Goal: Information Seeking & Learning: Learn about a topic

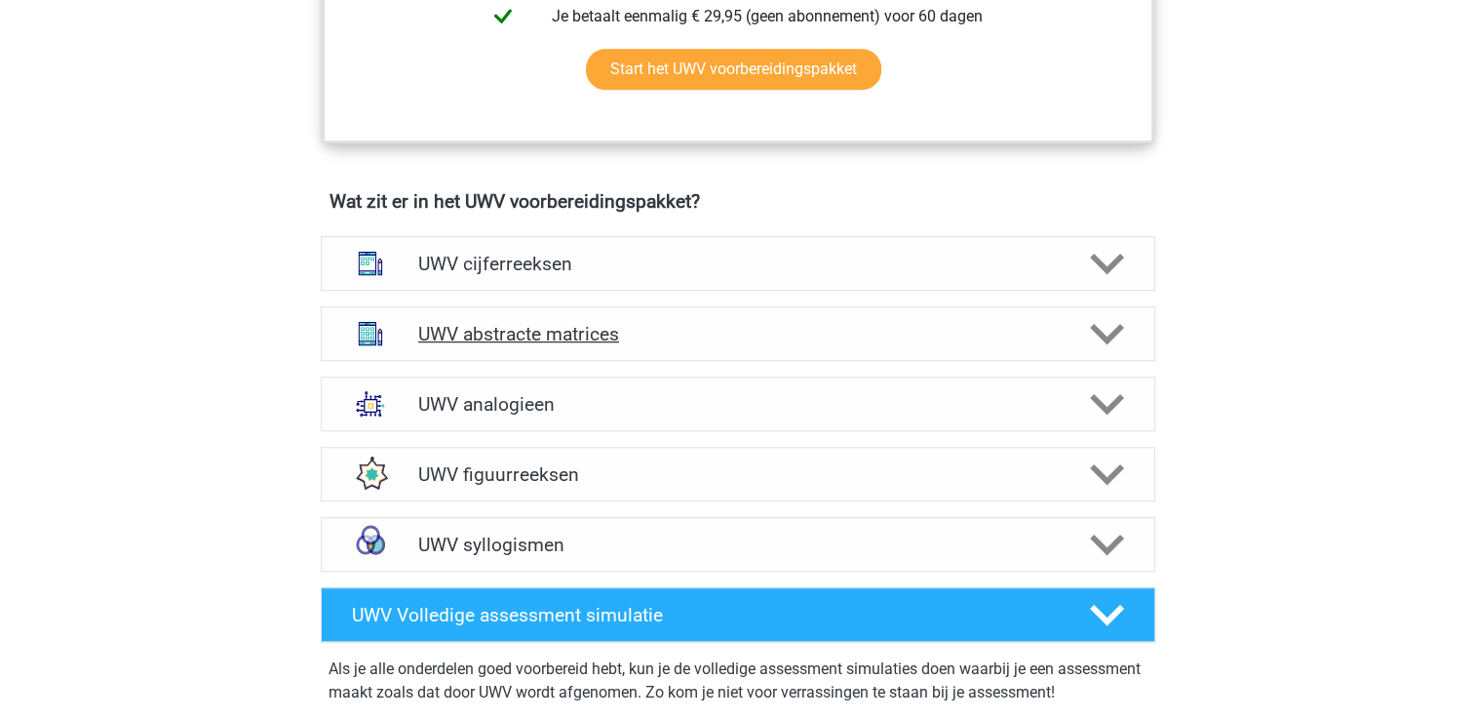
scroll to position [1268, 0]
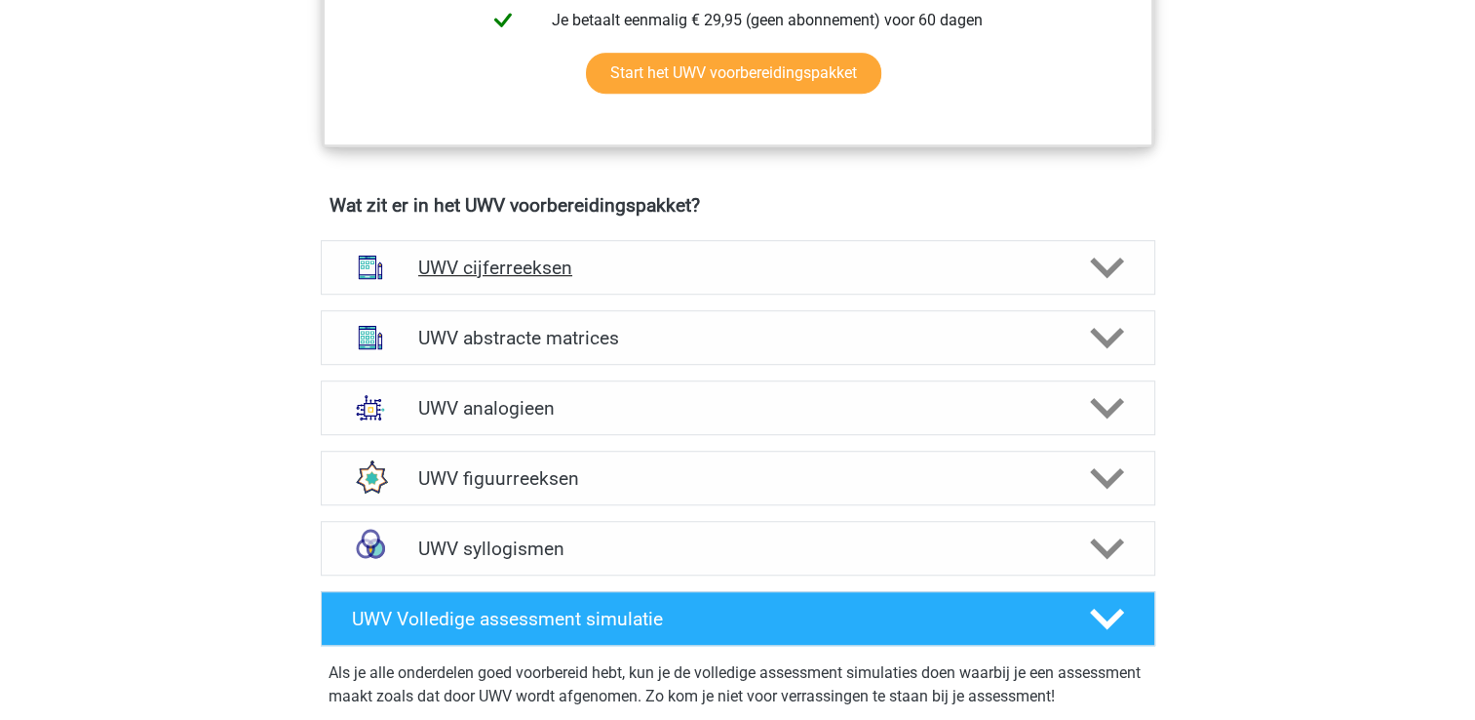
click at [648, 279] on h4 "UWV cijferreeksen" at bounding box center [737, 267] width 639 height 22
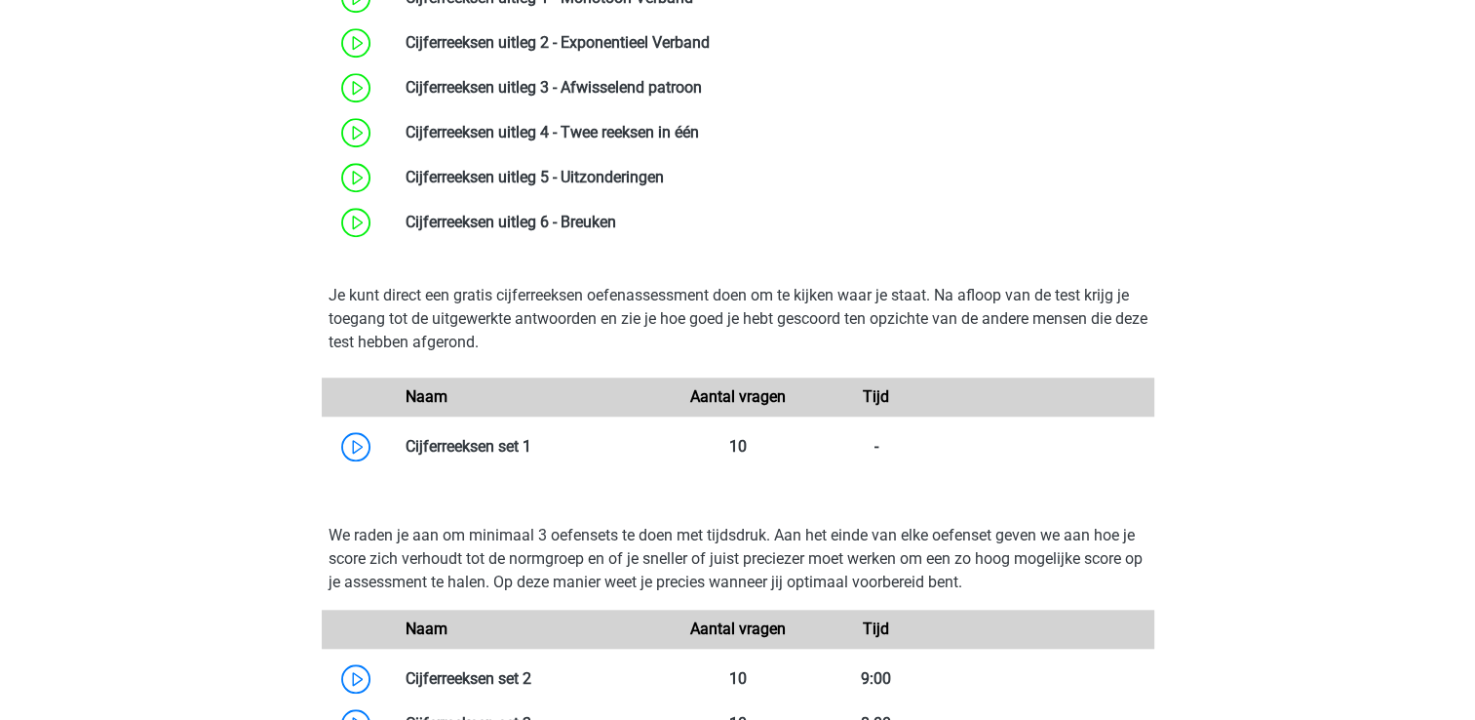
scroll to position [1658, 0]
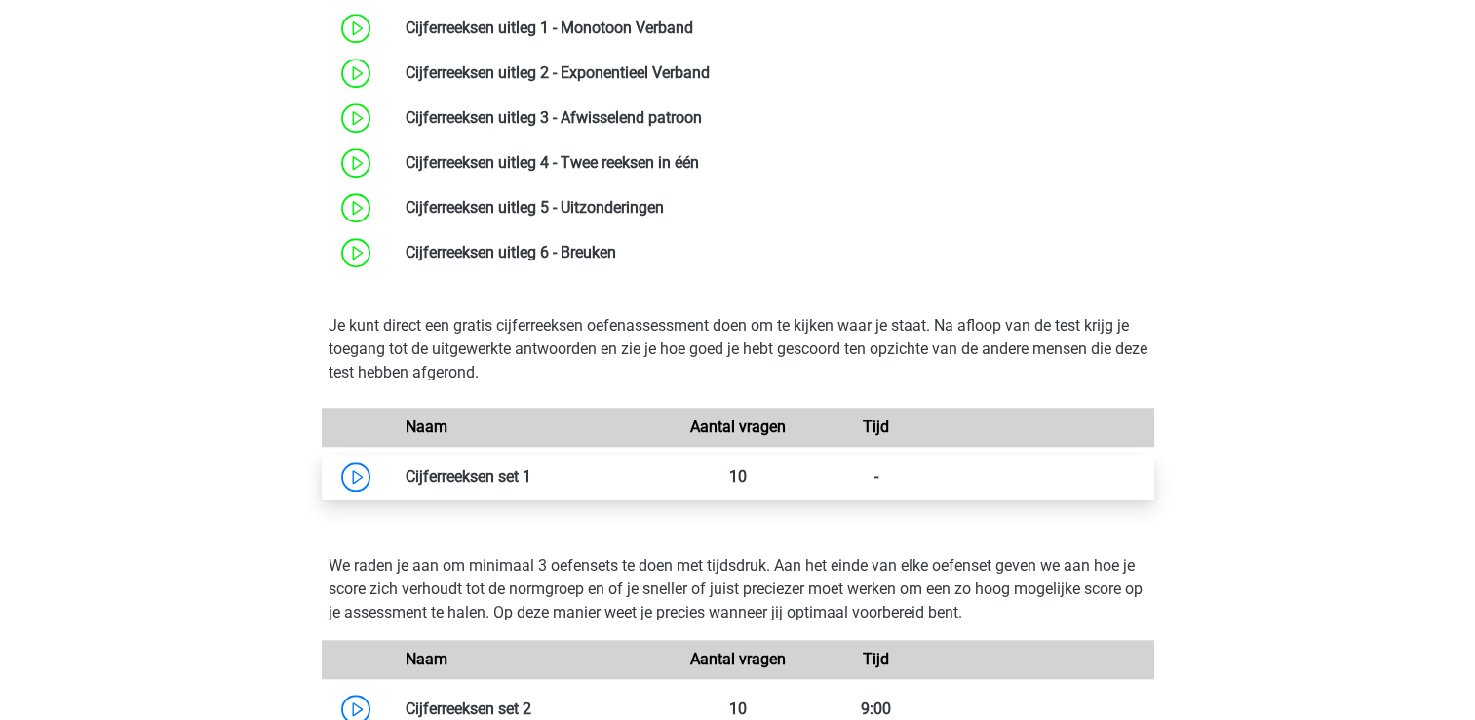
click at [531, 486] on link at bounding box center [531, 476] width 0 height 19
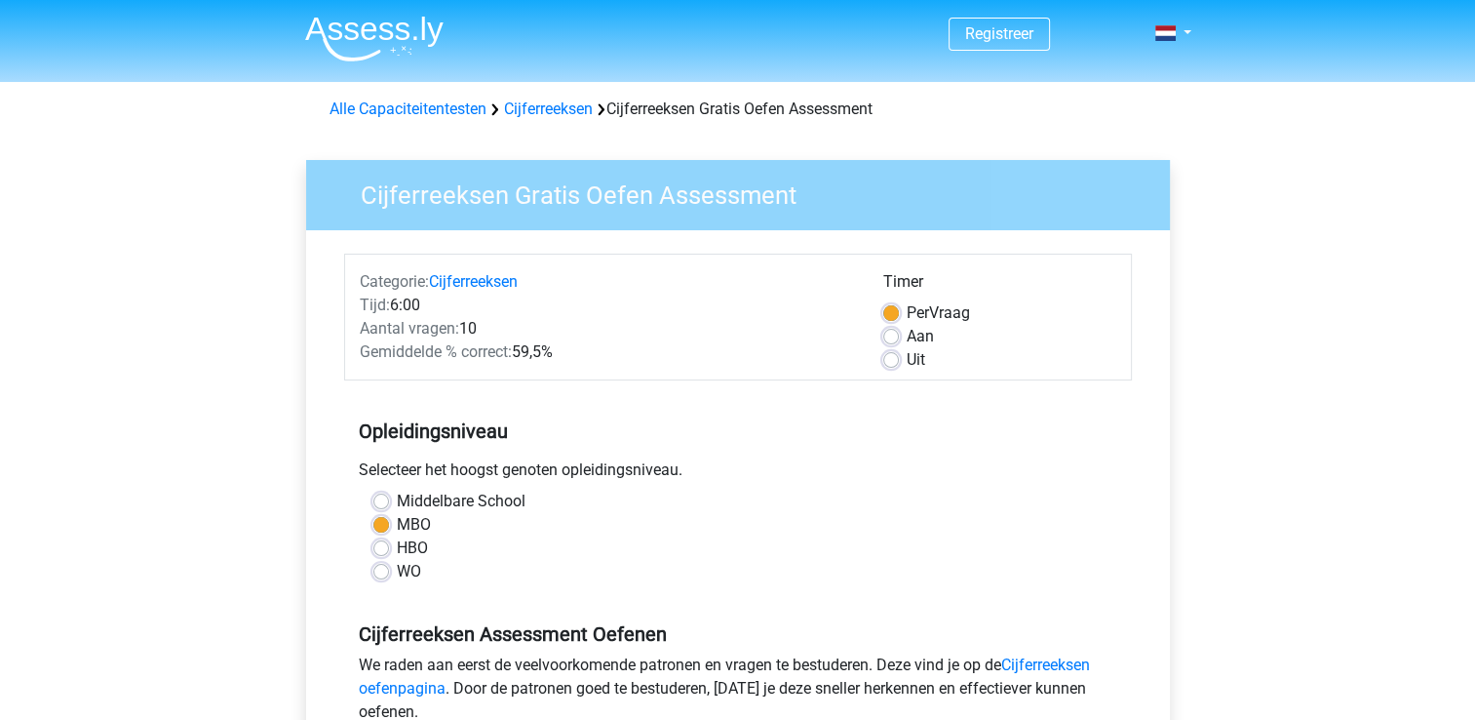
scroll to position [293, 0]
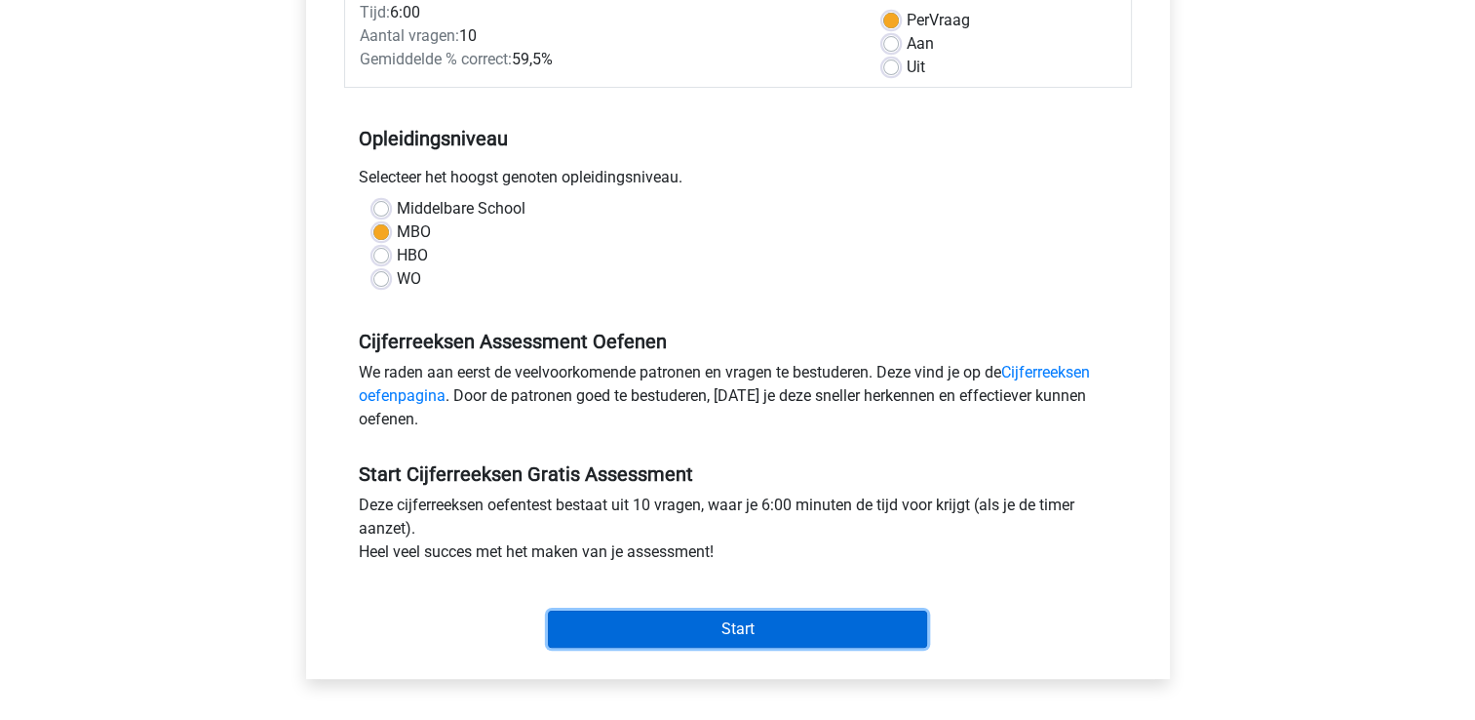
click at [760, 618] on input "Start" at bounding box center [737, 628] width 379 height 37
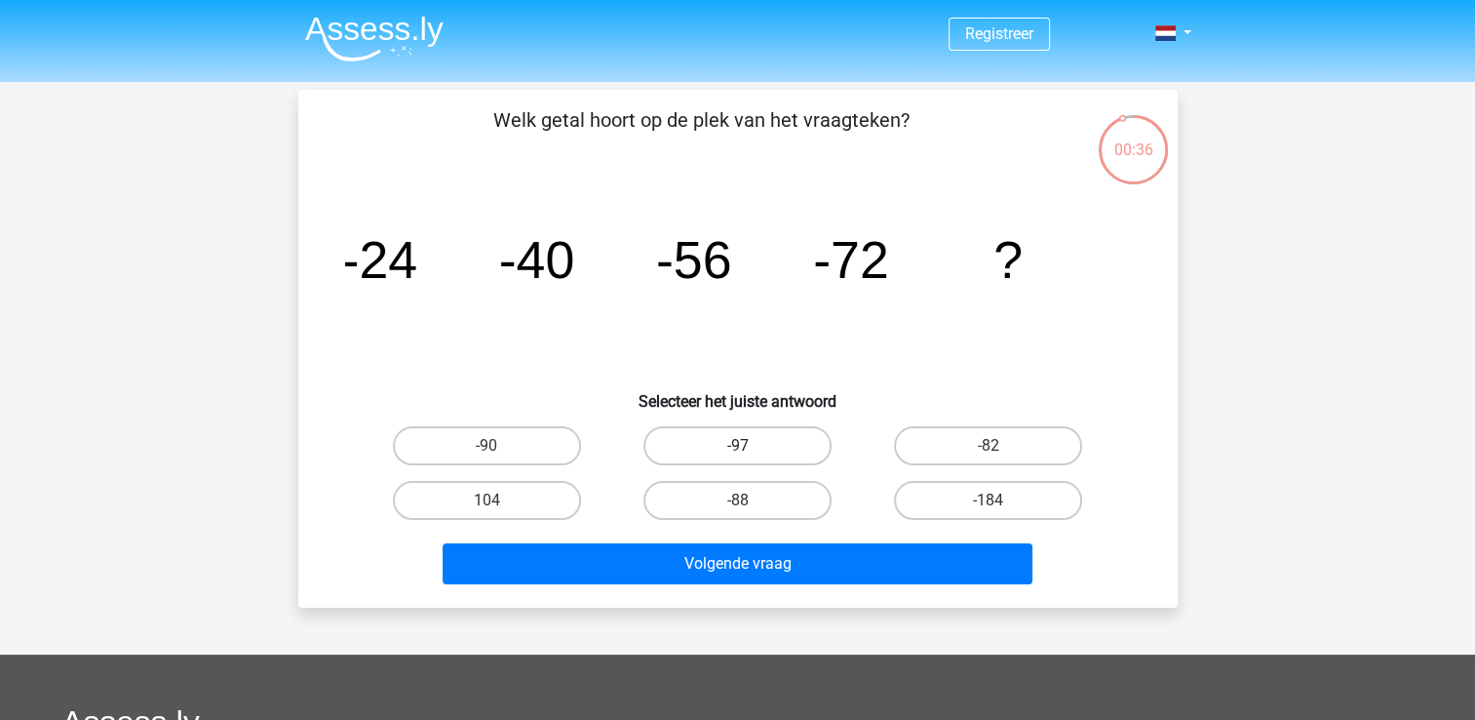
click at [655, 452] on label "-97" at bounding box center [738, 445] width 188 height 39
click at [737, 452] on input "-97" at bounding box center [743, 452] width 13 height 13
radio input "true"
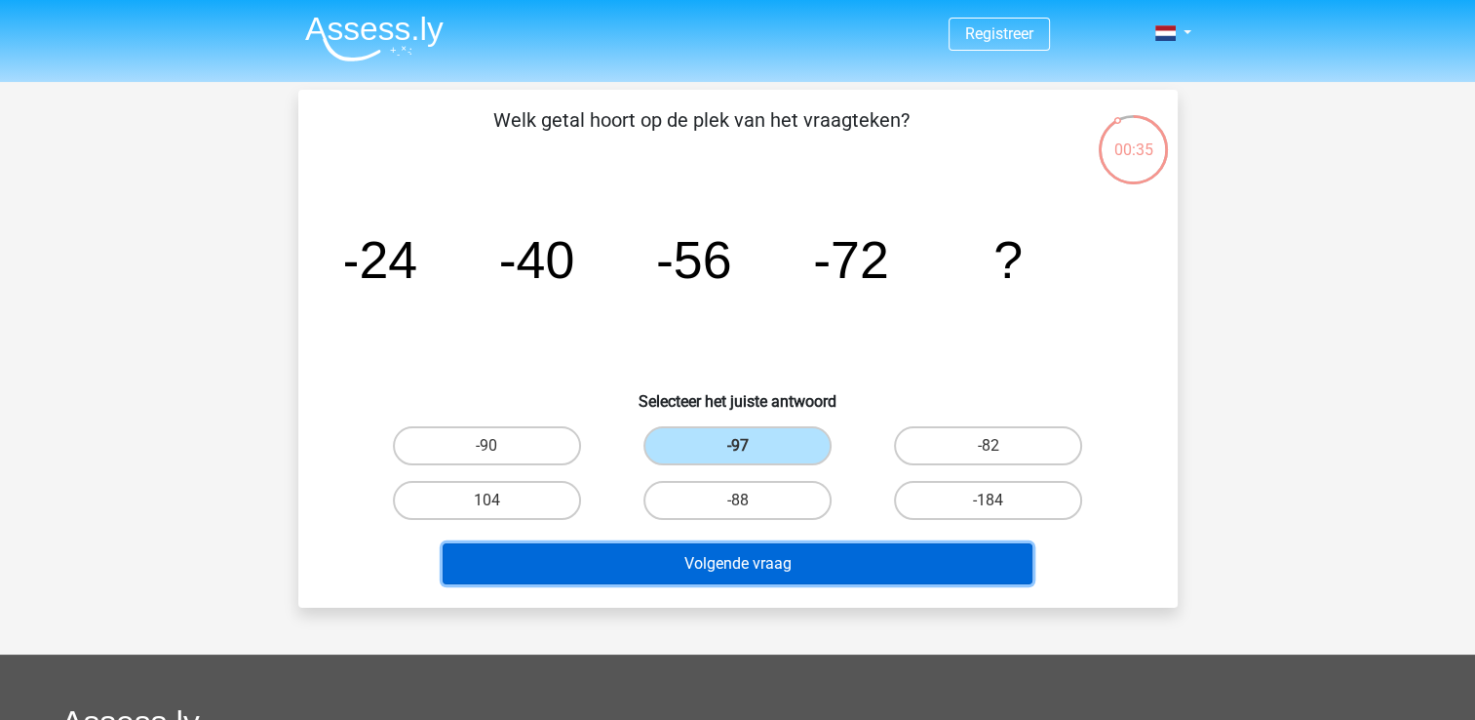
click at [675, 567] on button "Volgende vraag" at bounding box center [738, 563] width 590 height 41
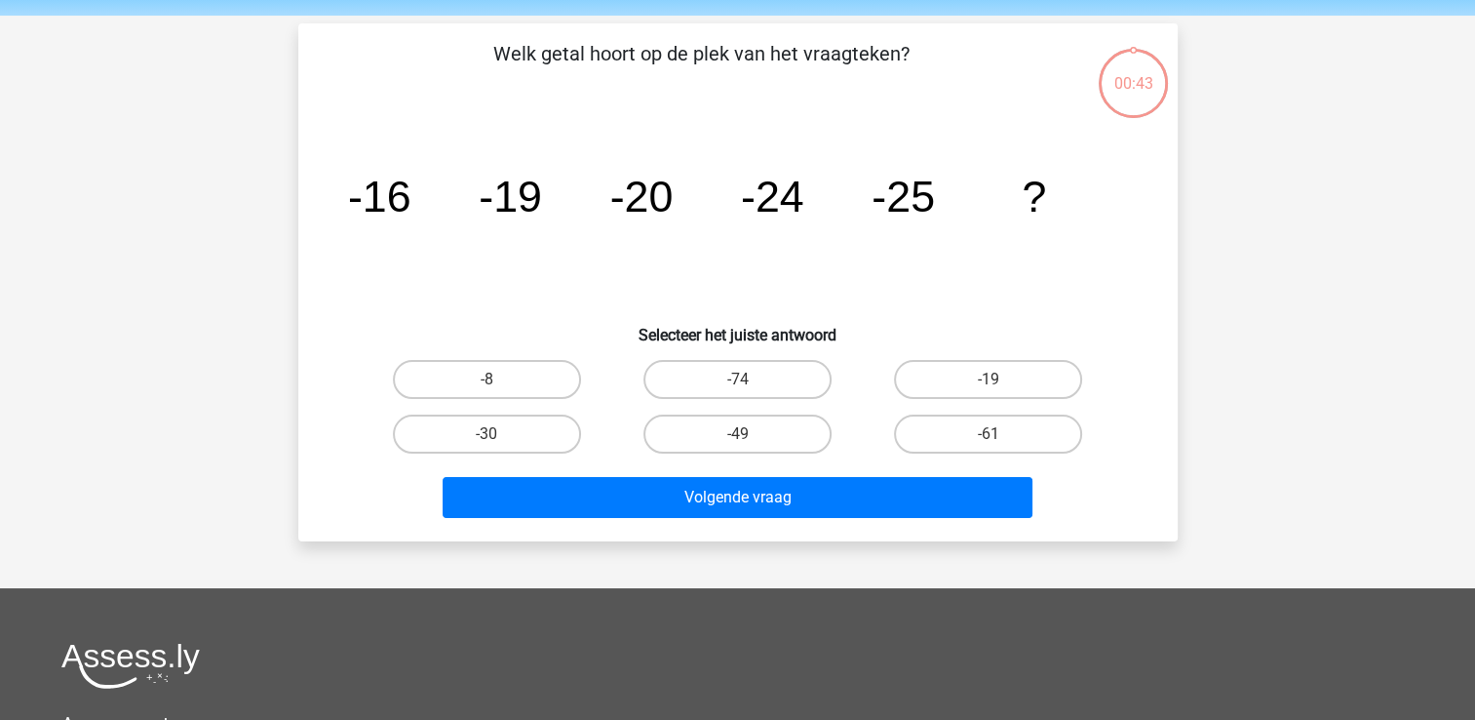
scroll to position [90, 0]
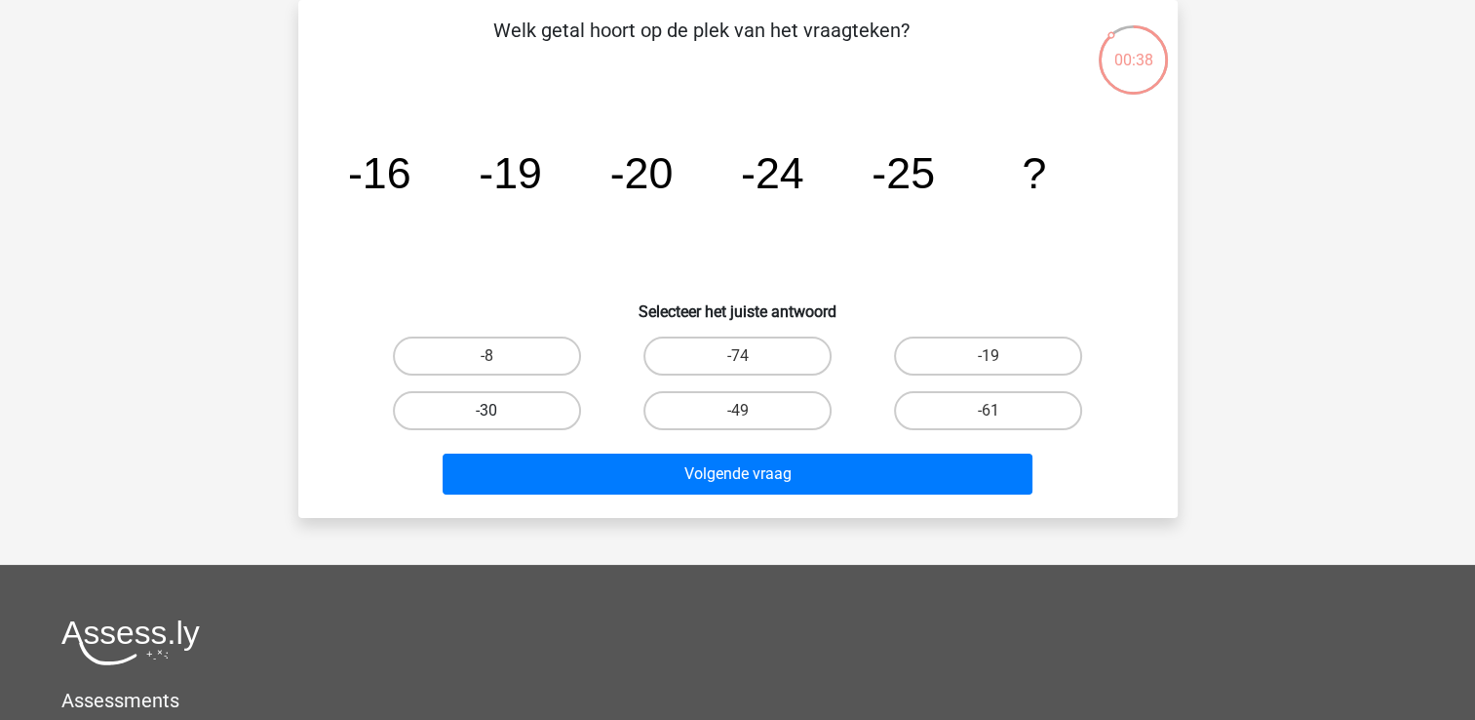
click at [555, 411] on label "-30" at bounding box center [487, 410] width 188 height 39
click at [499, 411] on input "-30" at bounding box center [493, 416] width 13 height 13
radio input "true"
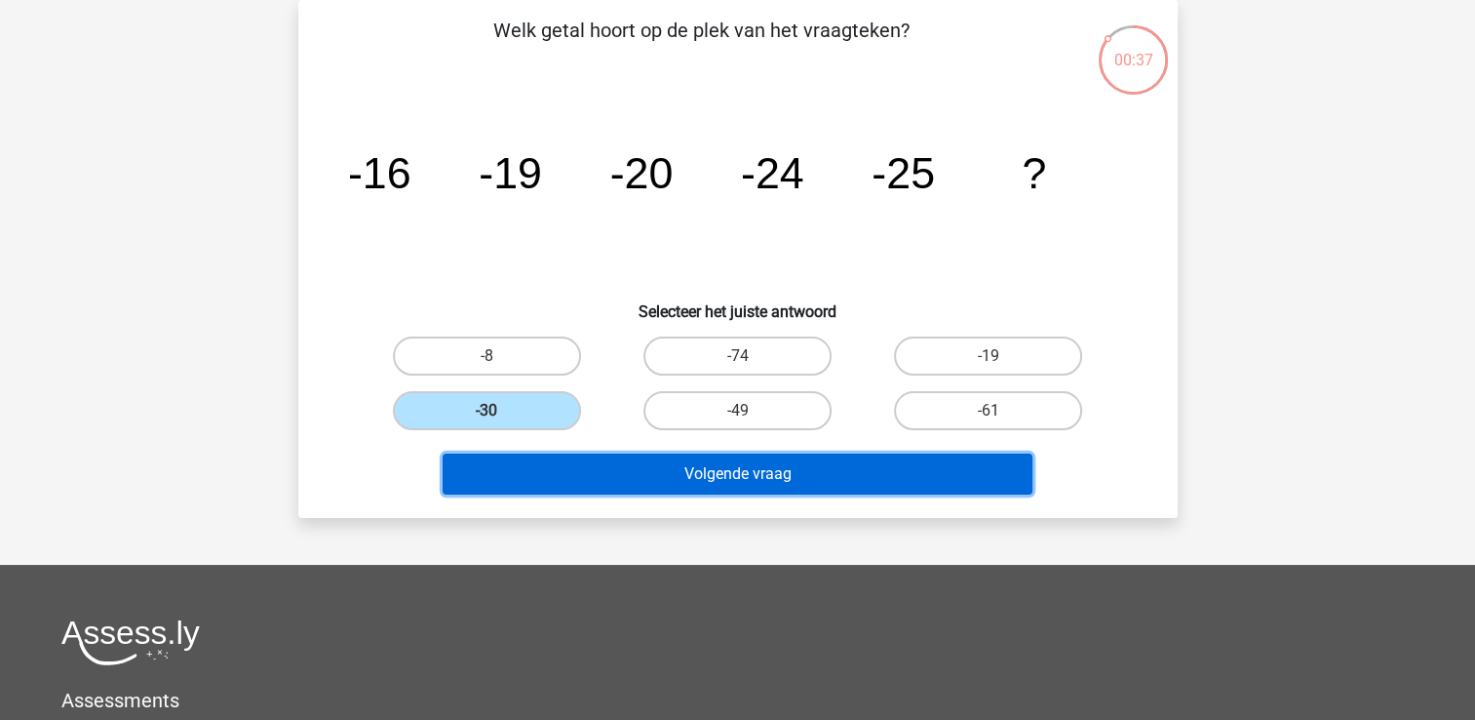
click at [727, 478] on button "Volgende vraag" at bounding box center [738, 473] width 590 height 41
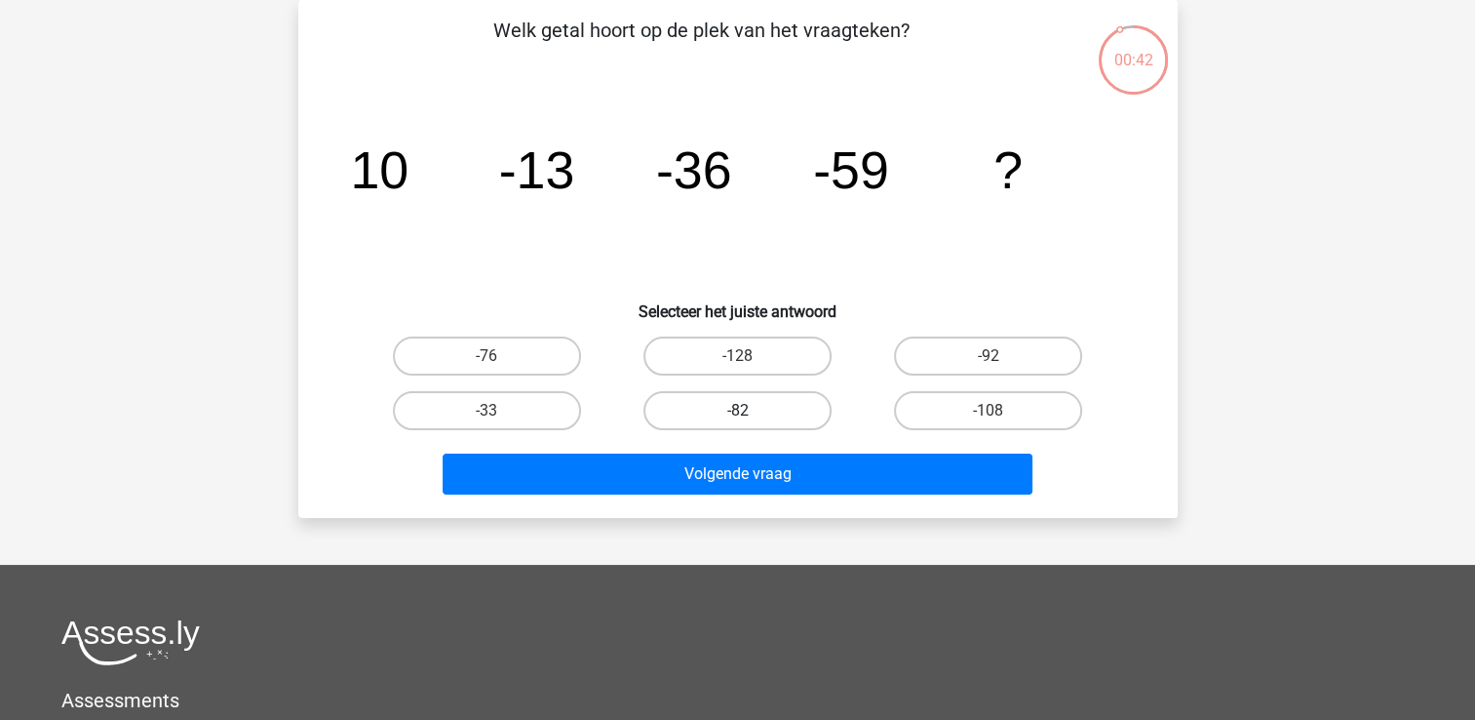
click at [801, 410] on label "-82" at bounding box center [738, 410] width 188 height 39
click at [750, 410] on input "-82" at bounding box center [743, 416] width 13 height 13
radio input "true"
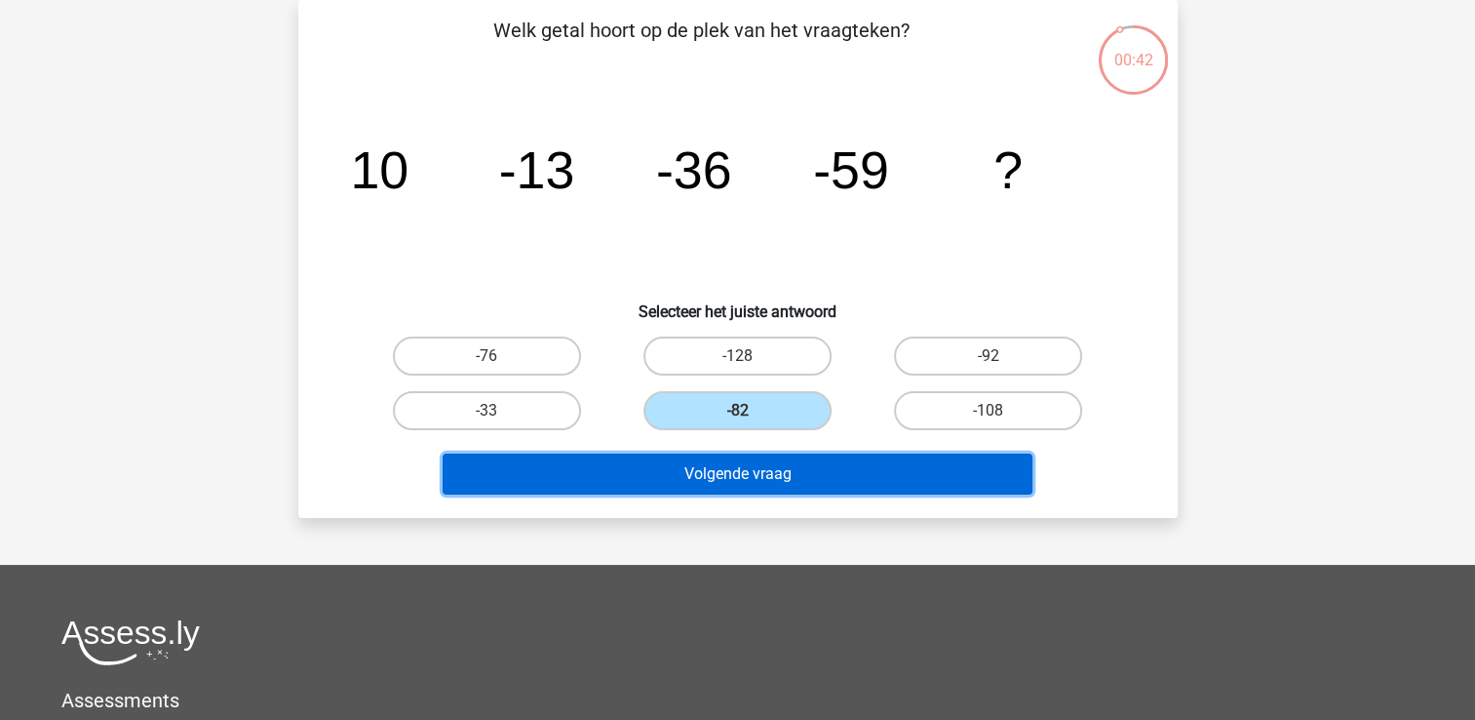
click at [785, 471] on button "Volgende vraag" at bounding box center [738, 473] width 590 height 41
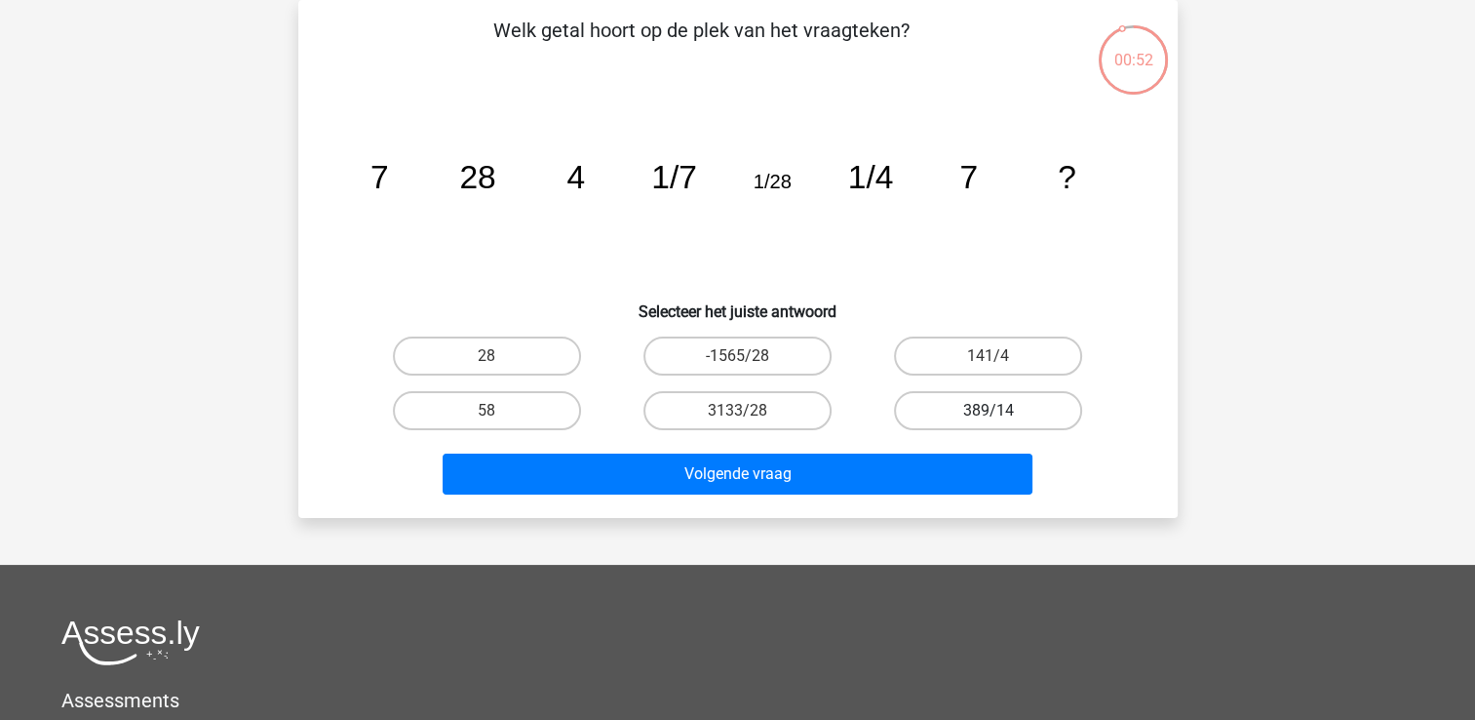
click at [934, 401] on label "389/14" at bounding box center [988, 410] width 188 height 39
click at [989, 410] on input "389/14" at bounding box center [995, 416] width 13 height 13
radio input "true"
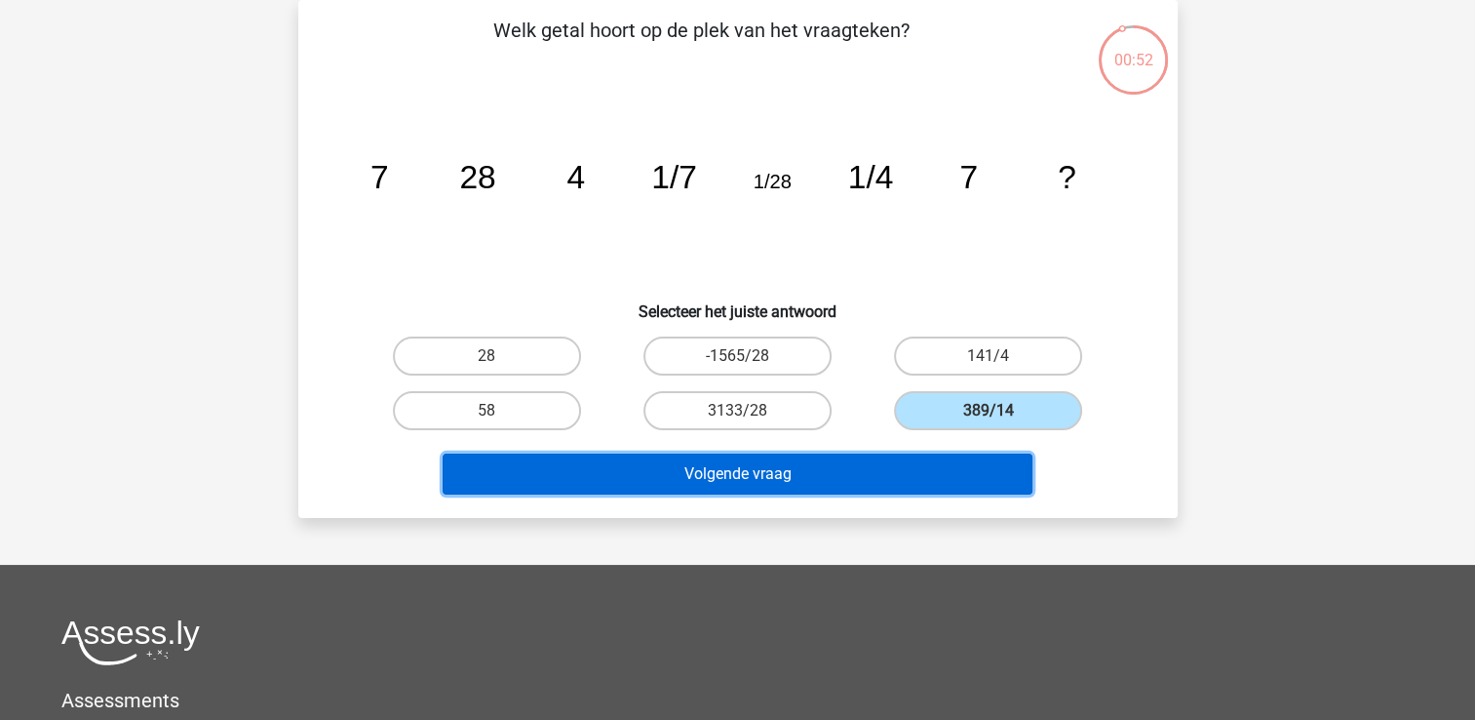
click at [864, 477] on button "Volgende vraag" at bounding box center [738, 473] width 590 height 41
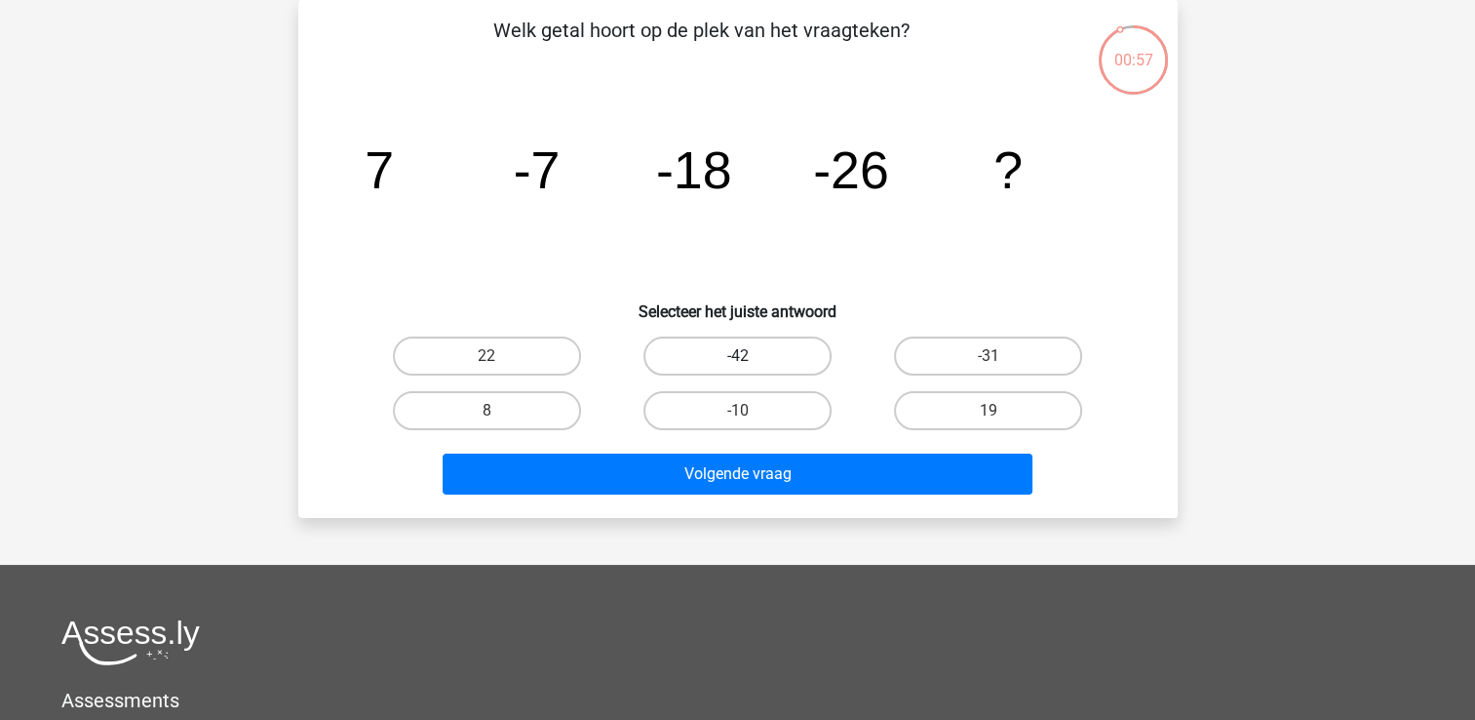
click at [742, 342] on label "-42" at bounding box center [738, 355] width 188 height 39
click at [742, 356] on input "-42" at bounding box center [743, 362] width 13 height 13
radio input "true"
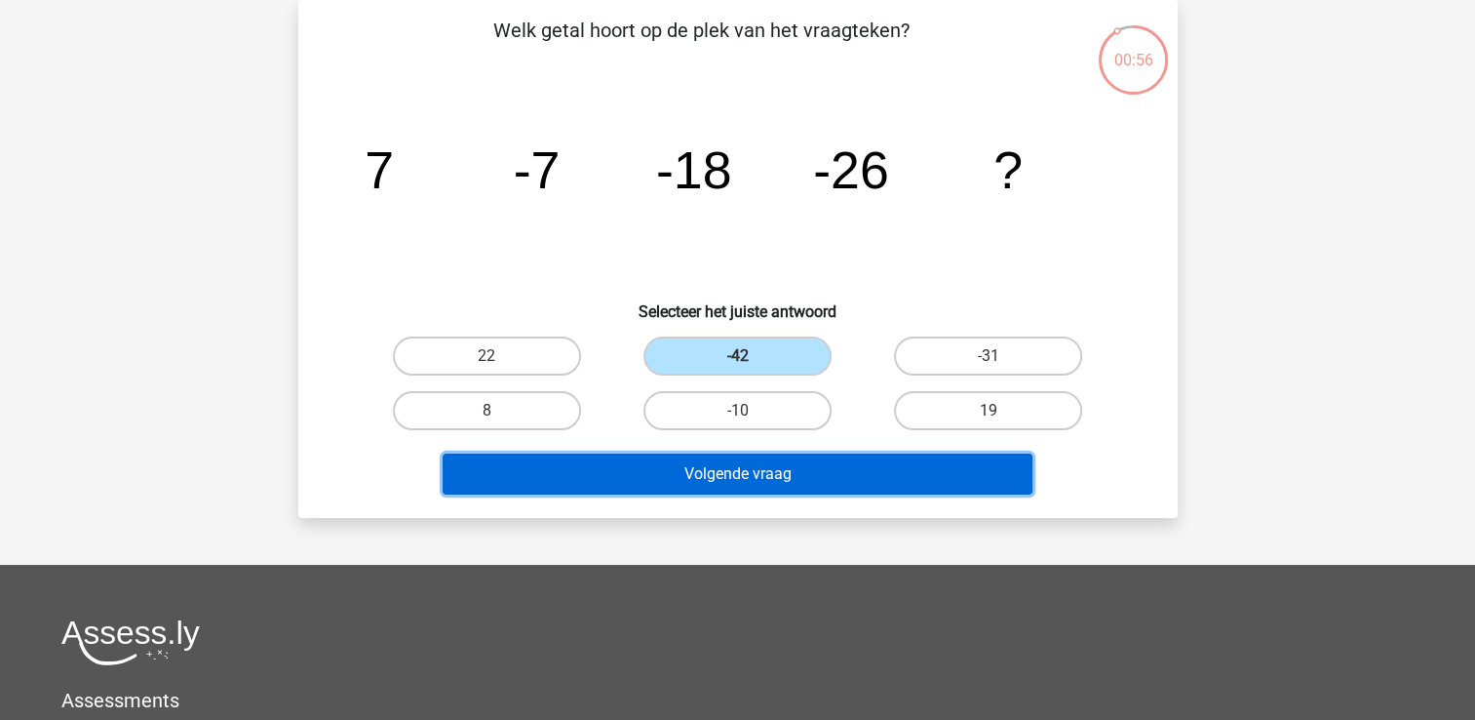
click at [738, 474] on button "Volgende vraag" at bounding box center [738, 473] width 590 height 41
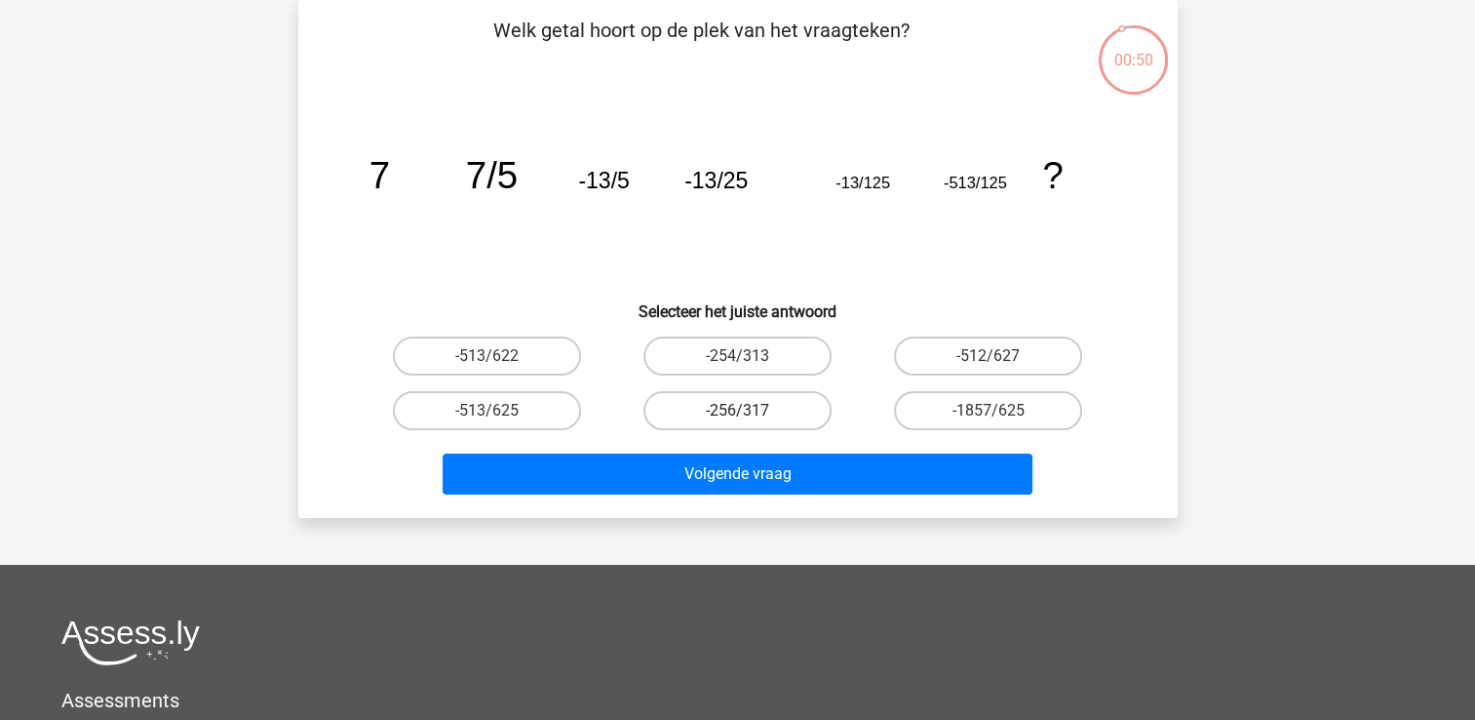
drag, startPoint x: 781, startPoint y: 429, endPoint x: 787, endPoint y: 419, distance: 11.4
click at [782, 427] on div "-256/317" at bounding box center [737, 410] width 251 height 55
click at [787, 419] on label "-256/317" at bounding box center [738, 410] width 188 height 39
click at [750, 419] on input "-256/317" at bounding box center [743, 416] width 13 height 13
radio input "true"
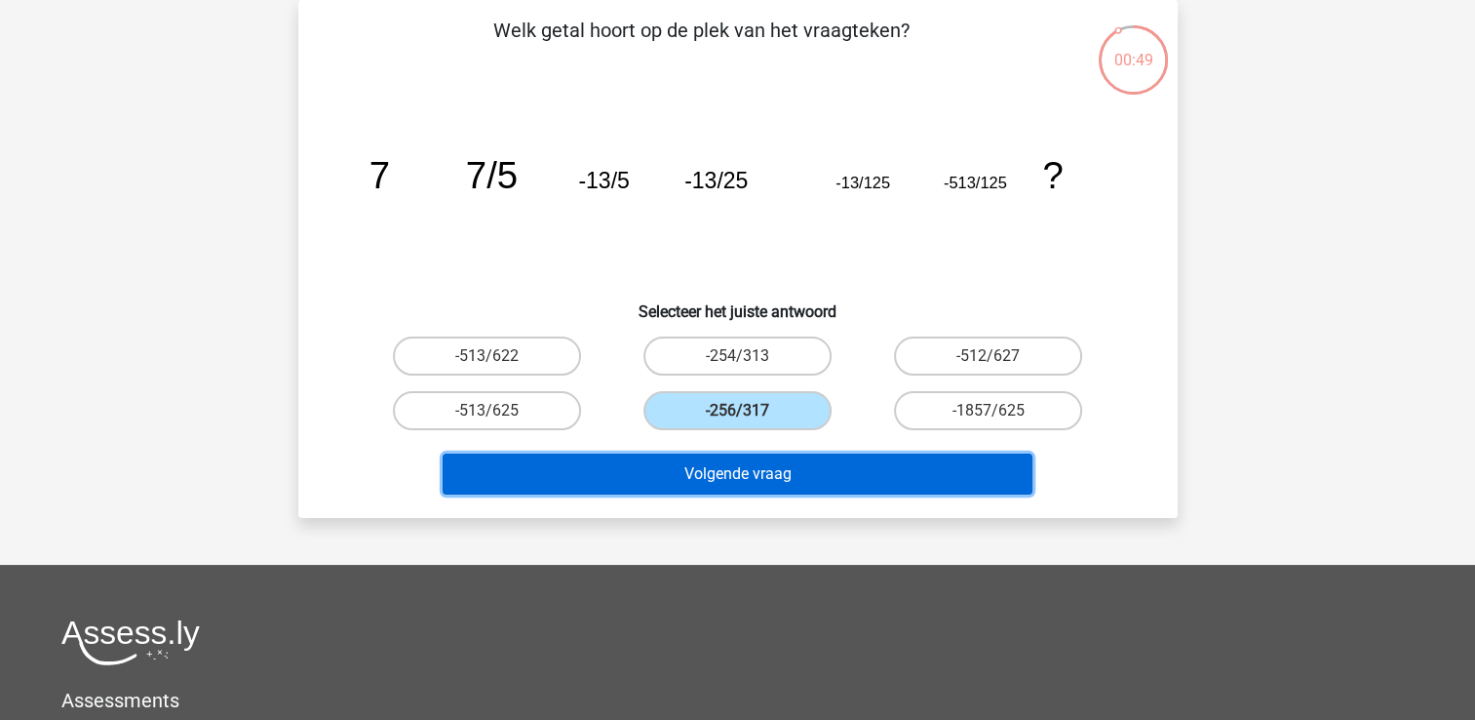
click at [768, 481] on button "Volgende vraag" at bounding box center [738, 473] width 590 height 41
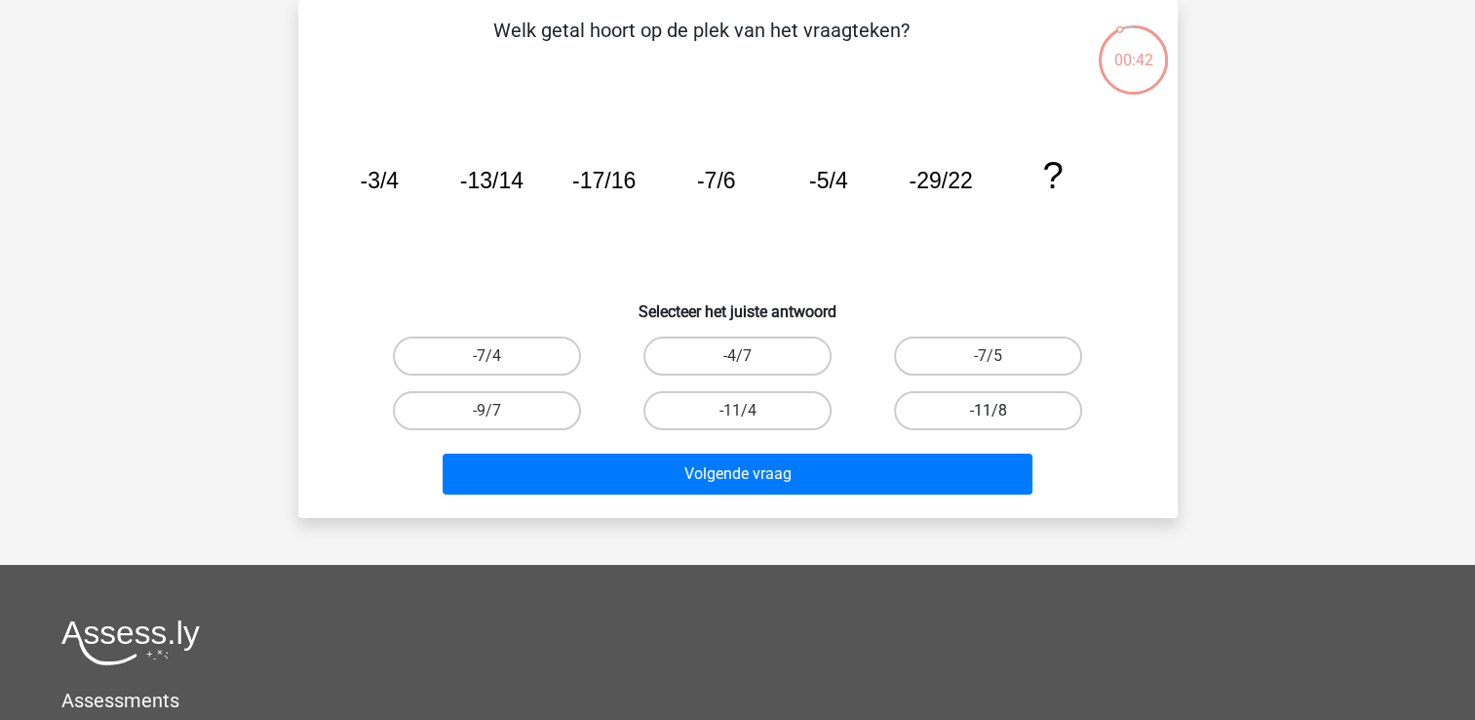
click at [918, 404] on label "-11/8" at bounding box center [988, 410] width 188 height 39
click at [989, 410] on input "-11/8" at bounding box center [995, 416] width 13 height 13
radio input "true"
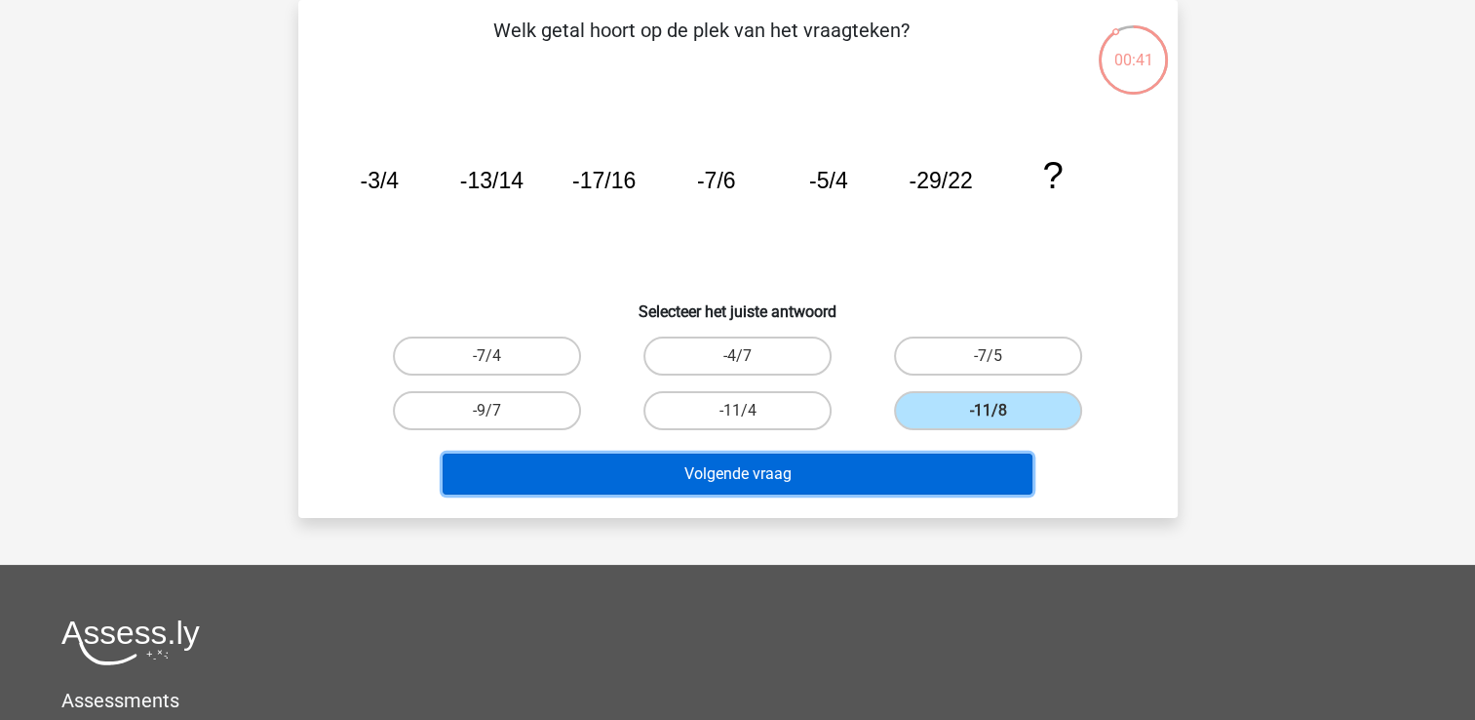
click at [866, 477] on button "Volgende vraag" at bounding box center [738, 473] width 590 height 41
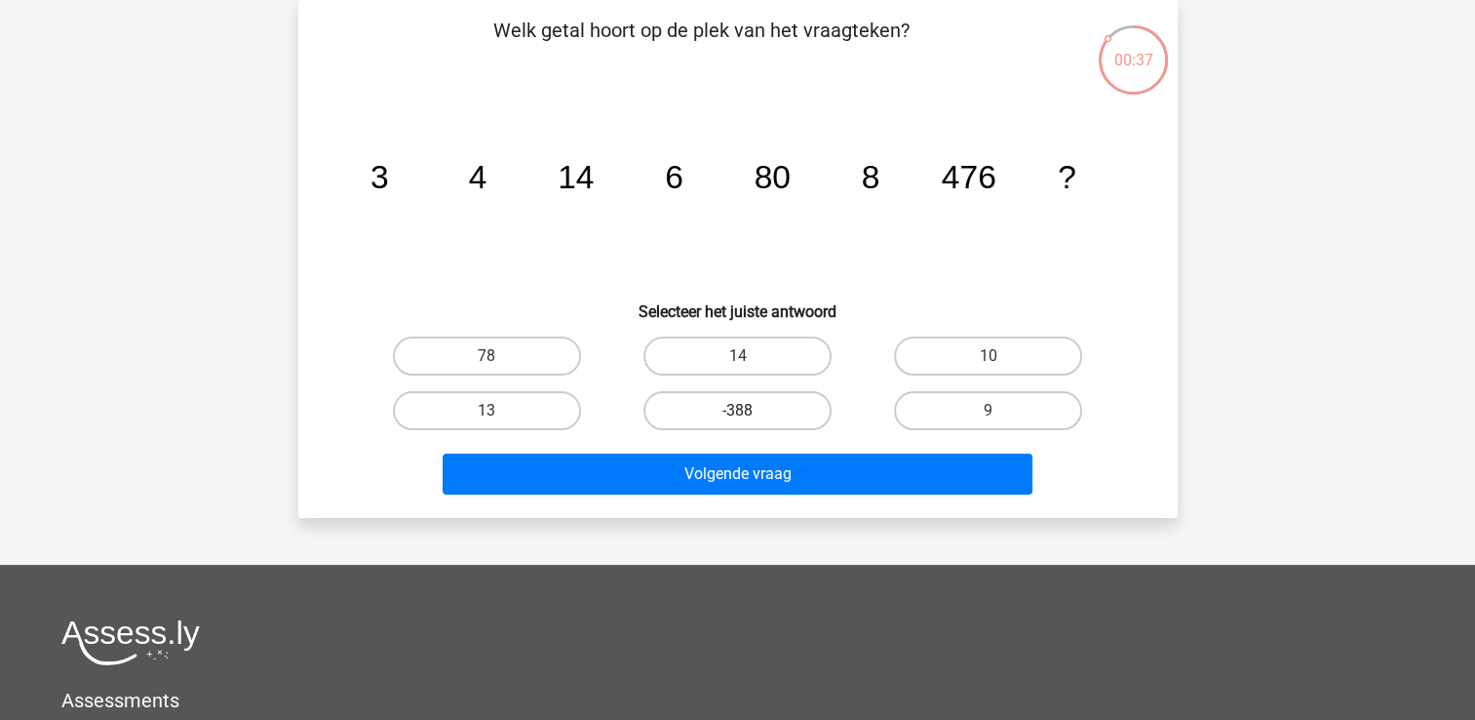
click at [764, 411] on label "-388" at bounding box center [738, 410] width 188 height 39
click at [750, 411] on input "-388" at bounding box center [743, 416] width 13 height 13
radio input "true"
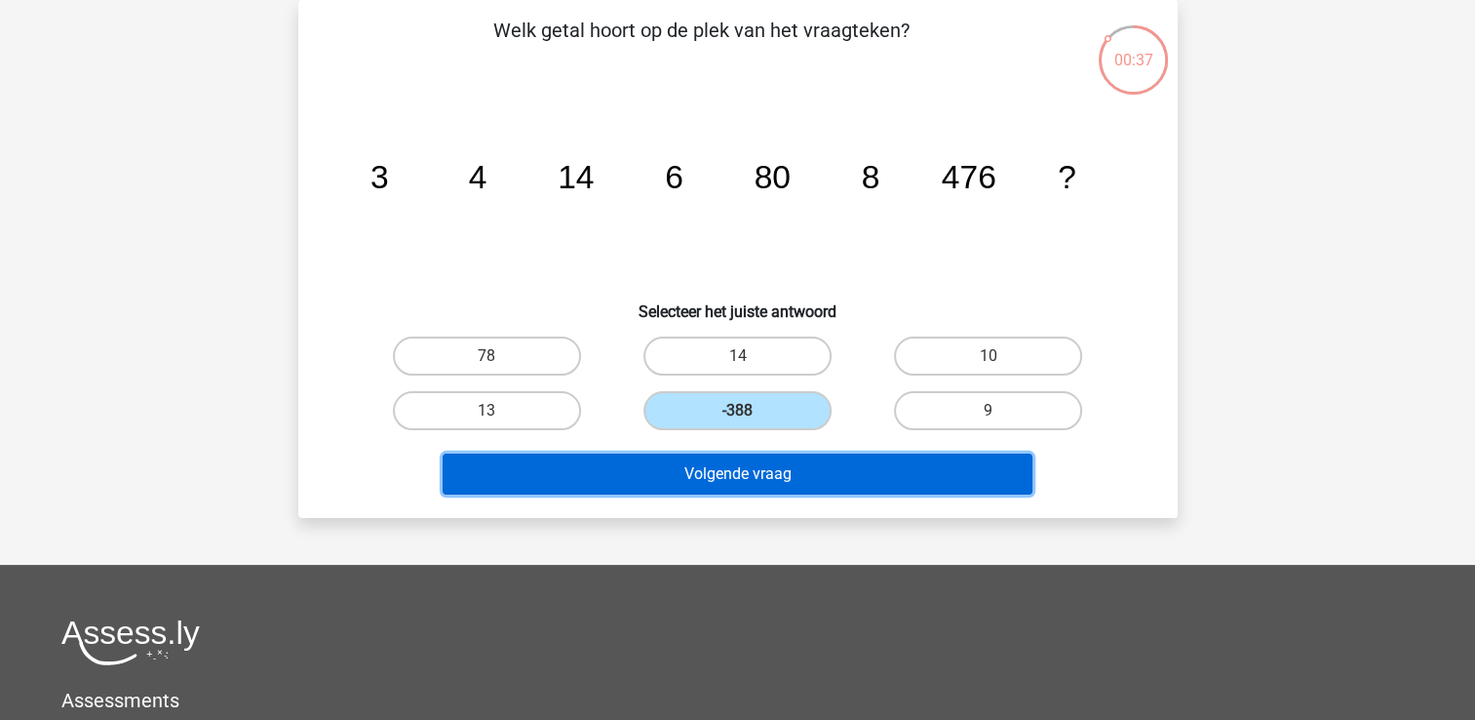
click at [759, 465] on button "Volgende vraag" at bounding box center [738, 473] width 590 height 41
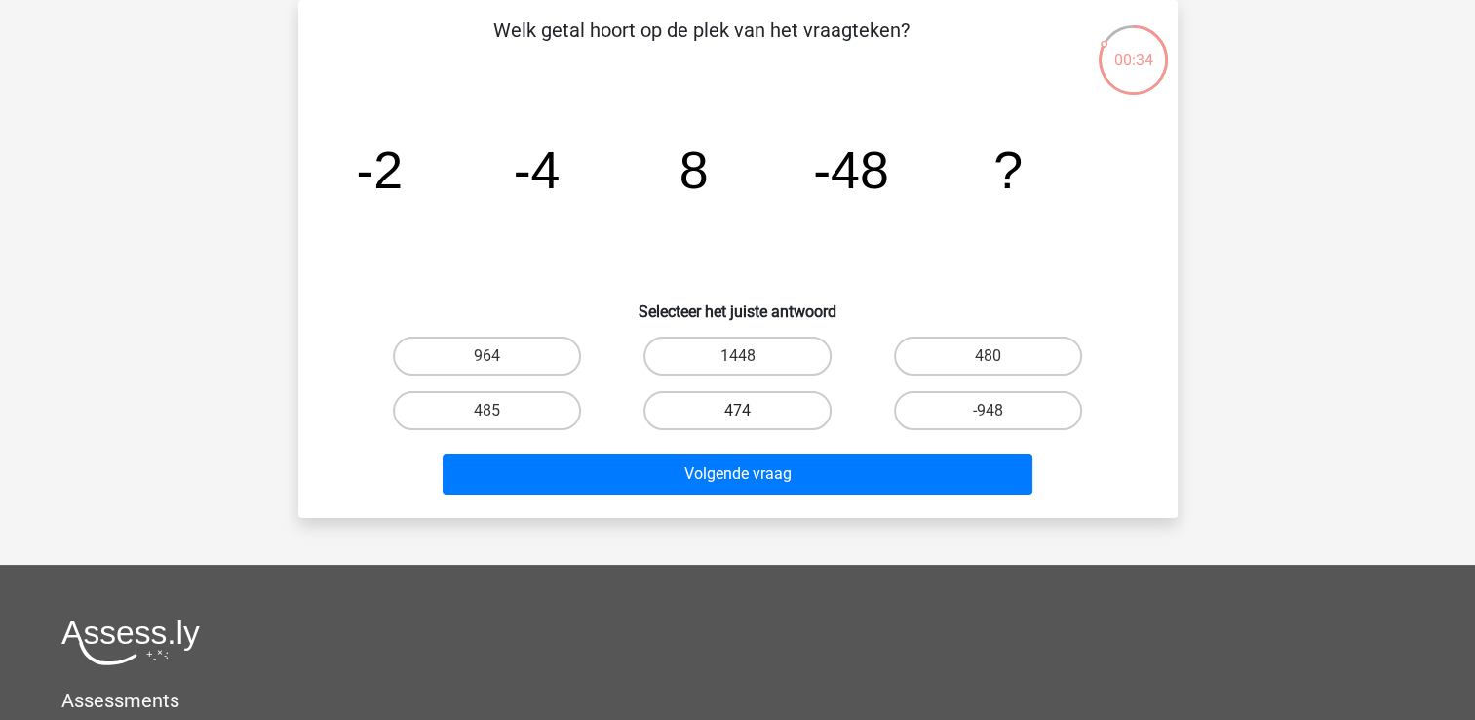
click at [778, 425] on label "474" at bounding box center [738, 410] width 188 height 39
click at [750, 423] on input "474" at bounding box center [743, 416] width 13 height 13
radio input "true"
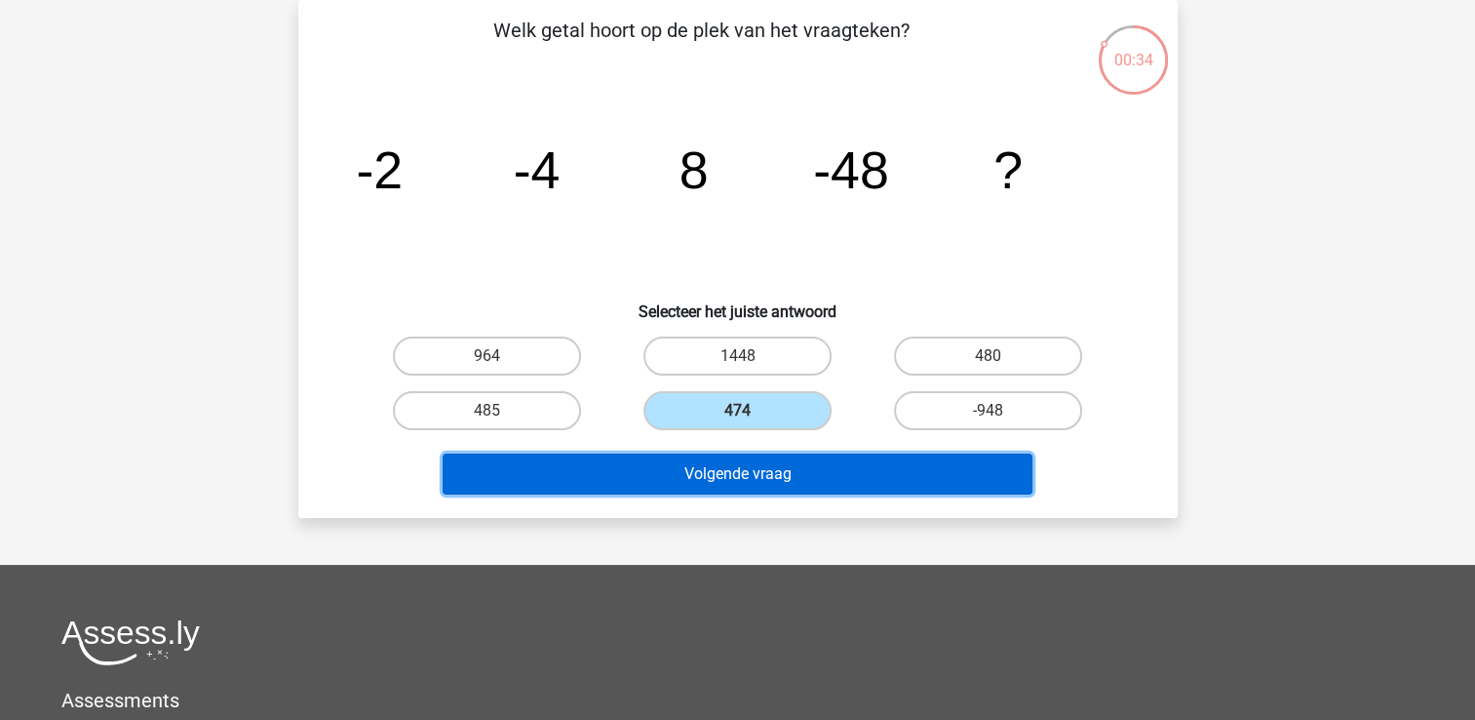
click at [782, 489] on button "Volgende vraag" at bounding box center [738, 473] width 590 height 41
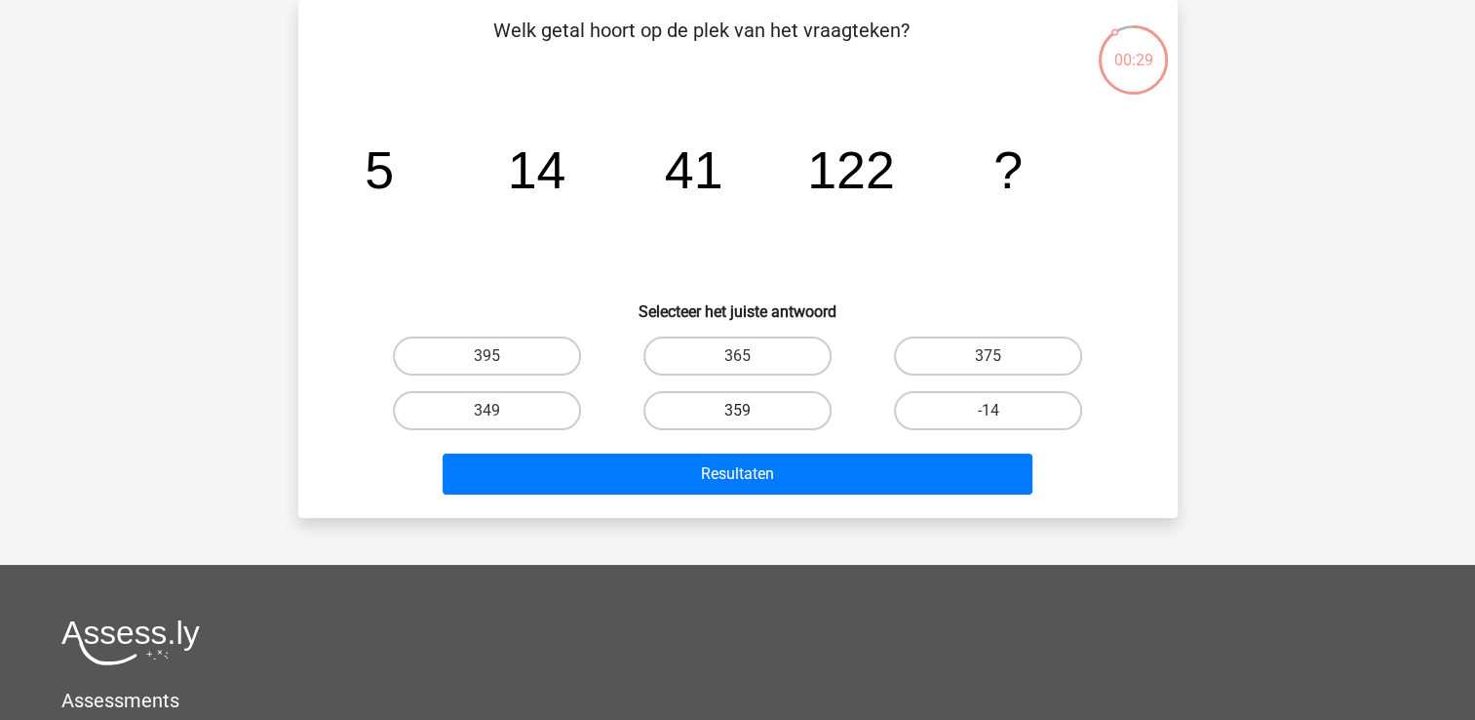
click at [791, 405] on label "359" at bounding box center [738, 410] width 188 height 39
click at [750, 410] on input "359" at bounding box center [743, 416] width 13 height 13
radio input "true"
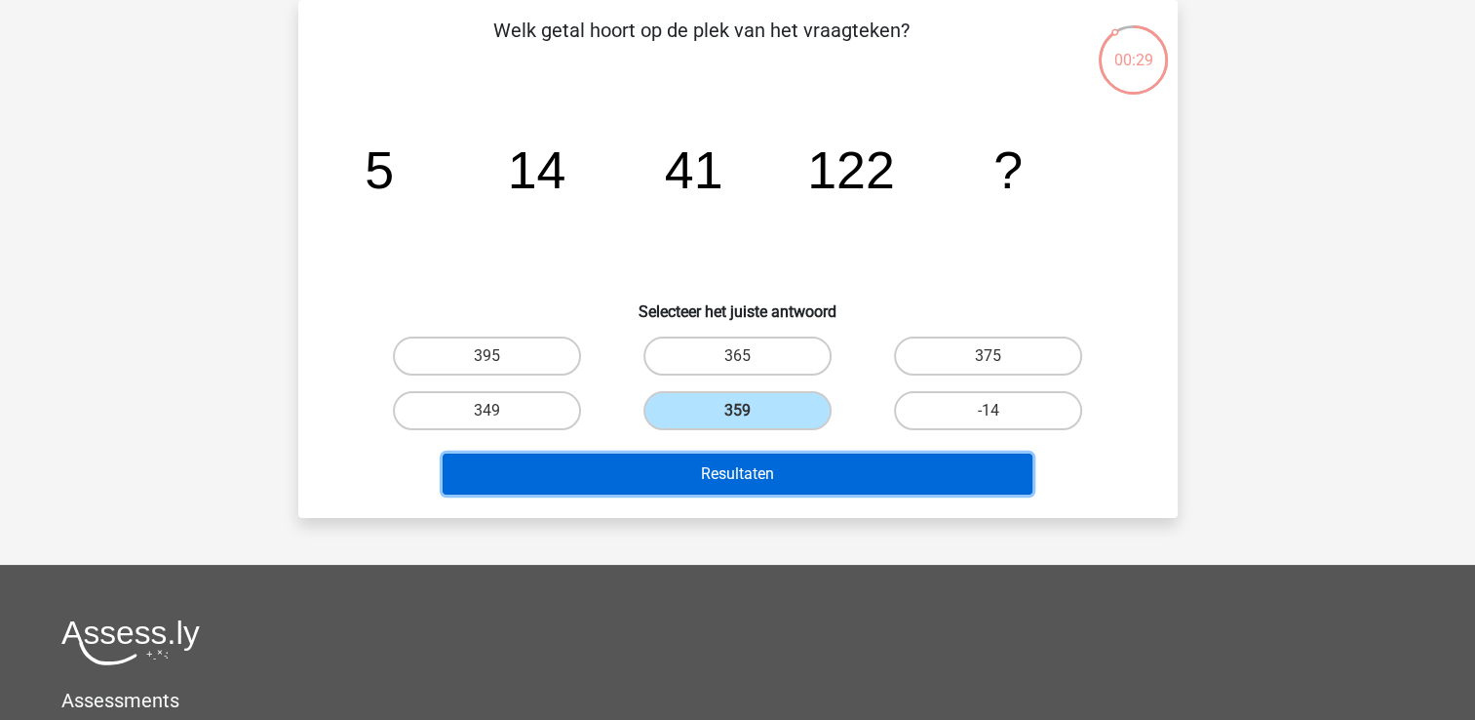
click at [776, 489] on button "Resultaten" at bounding box center [738, 473] width 590 height 41
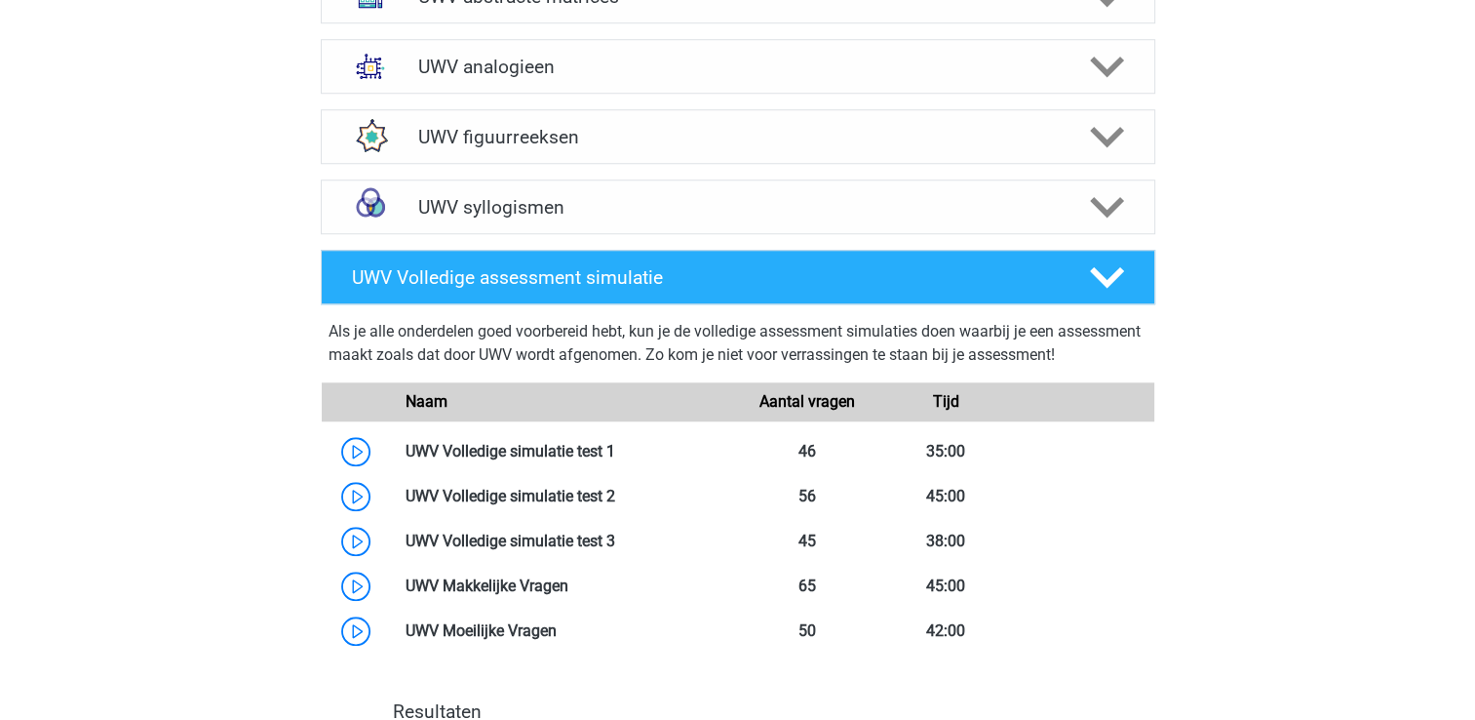
scroll to position [1365, 0]
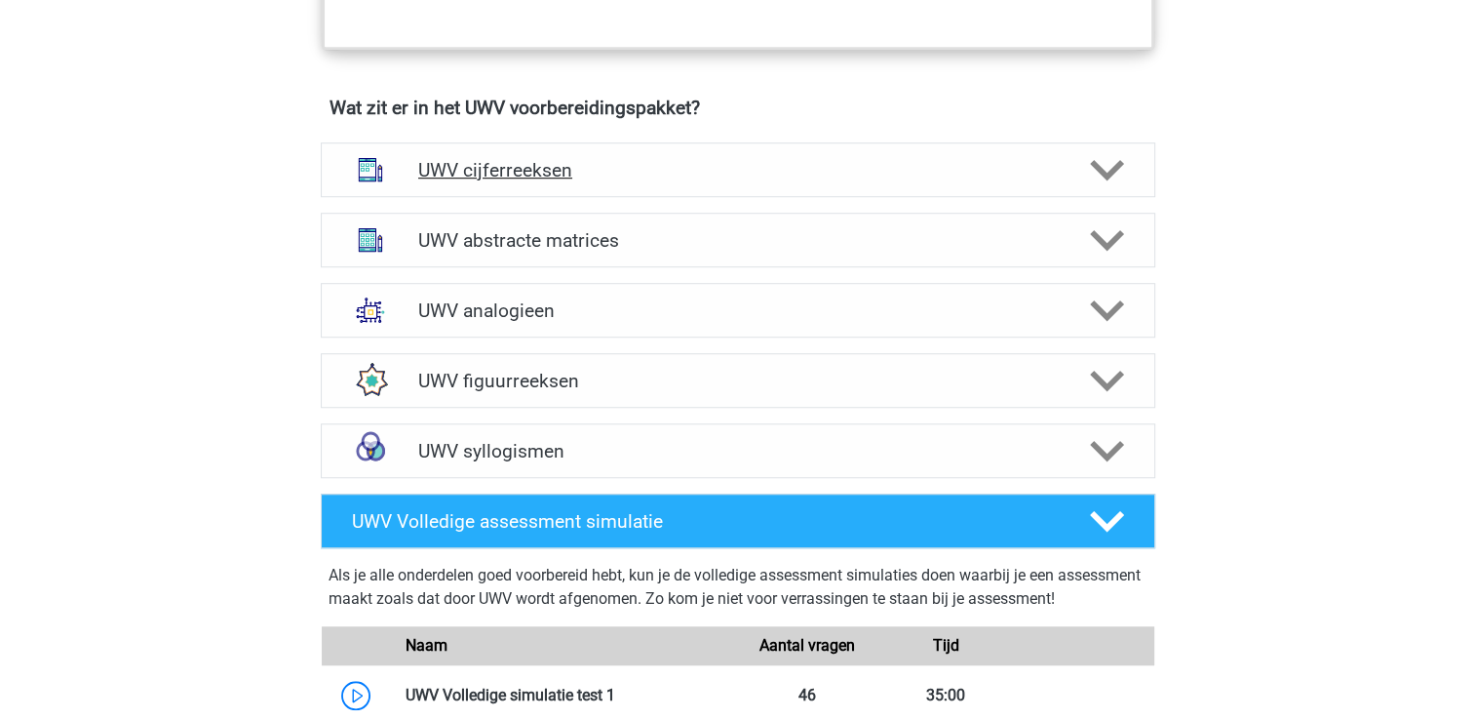
click at [666, 181] on h4 "UWV cijferreeksen" at bounding box center [737, 170] width 639 height 22
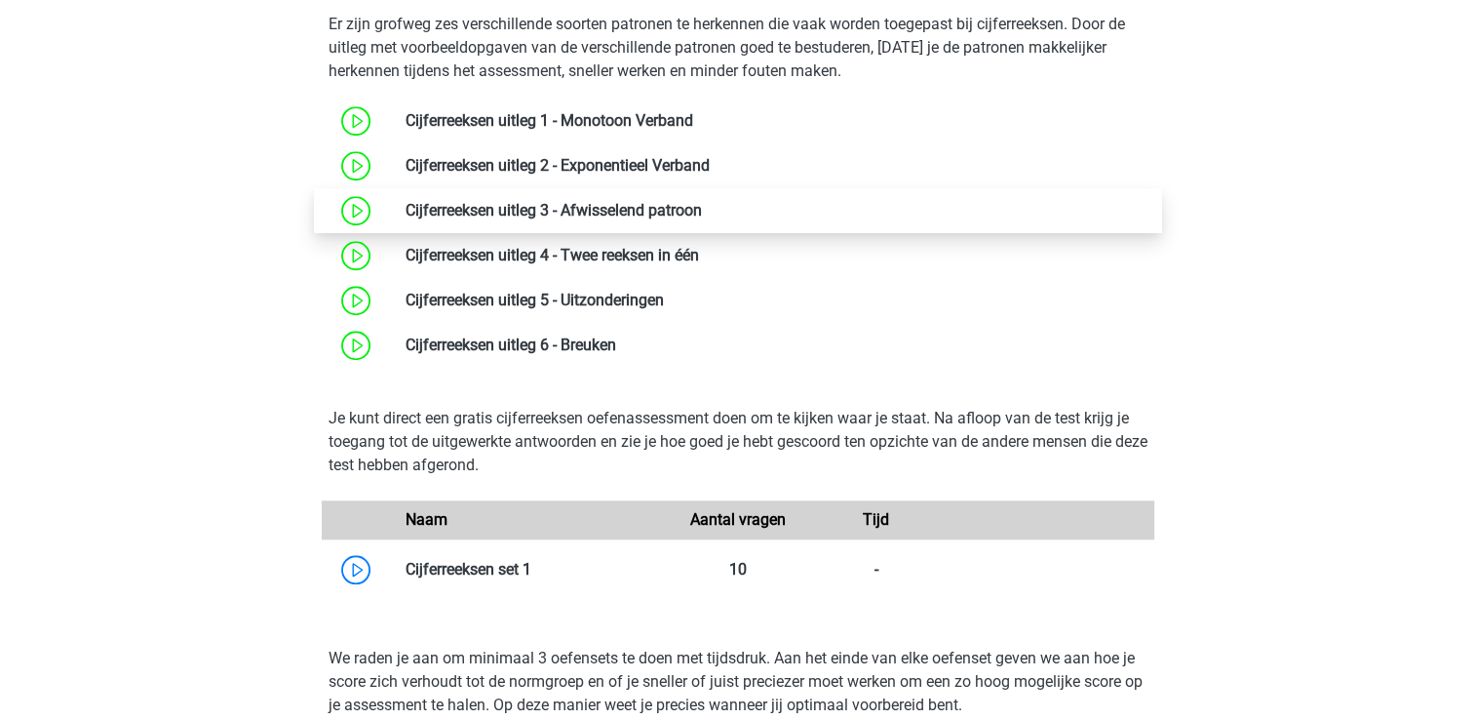
scroll to position [1560, 0]
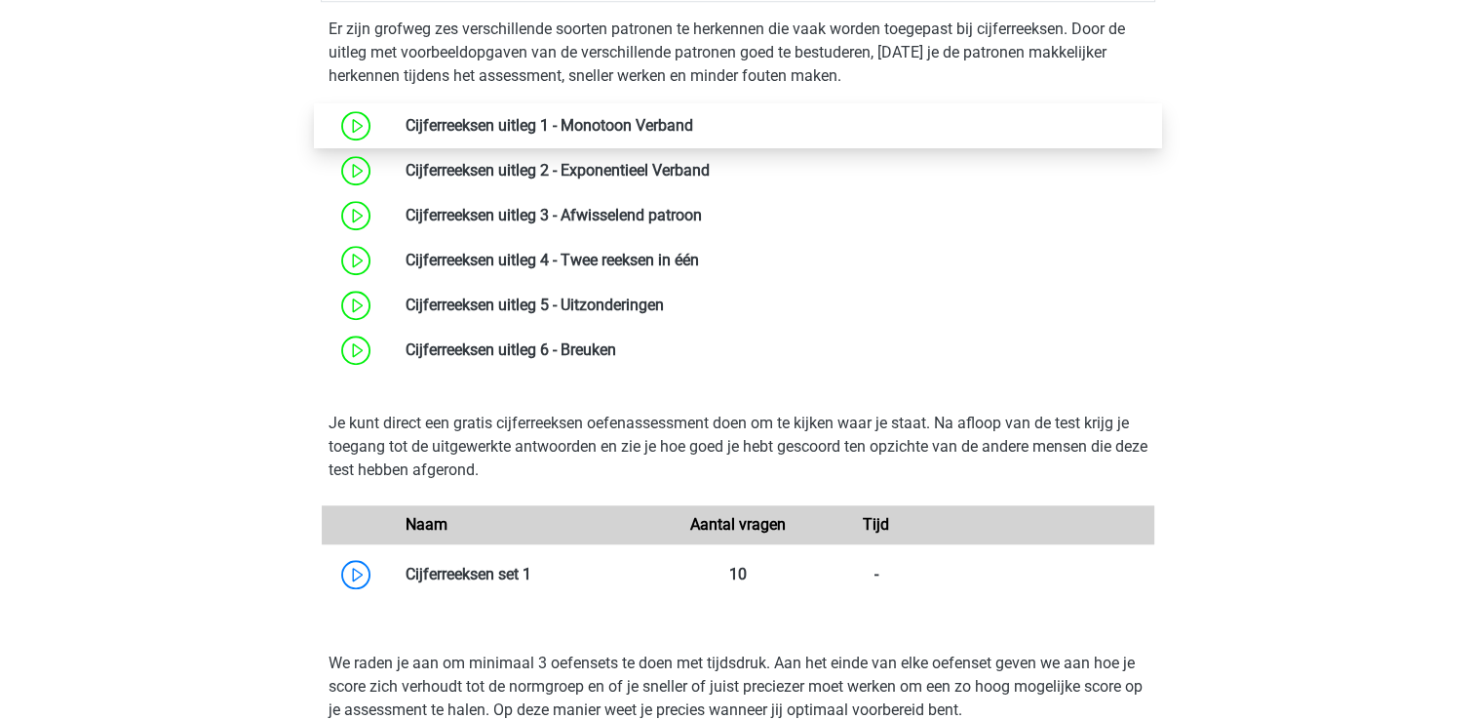
click at [693, 135] on link at bounding box center [693, 125] width 0 height 19
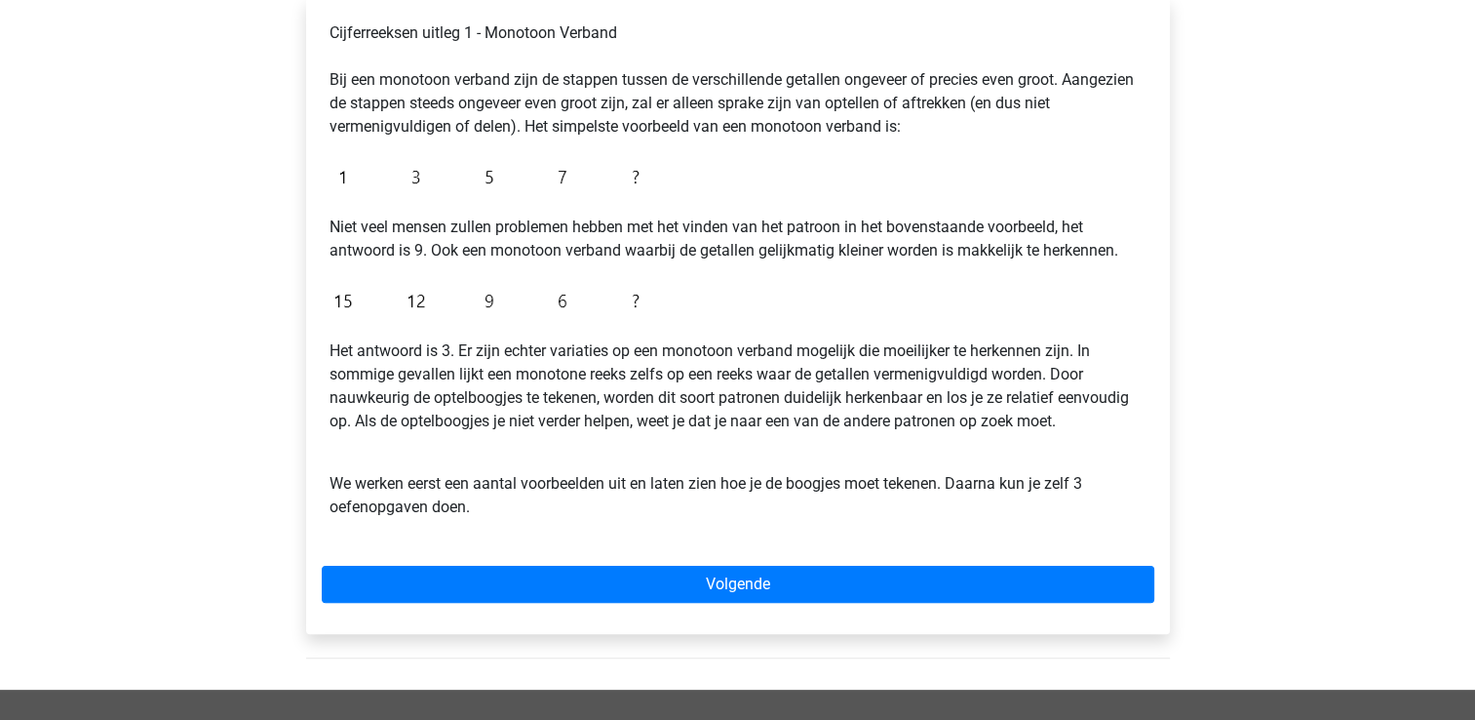
scroll to position [390, 0]
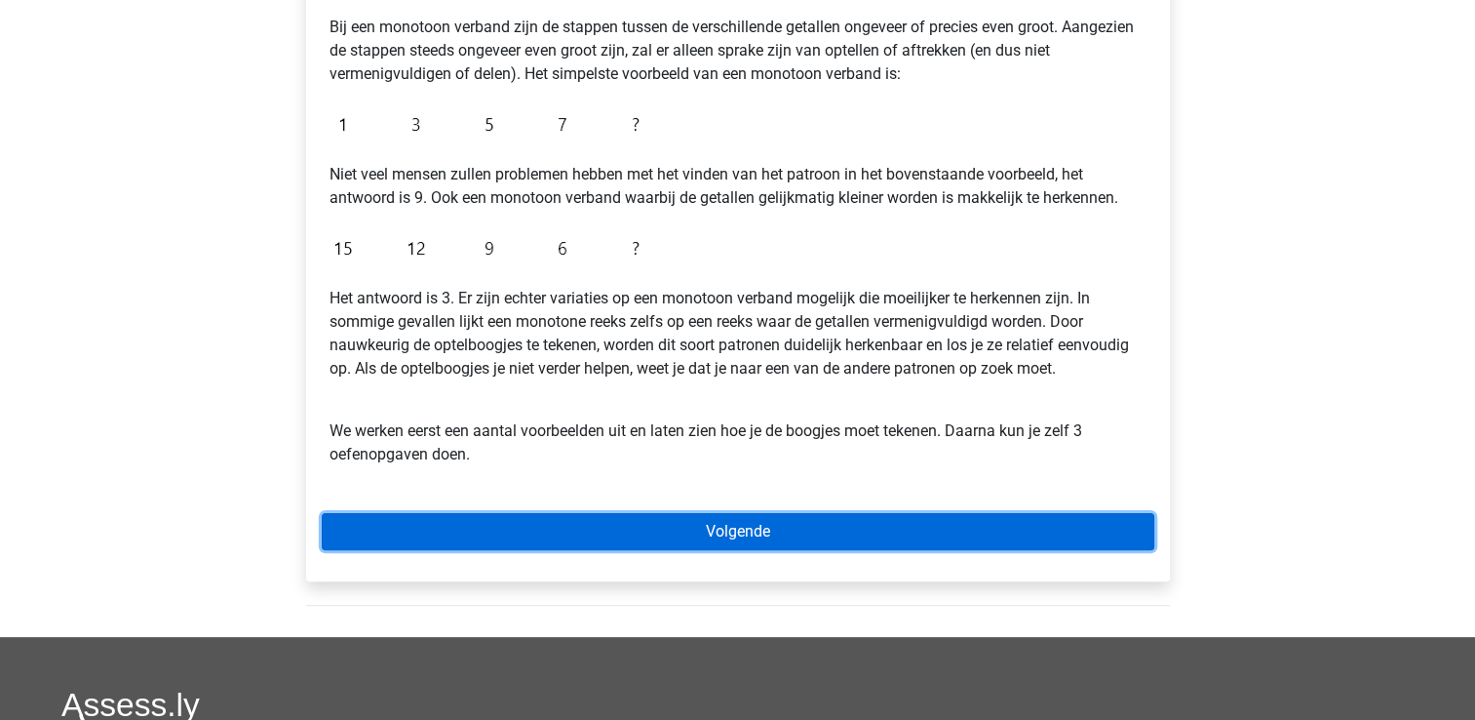
click at [599, 543] on link "Volgende" at bounding box center [738, 531] width 833 height 37
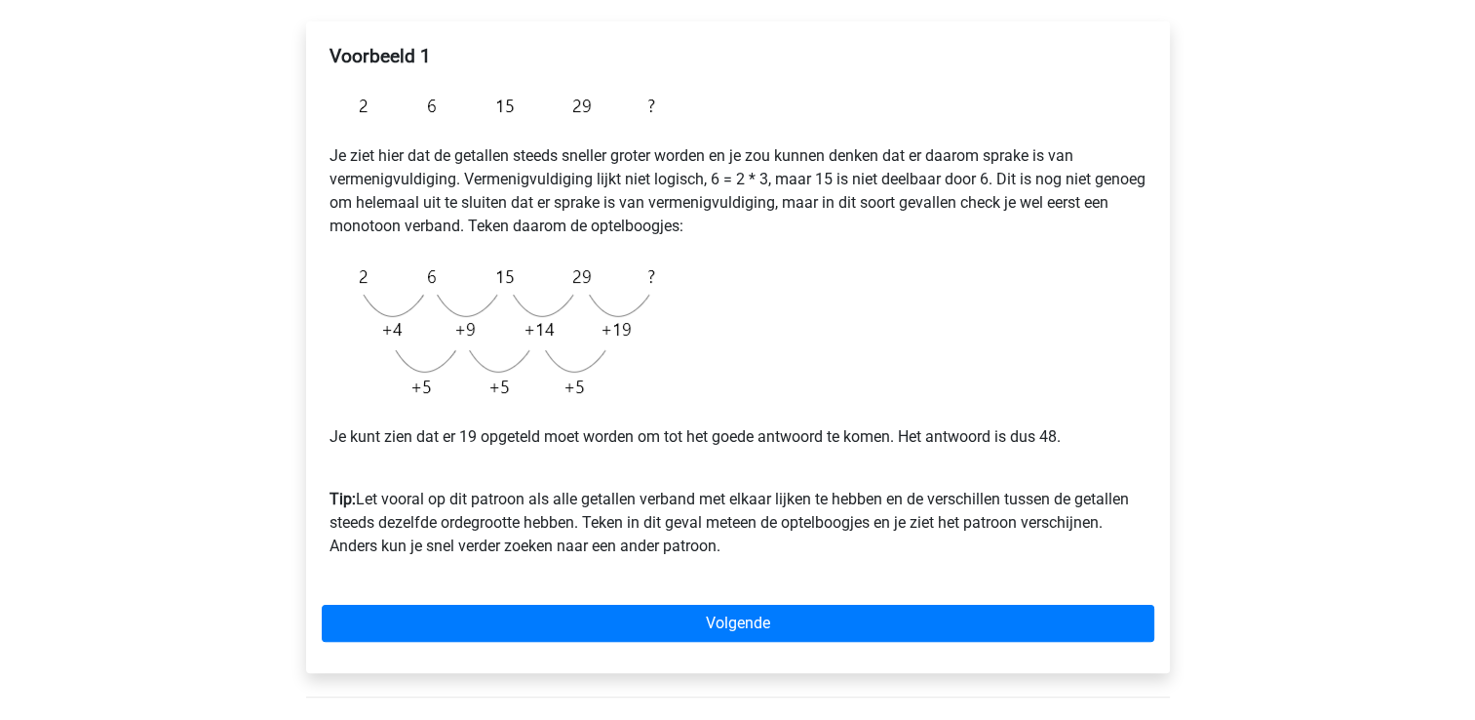
scroll to position [293, 0]
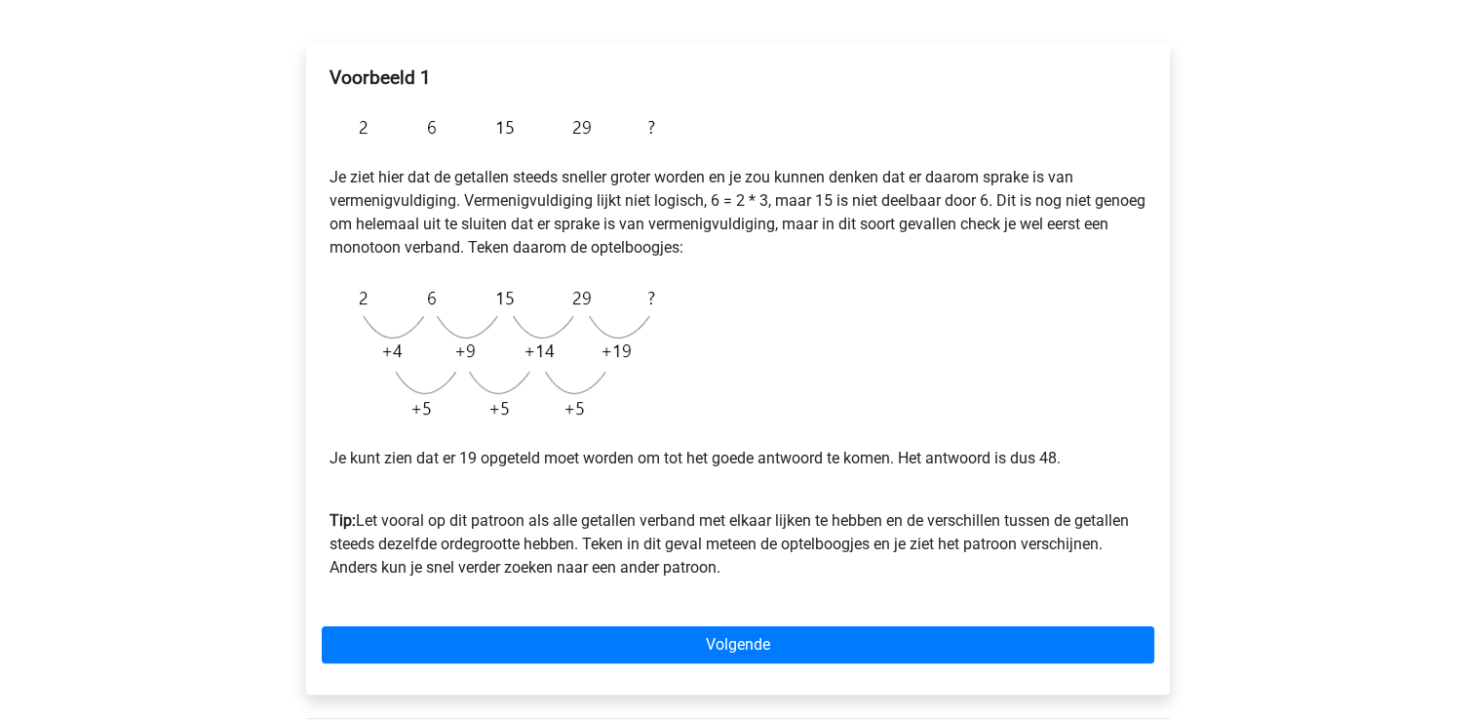
drag, startPoint x: 840, startPoint y: 295, endPoint x: 819, endPoint y: 376, distance: 83.5
click at [840, 295] on div "Voorbeeld 1 Je ziet hier dat de getallen steeds sneller groter worden en je zou…" at bounding box center [738, 331] width 833 height 544
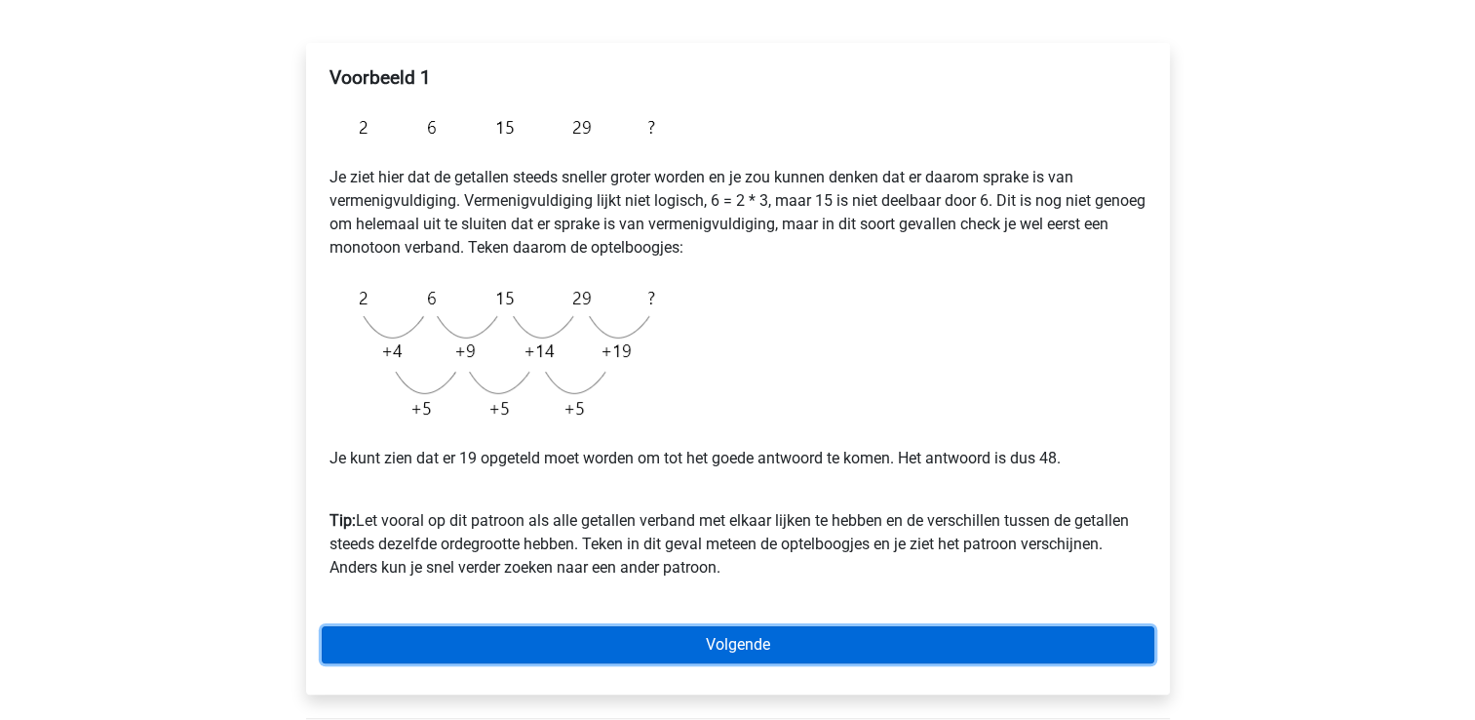
click at [656, 640] on link "Volgende" at bounding box center [738, 644] width 833 height 37
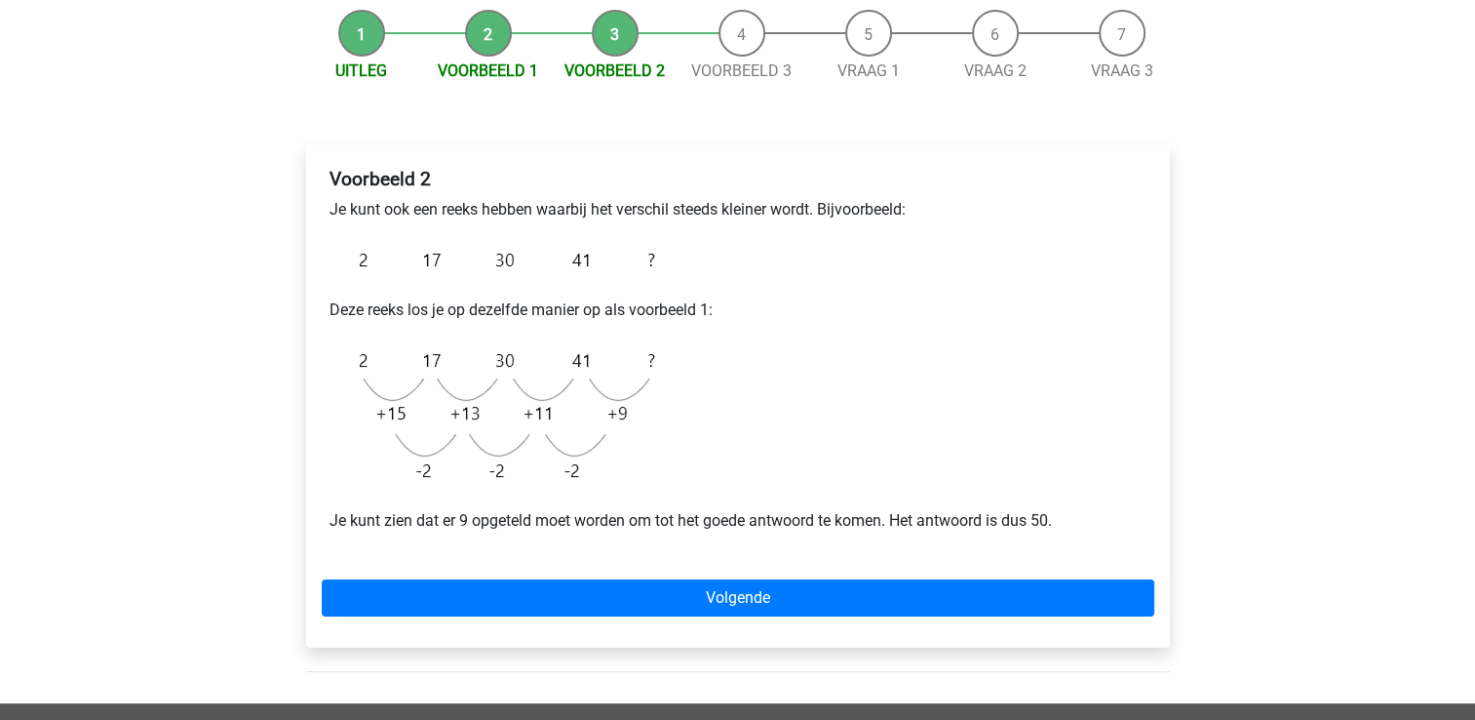
scroll to position [195, 0]
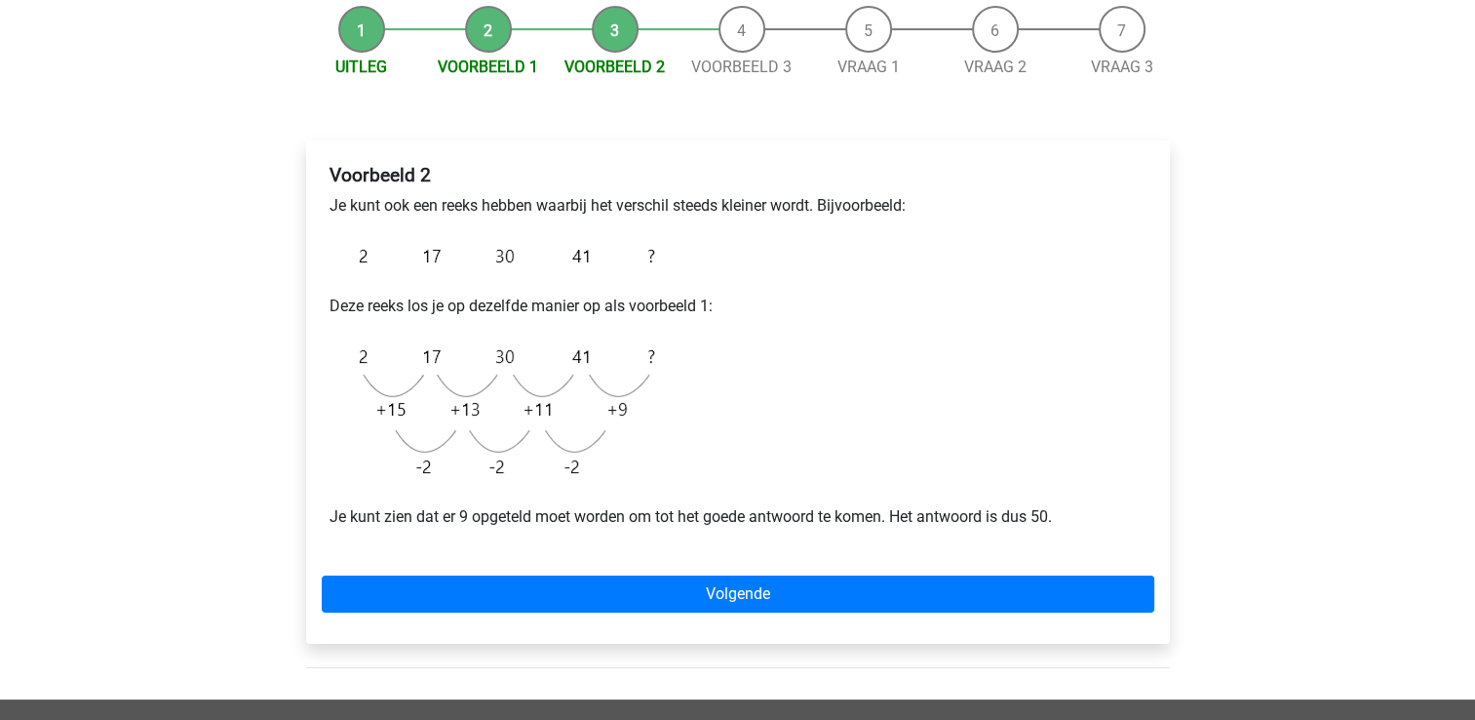
click at [794, 452] on div "Voorbeeld 2 Je kunt ook een reeks hebben waarbij het verschil steeds kleiner wo…" at bounding box center [738, 354] width 833 height 396
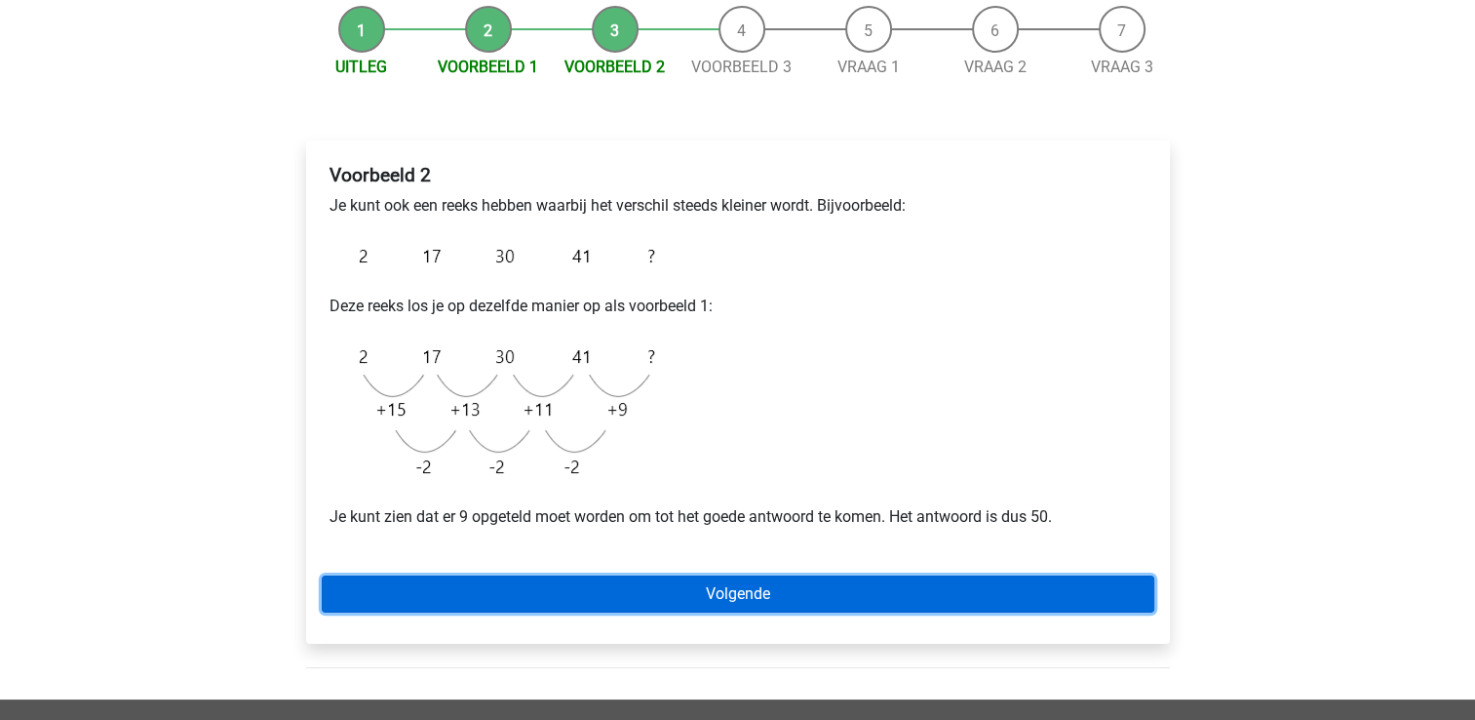
click at [675, 603] on link "Volgende" at bounding box center [738, 593] width 833 height 37
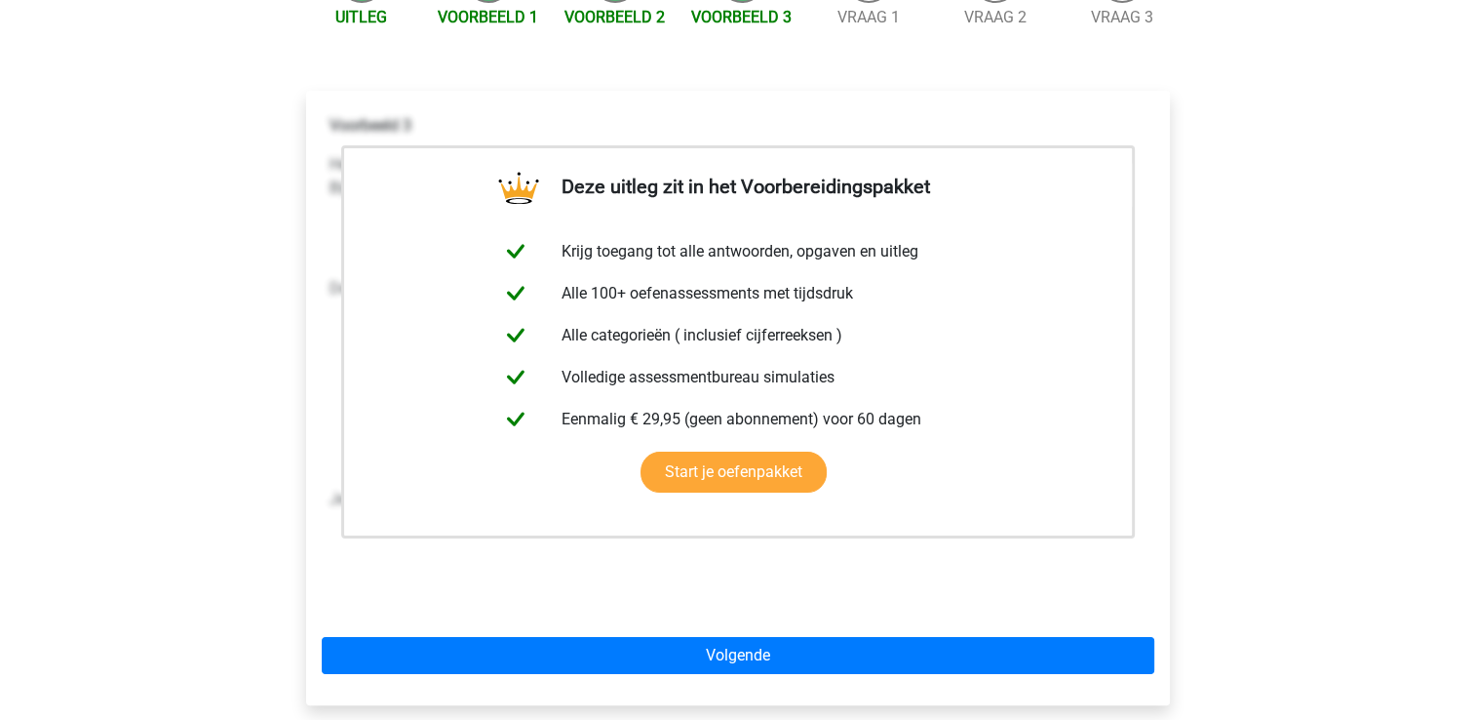
scroll to position [488, 0]
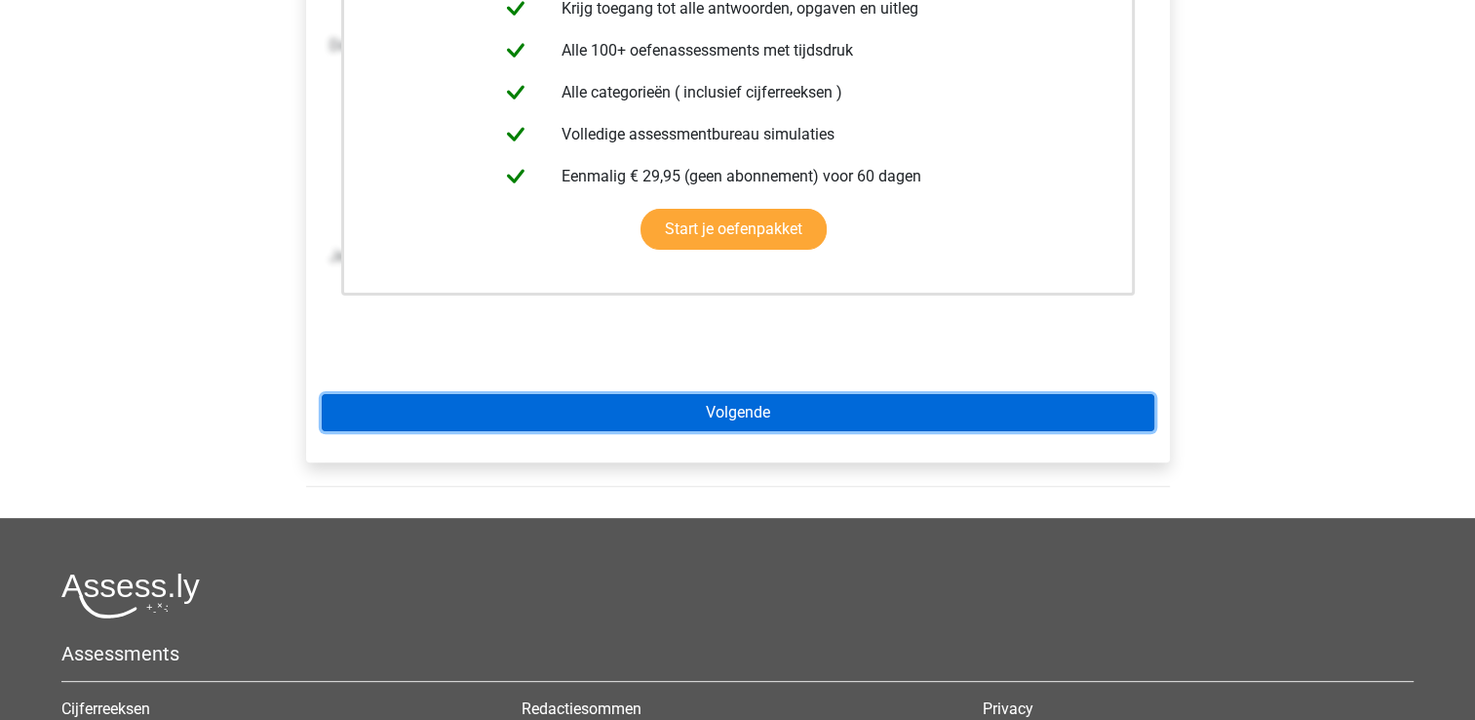
drag, startPoint x: 592, startPoint y: 423, endPoint x: 560, endPoint y: 421, distance: 32.2
click at [592, 422] on link "Volgende" at bounding box center [738, 412] width 833 height 37
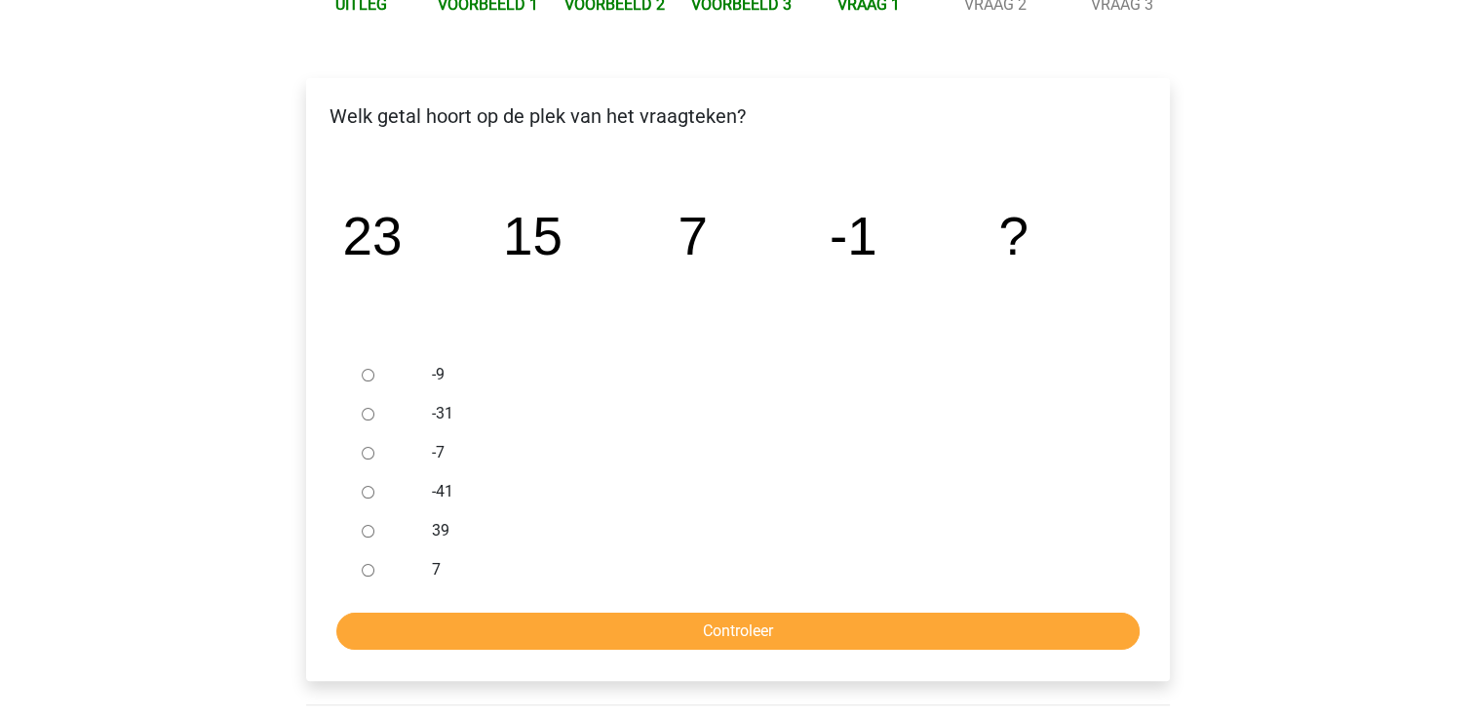
scroll to position [293, 0]
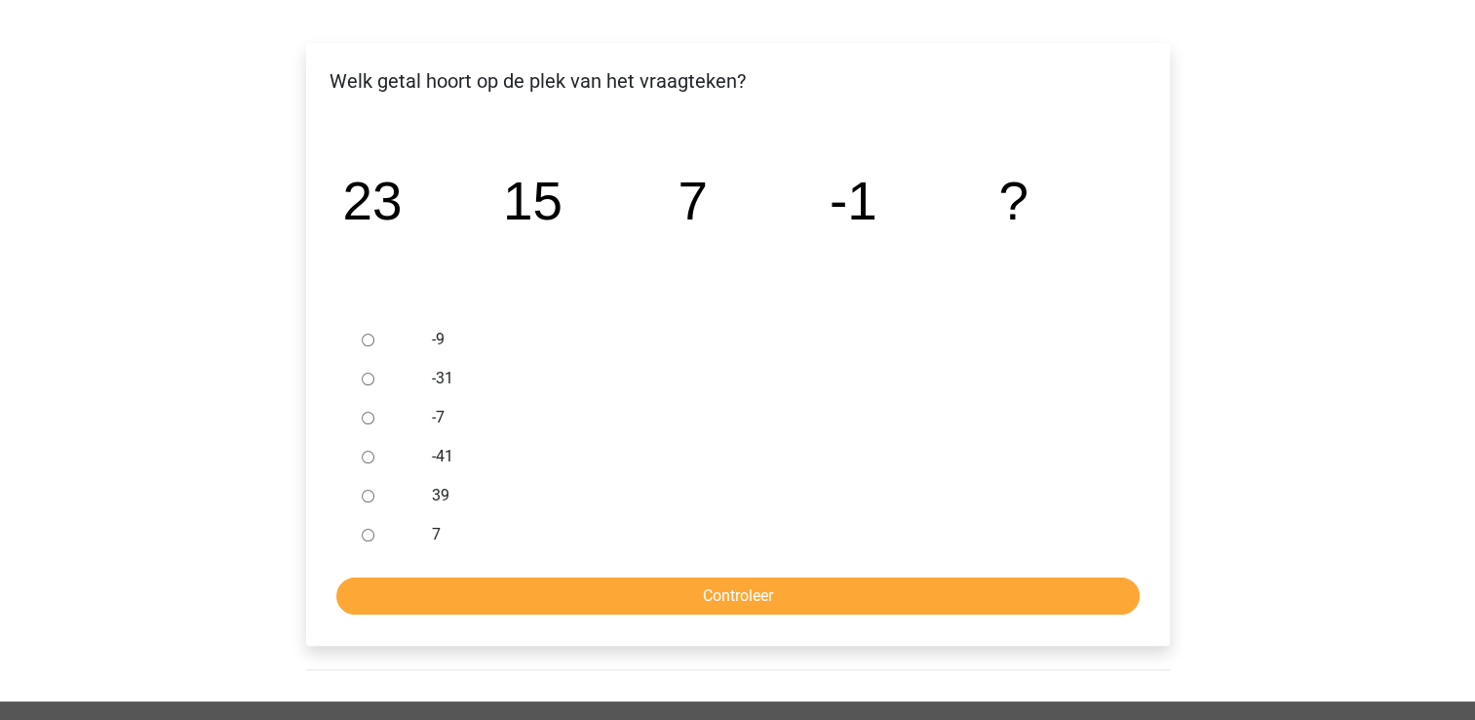
click at [365, 417] on input "-7" at bounding box center [368, 417] width 13 height 13
radio input "true"
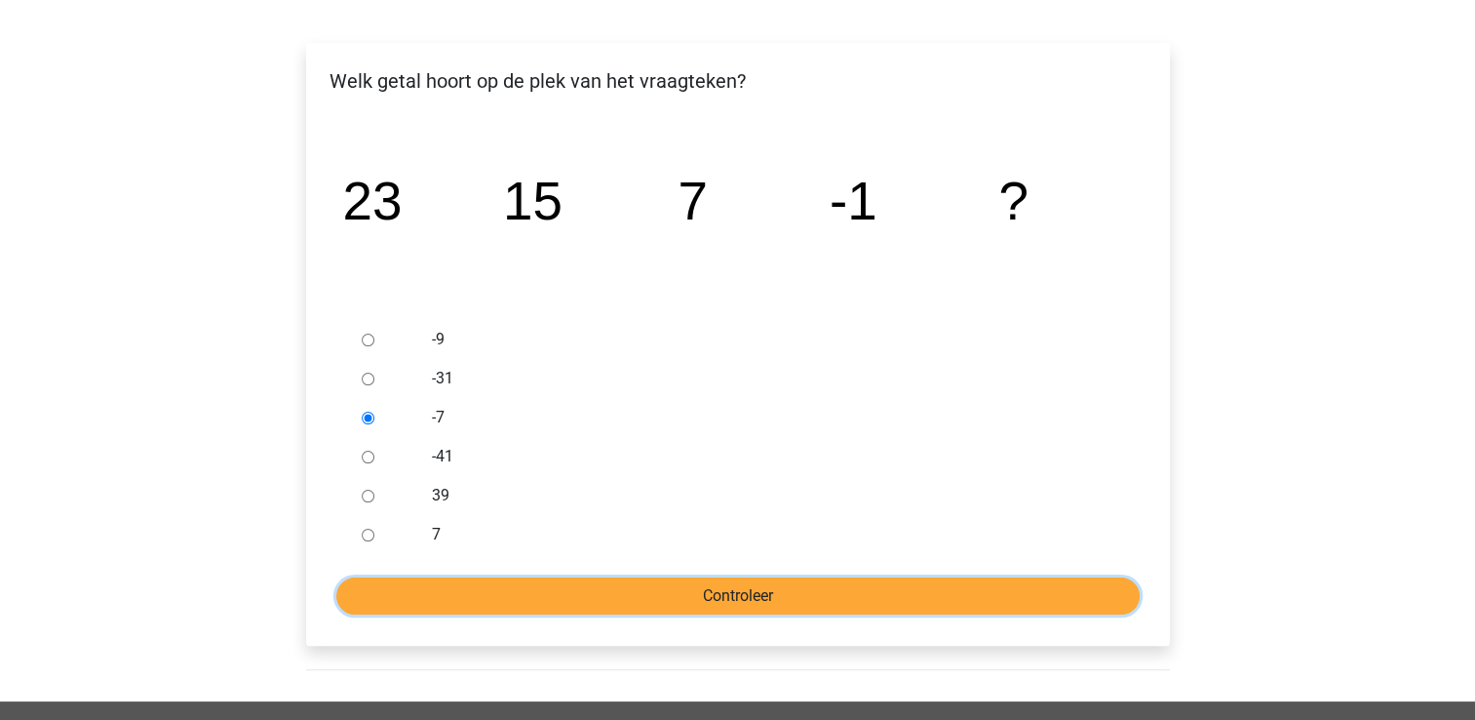
click at [524, 606] on input "Controleer" at bounding box center [737, 595] width 803 height 37
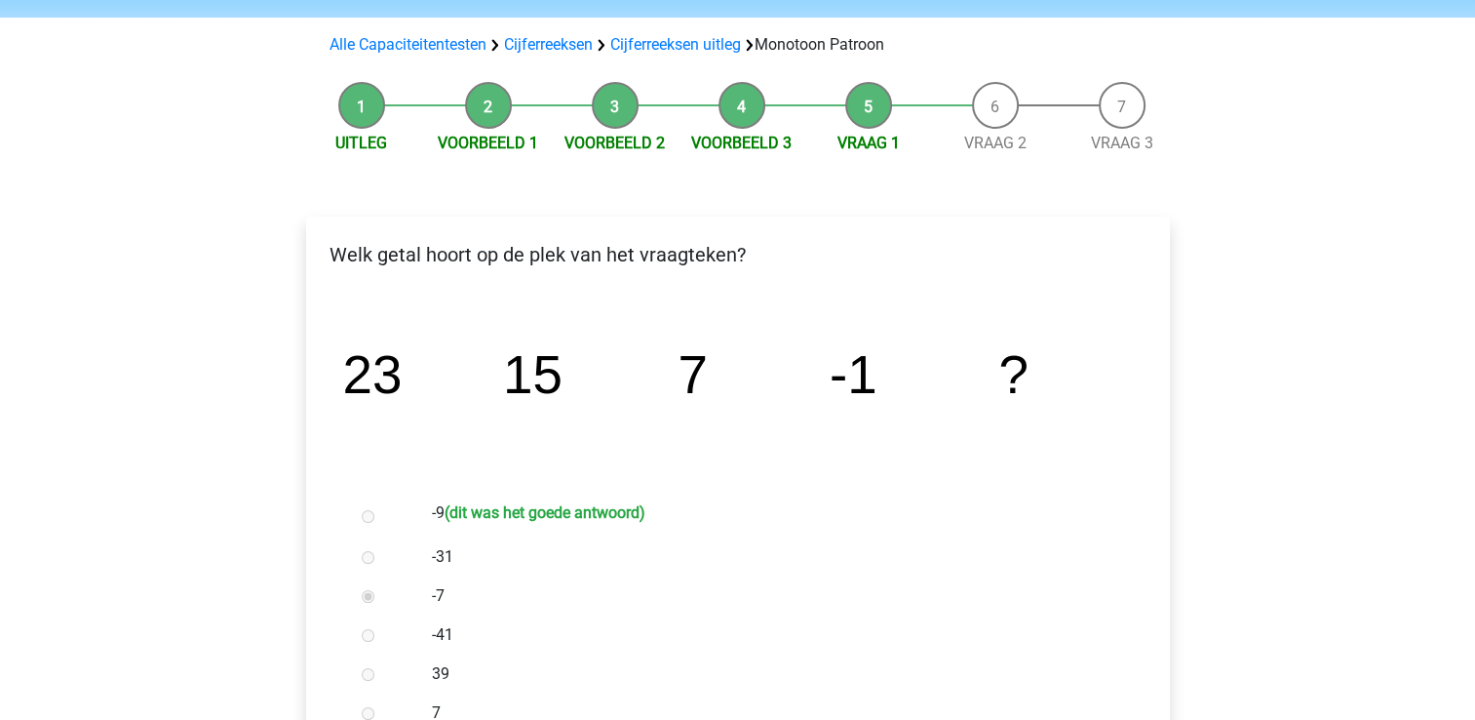
scroll to position [195, 0]
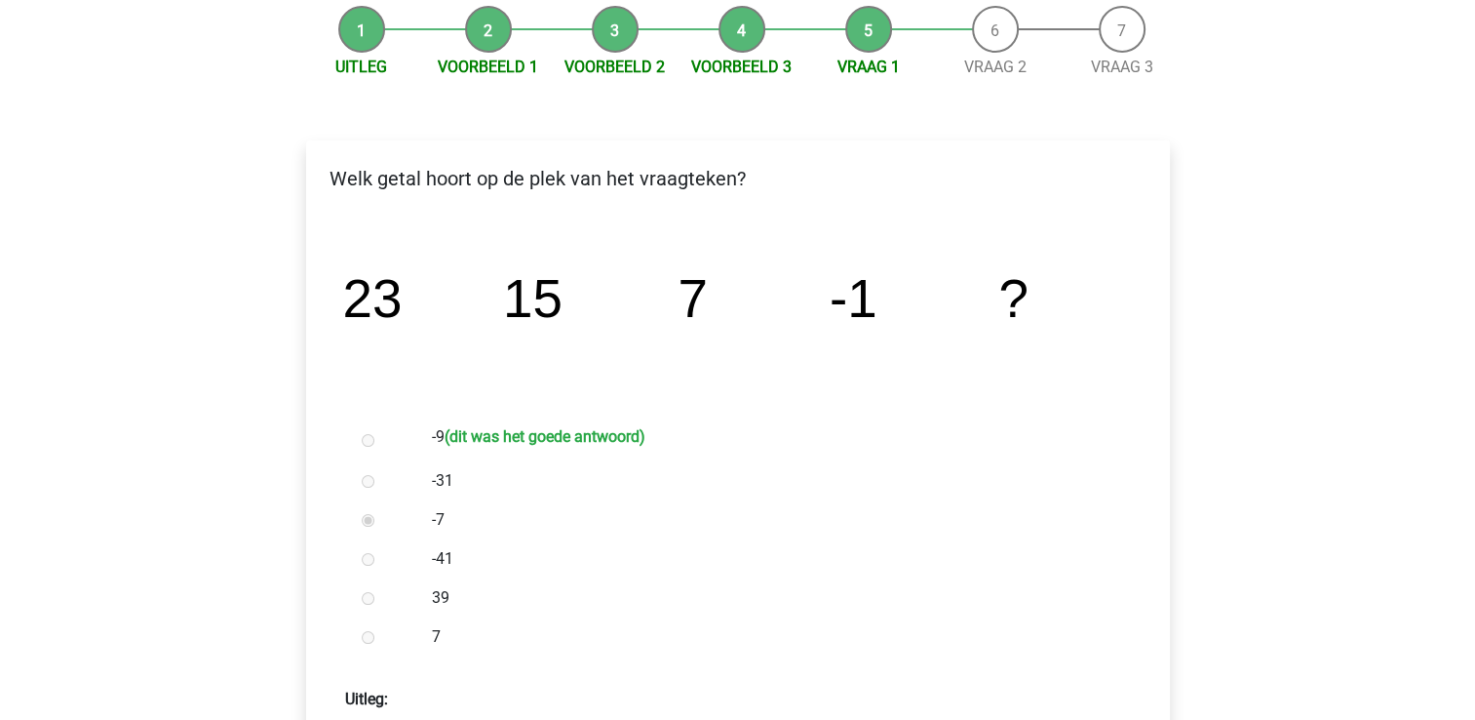
drag, startPoint x: 129, startPoint y: 485, endPoint x: 146, endPoint y: 506, distance: 27.7
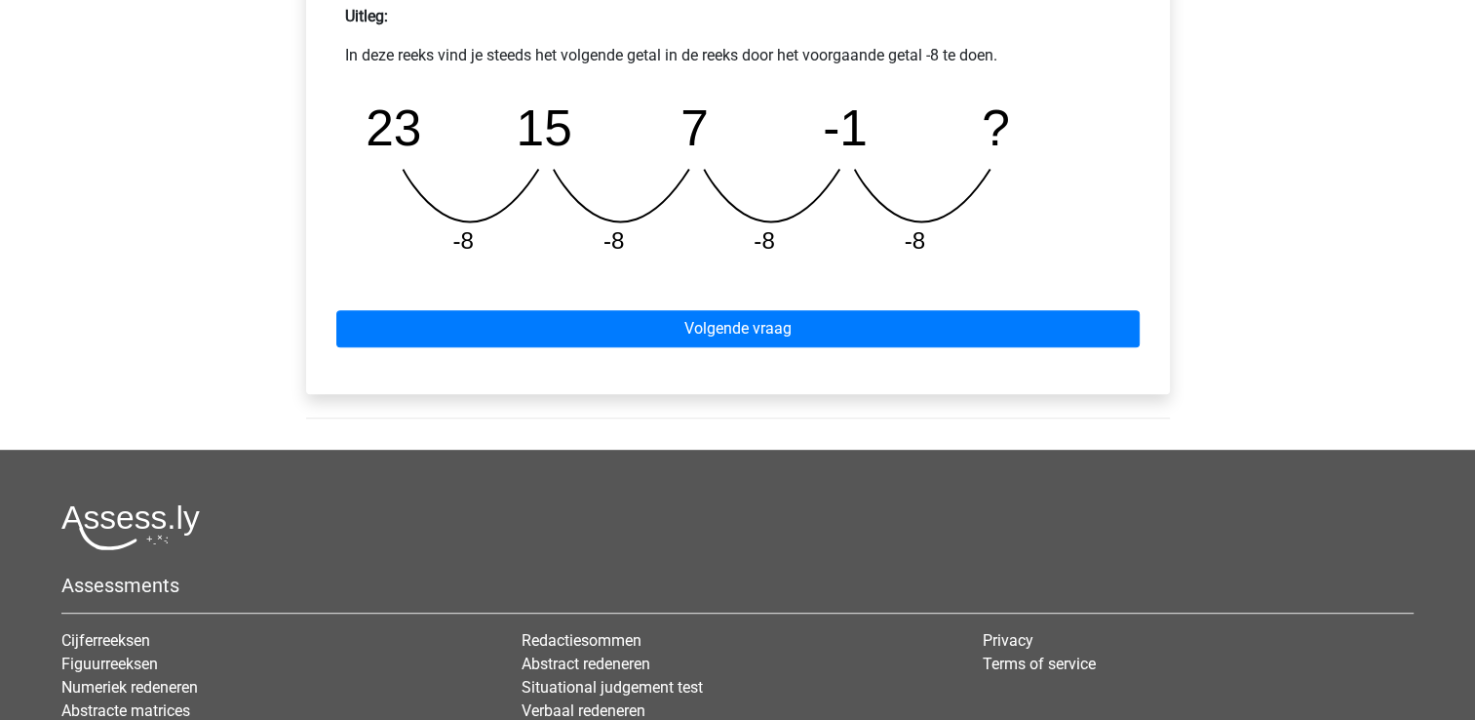
scroll to position [585, 0]
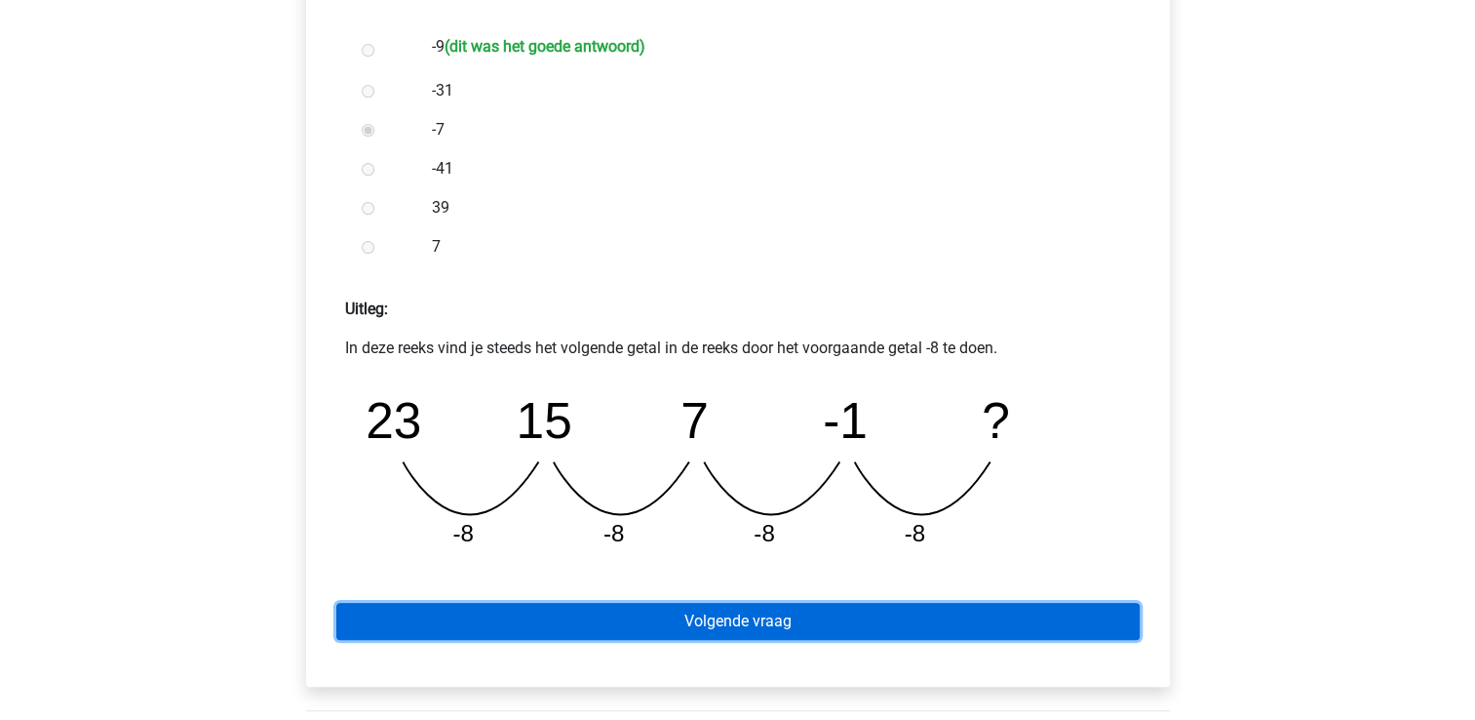
click at [367, 613] on link "Volgende vraag" at bounding box center [737, 621] width 803 height 37
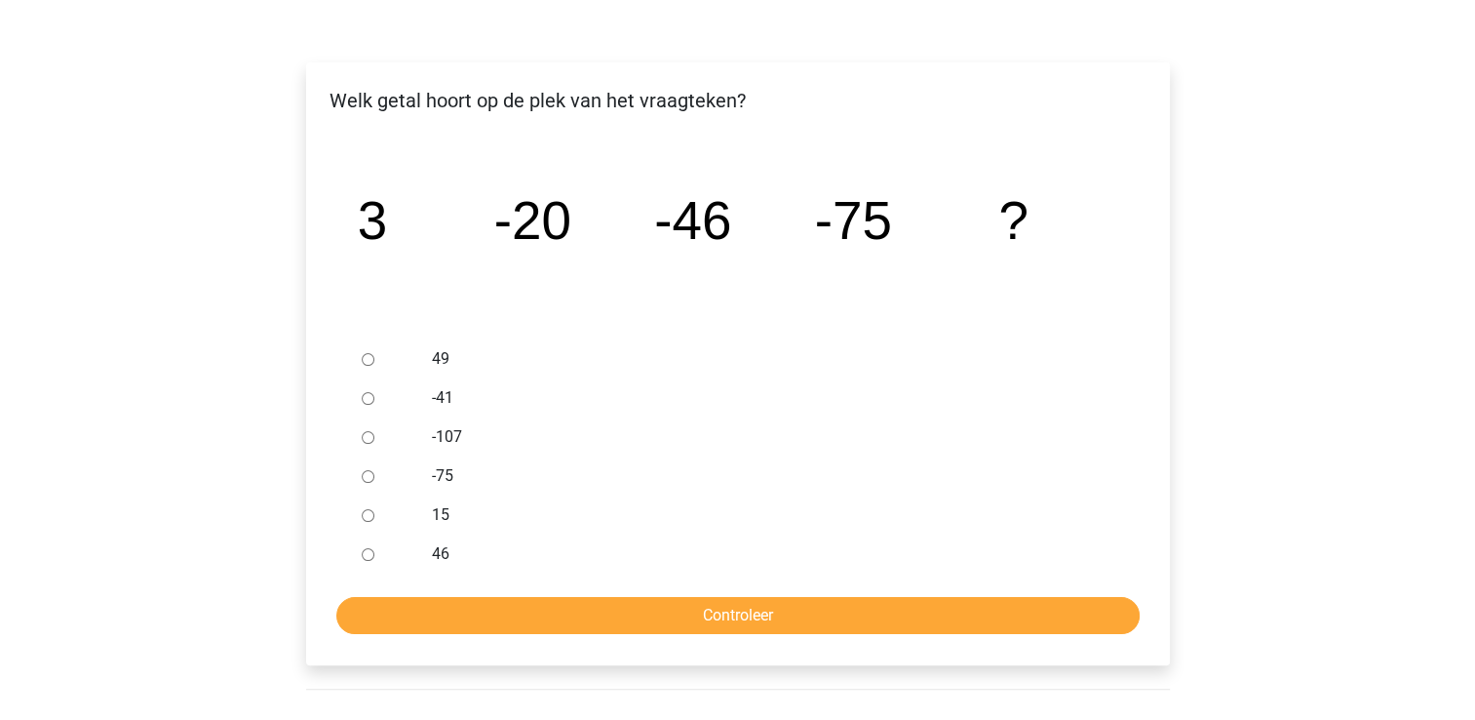
scroll to position [488, 0]
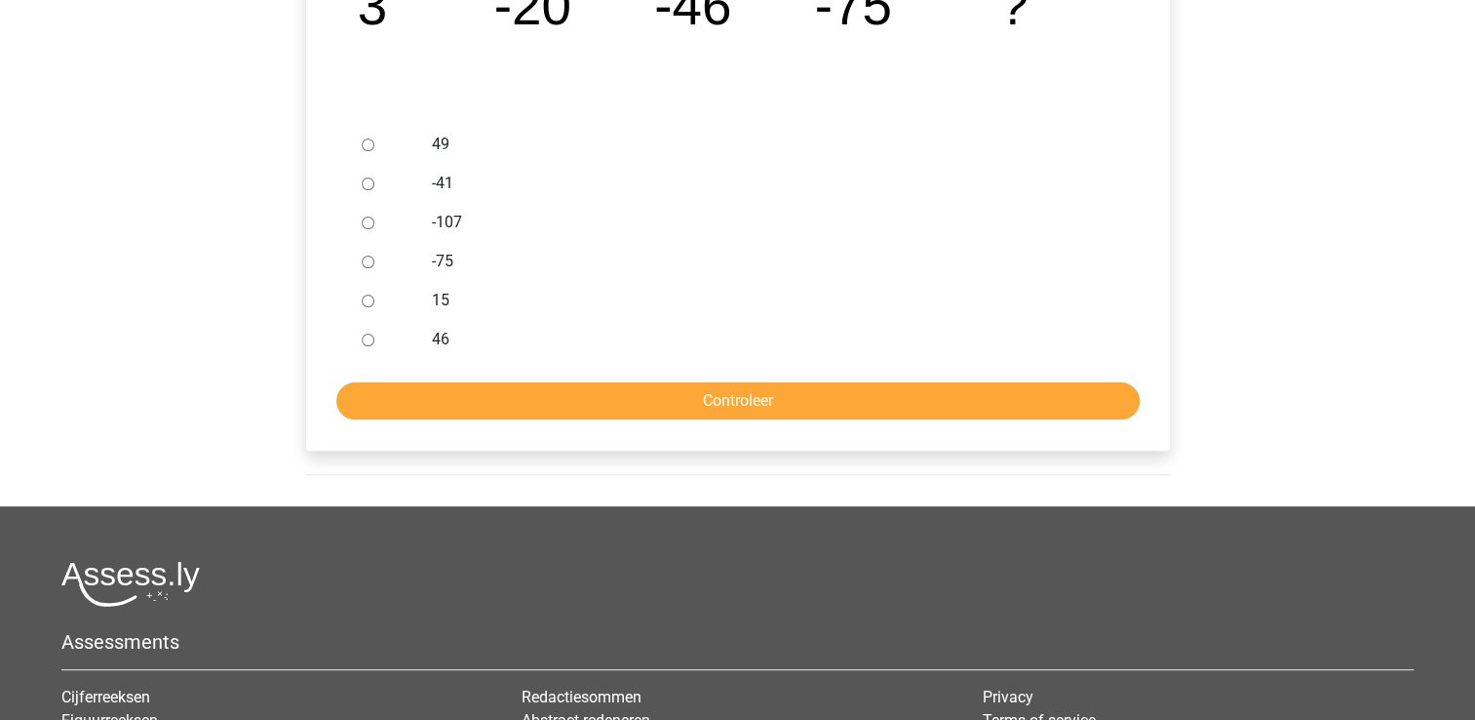
drag, startPoint x: 361, startPoint y: 221, endPoint x: 464, endPoint y: 445, distance: 246.0
click at [362, 223] on input "-107" at bounding box center [368, 222] width 13 height 13
radio input "true"
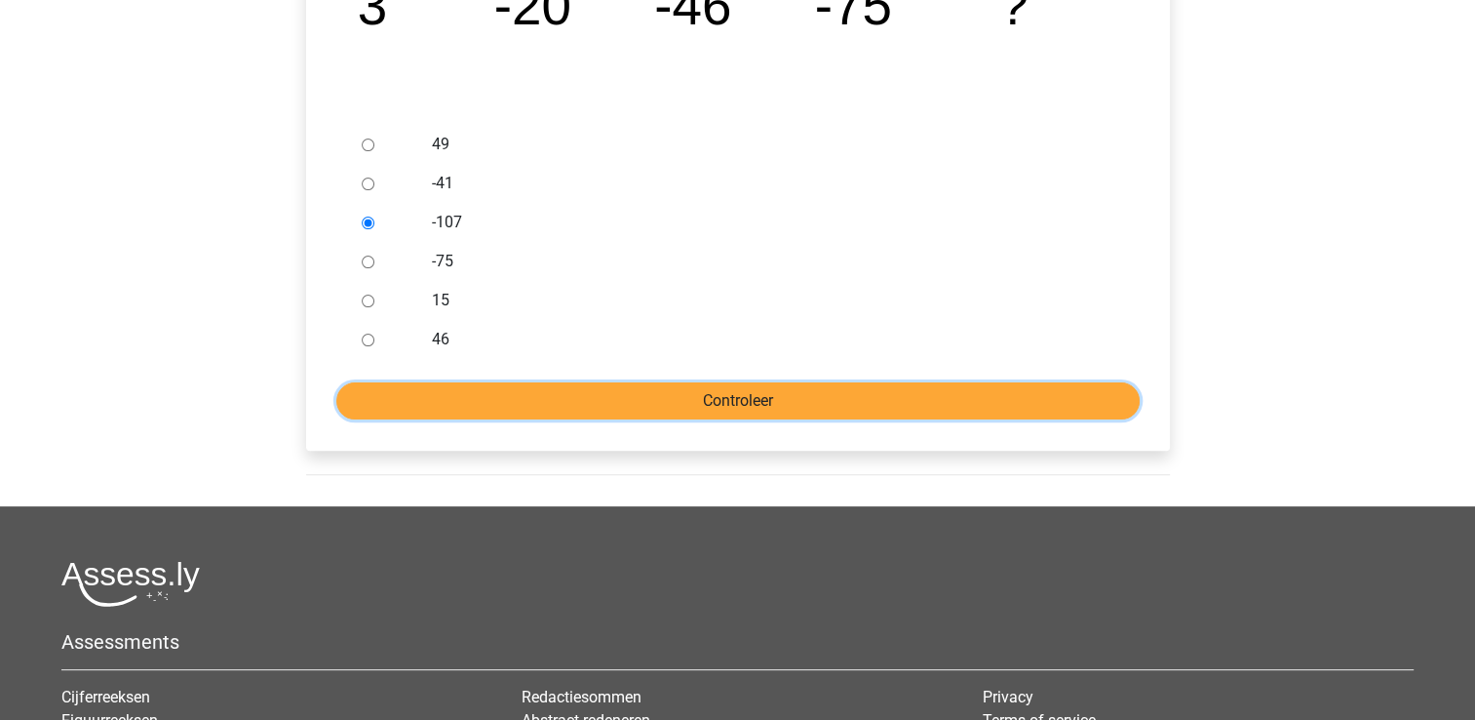
click at [523, 413] on input "Controleer" at bounding box center [737, 400] width 803 height 37
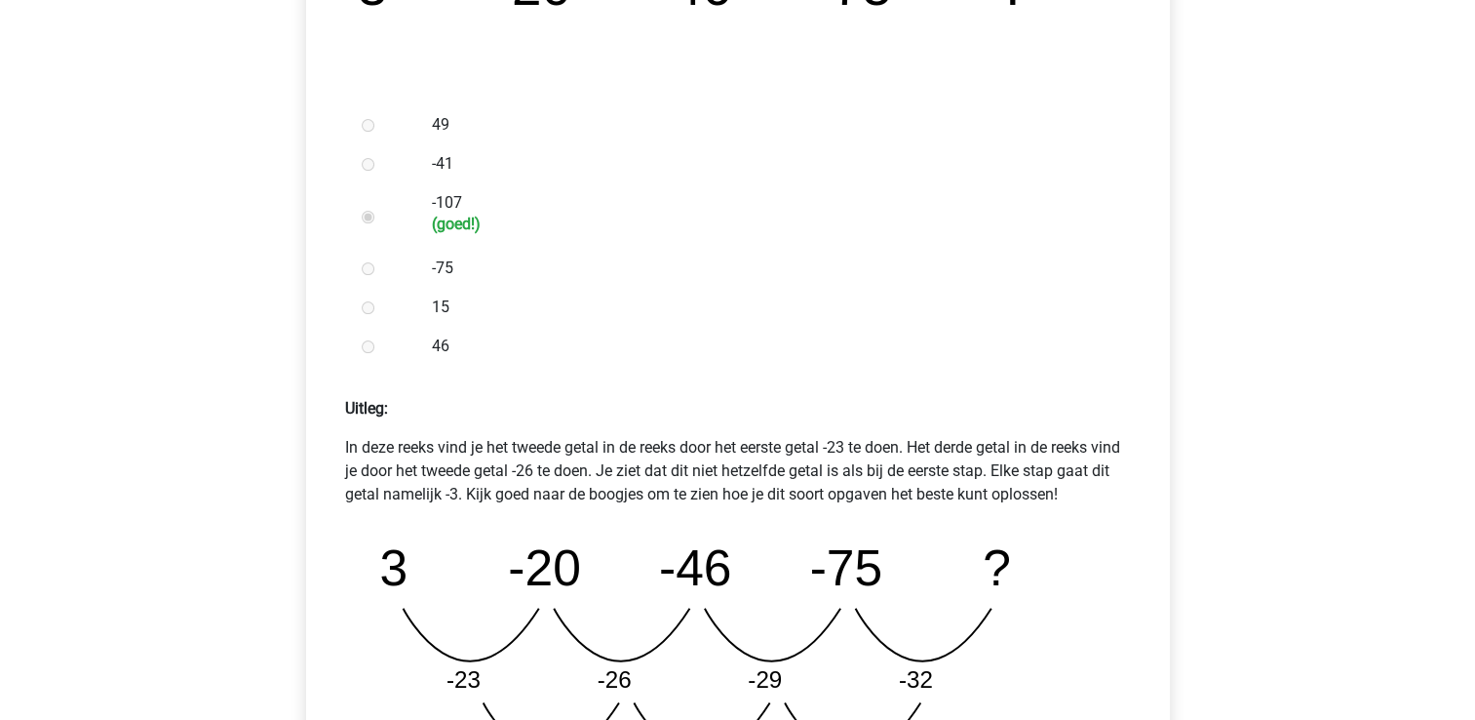
scroll to position [683, 0]
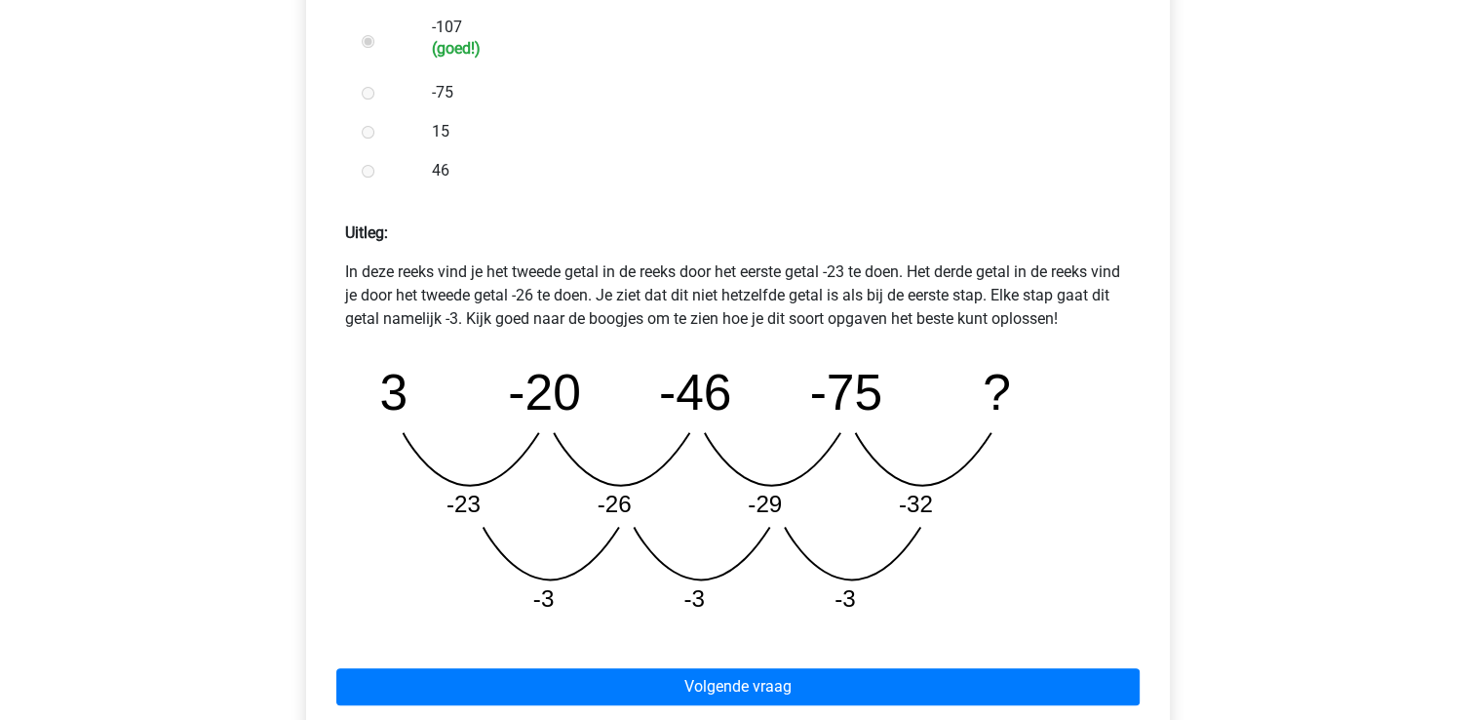
click at [425, 662] on div "Volgende vraag" at bounding box center [738, 682] width 833 height 107
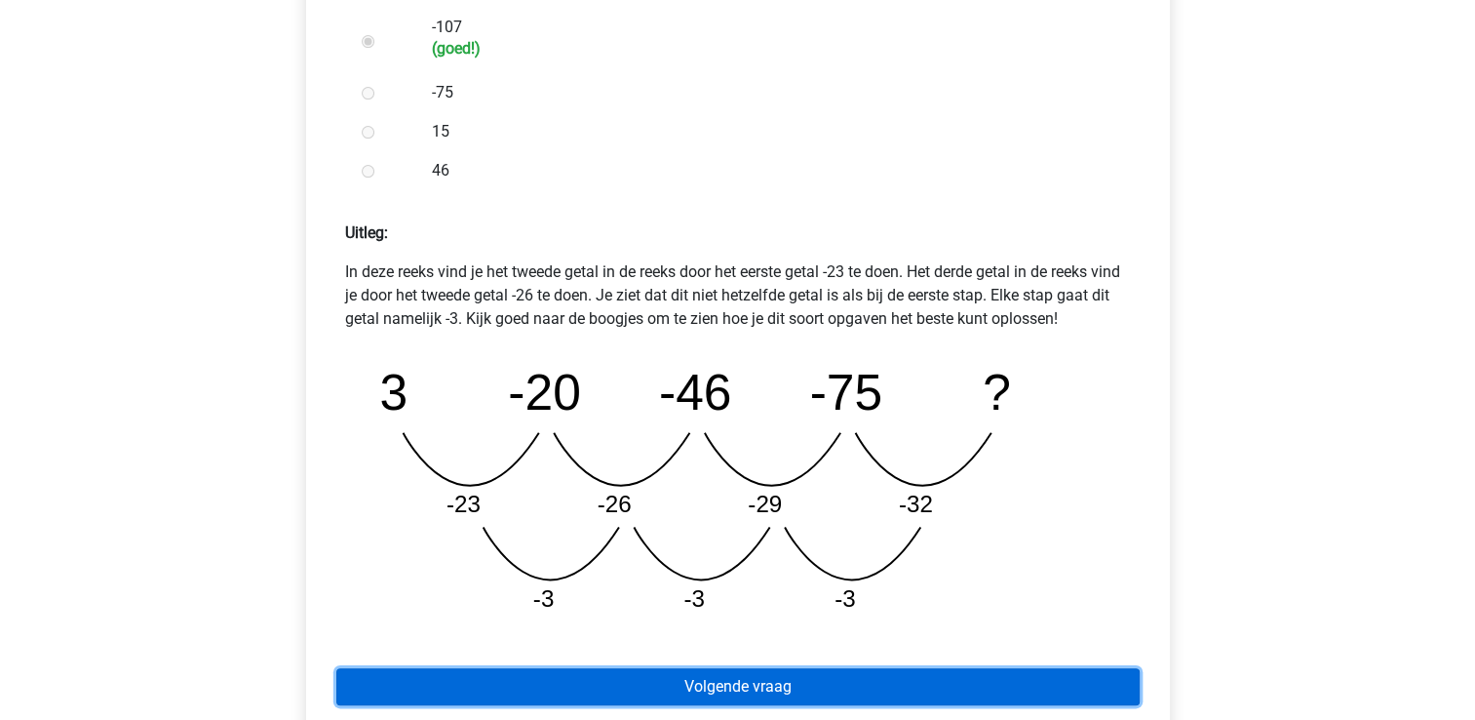
click at [415, 681] on link "Volgende vraag" at bounding box center [737, 686] width 803 height 37
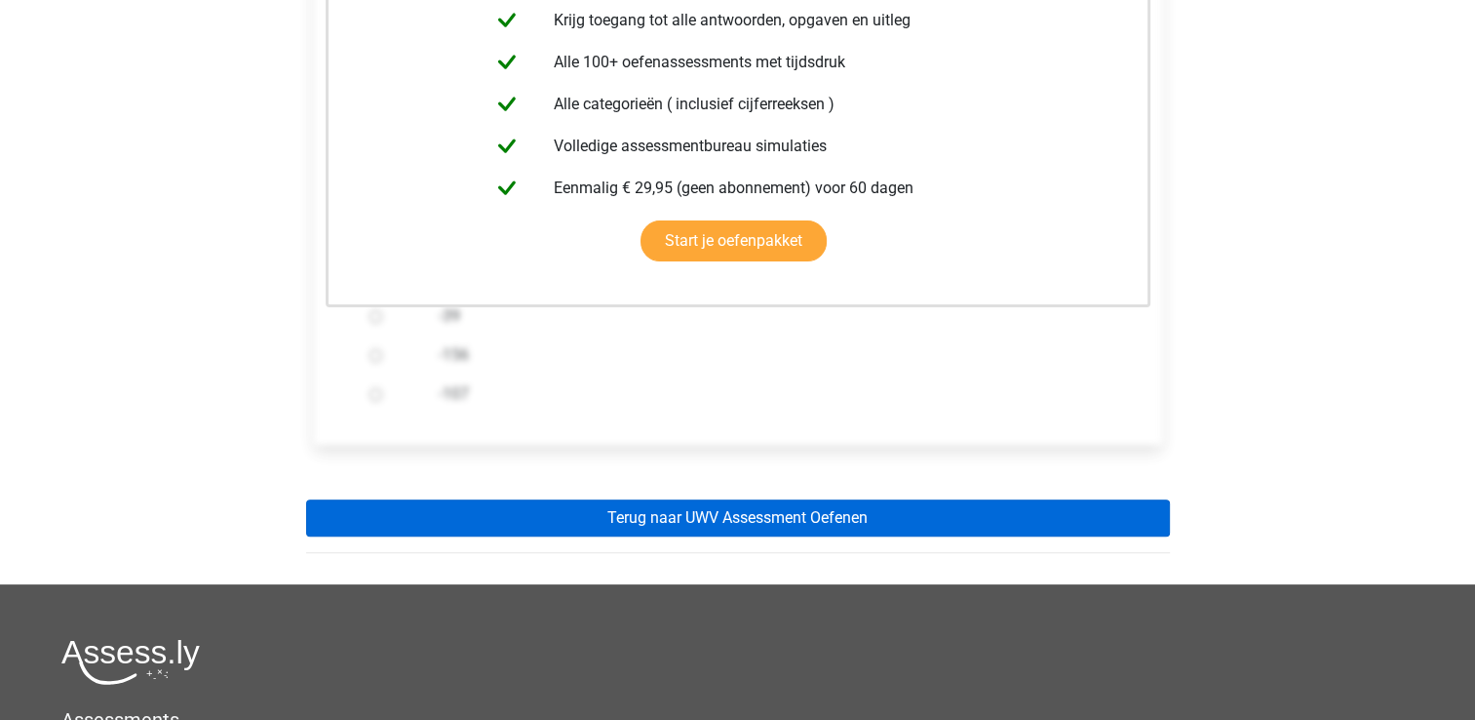
scroll to position [390, 0]
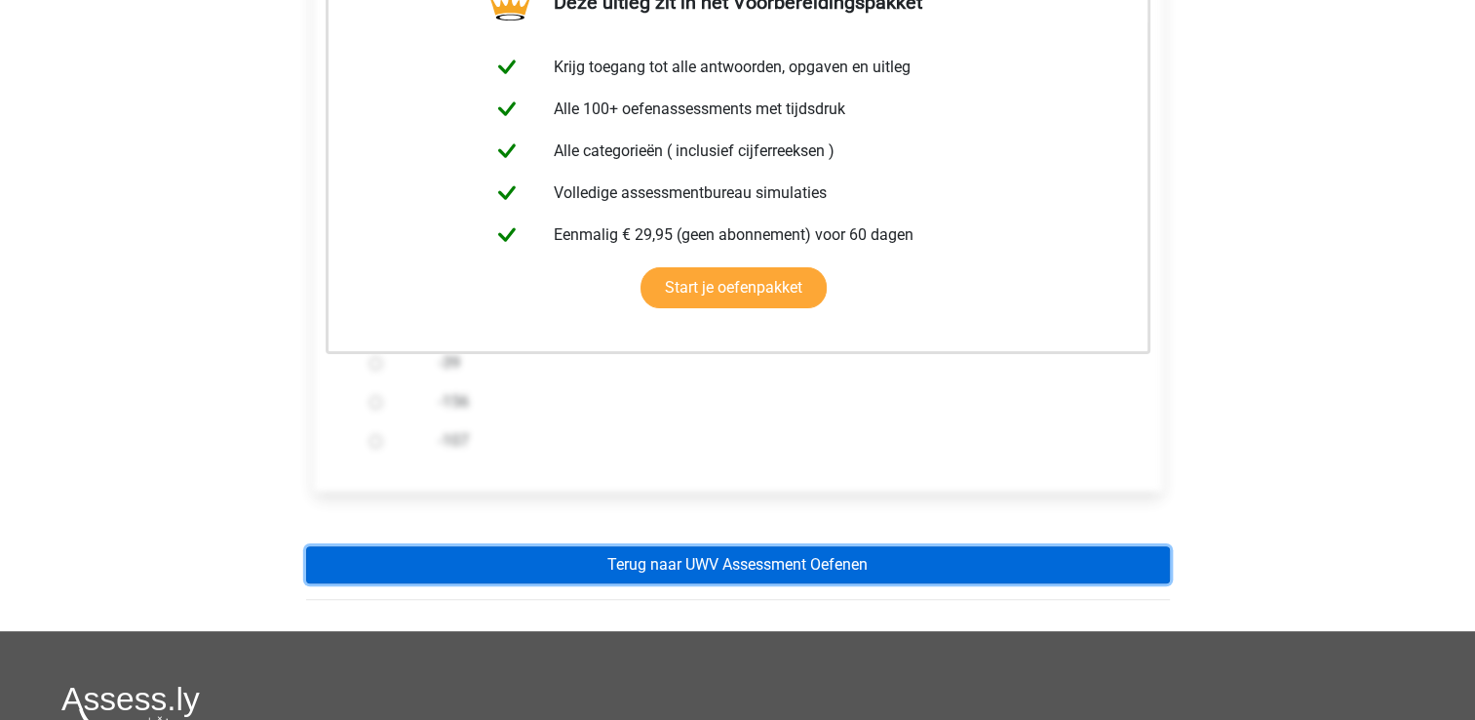
click at [599, 548] on link "Terug naar UWV Assessment Oefenen" at bounding box center [738, 564] width 864 height 37
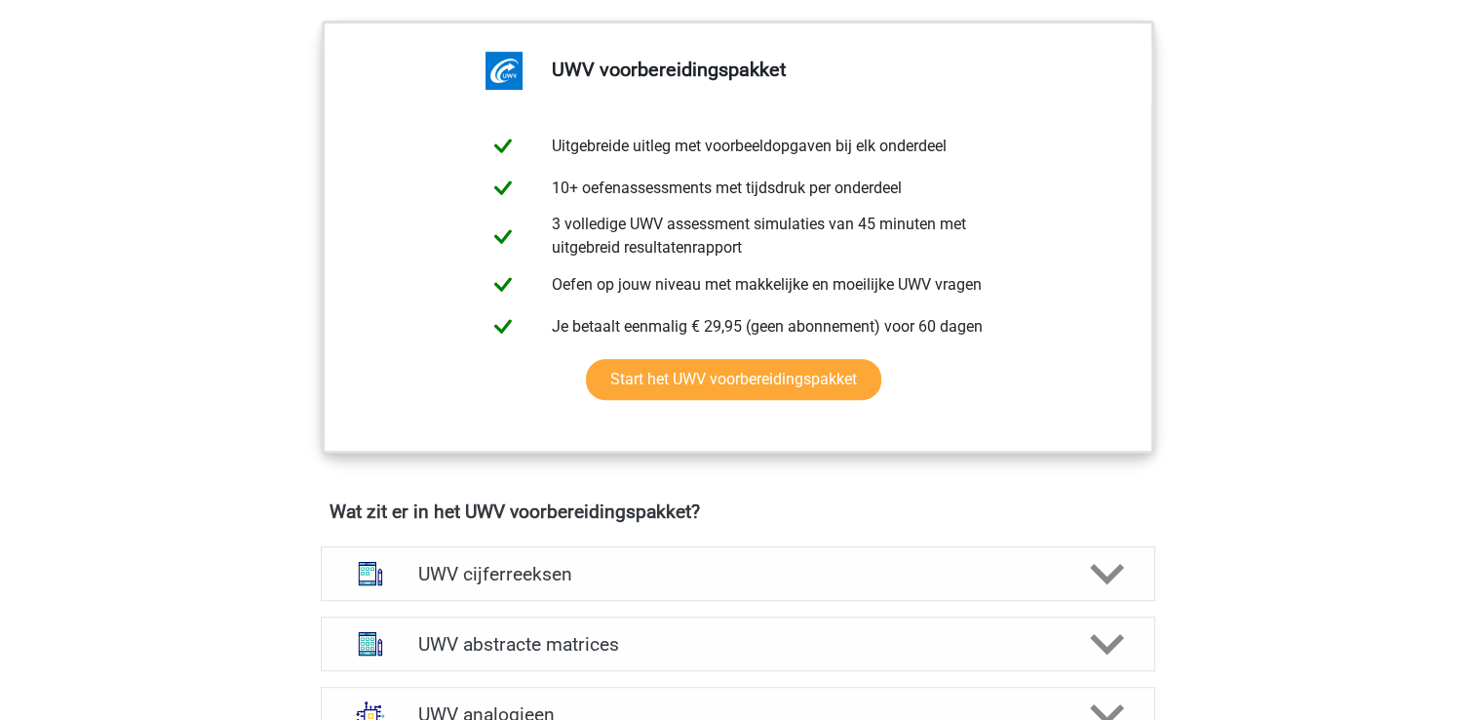
scroll to position [1073, 0]
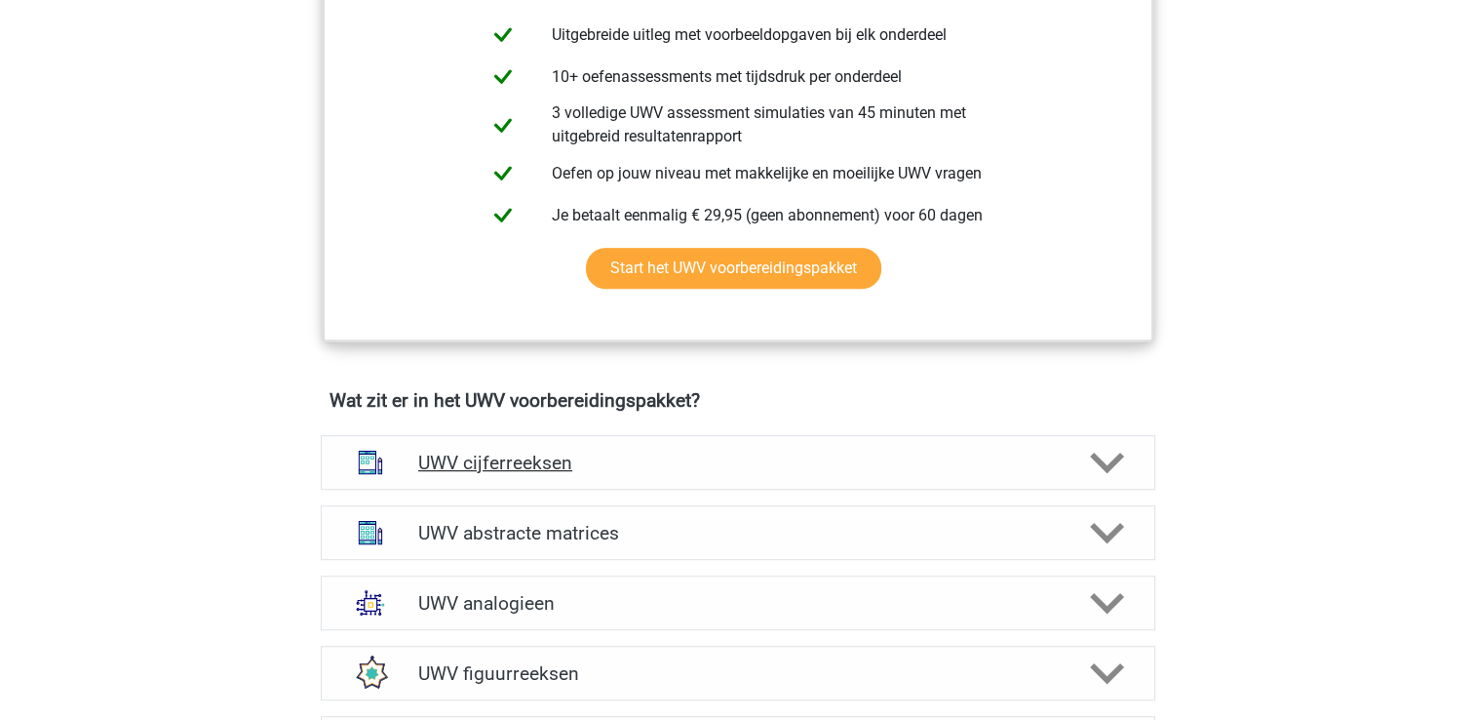
drag, startPoint x: 548, startPoint y: 485, endPoint x: 536, endPoint y: 485, distance: 11.7
click at [549, 474] on h4 "UWV cijferreeksen" at bounding box center [737, 462] width 639 height 22
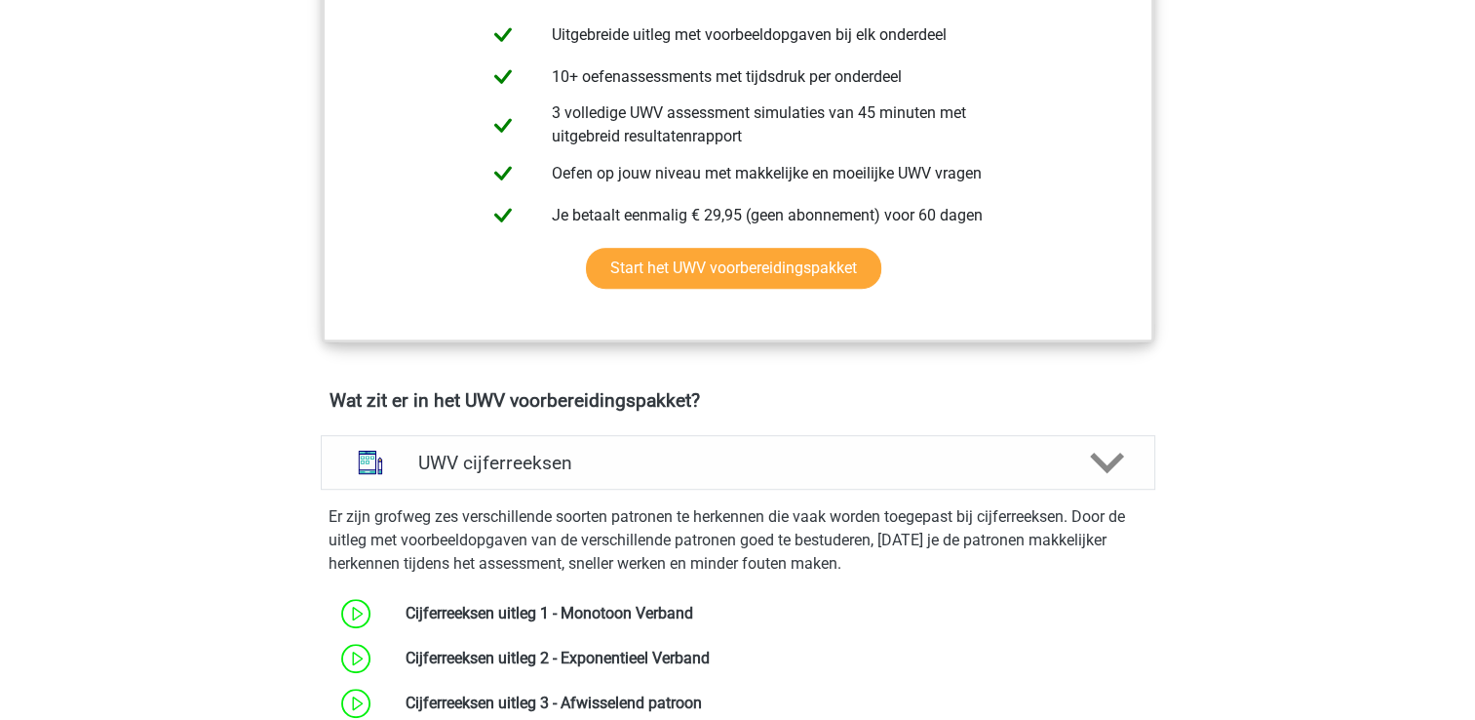
scroll to position [1560, 0]
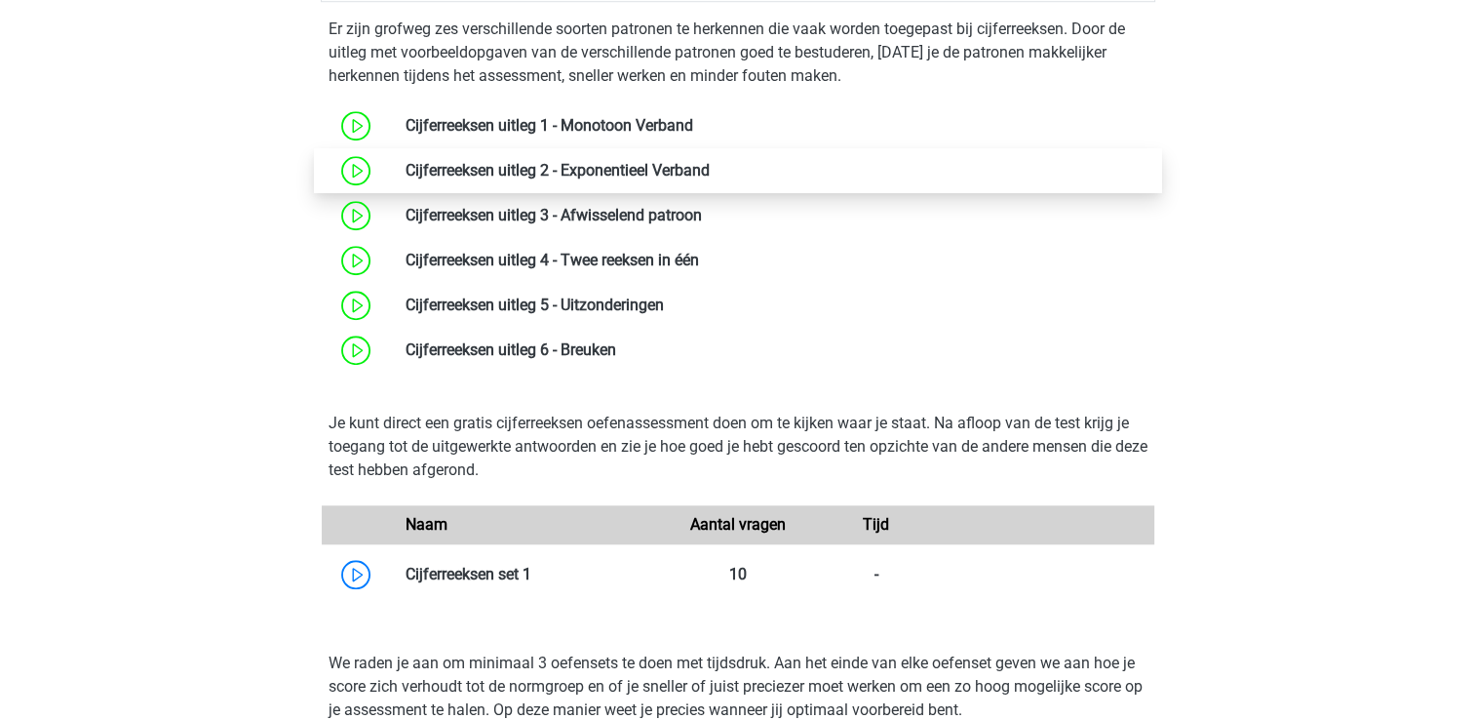
click at [710, 179] on link at bounding box center [710, 170] width 0 height 19
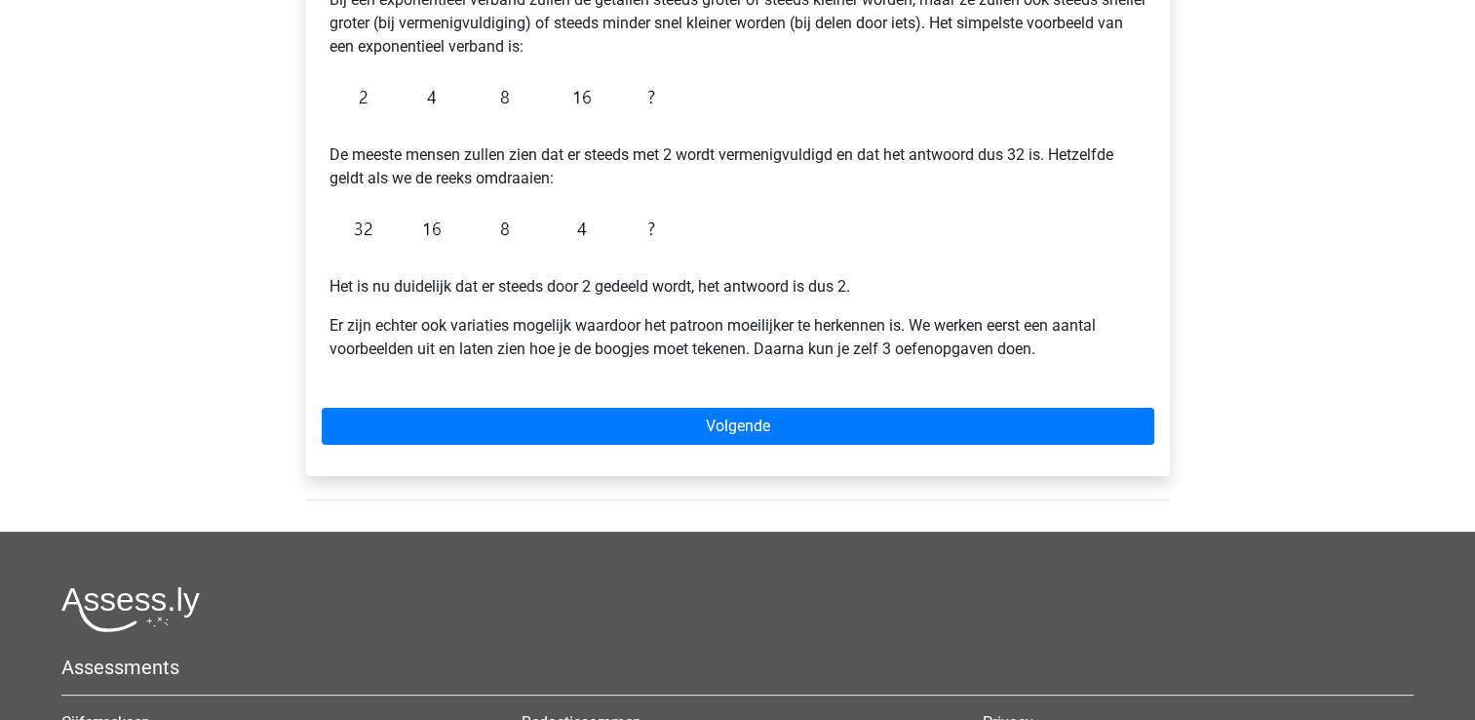
scroll to position [488, 0]
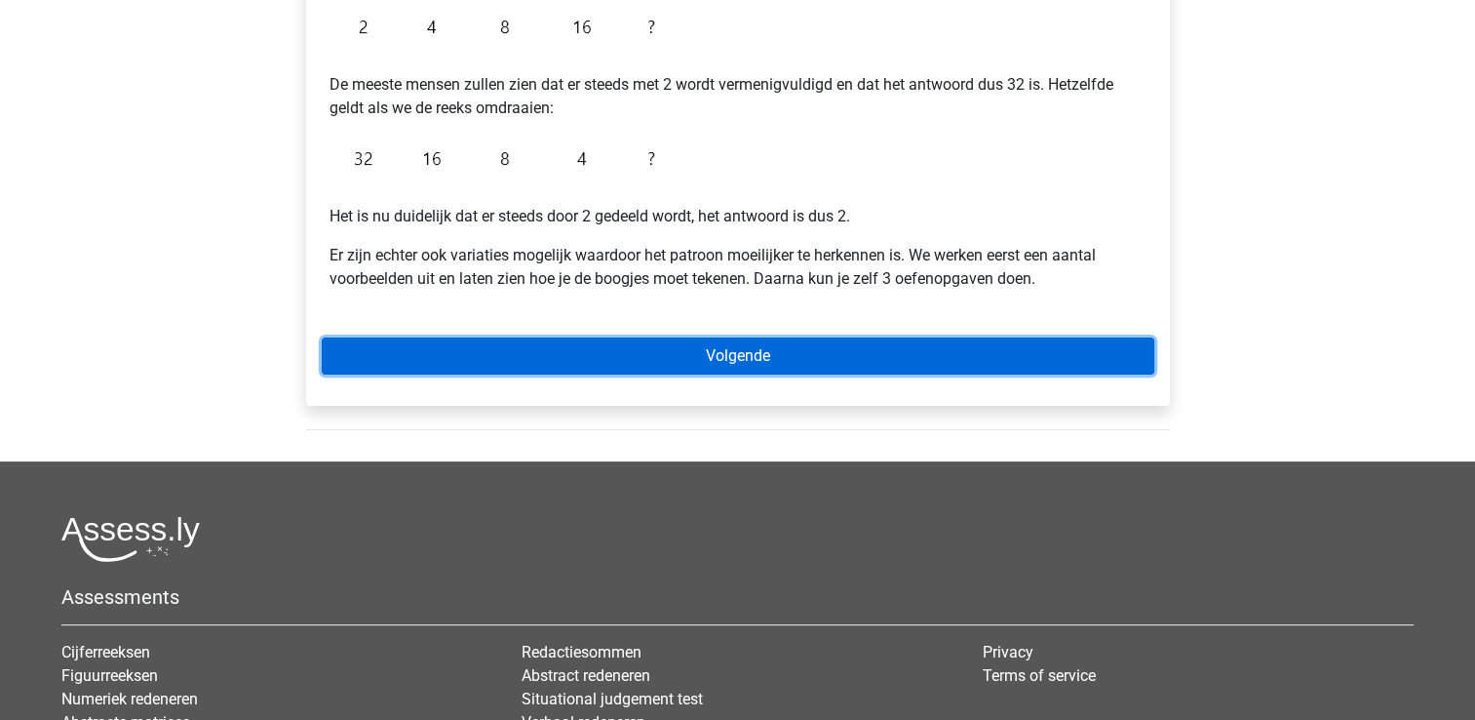
click at [595, 365] on link "Volgende" at bounding box center [738, 355] width 833 height 37
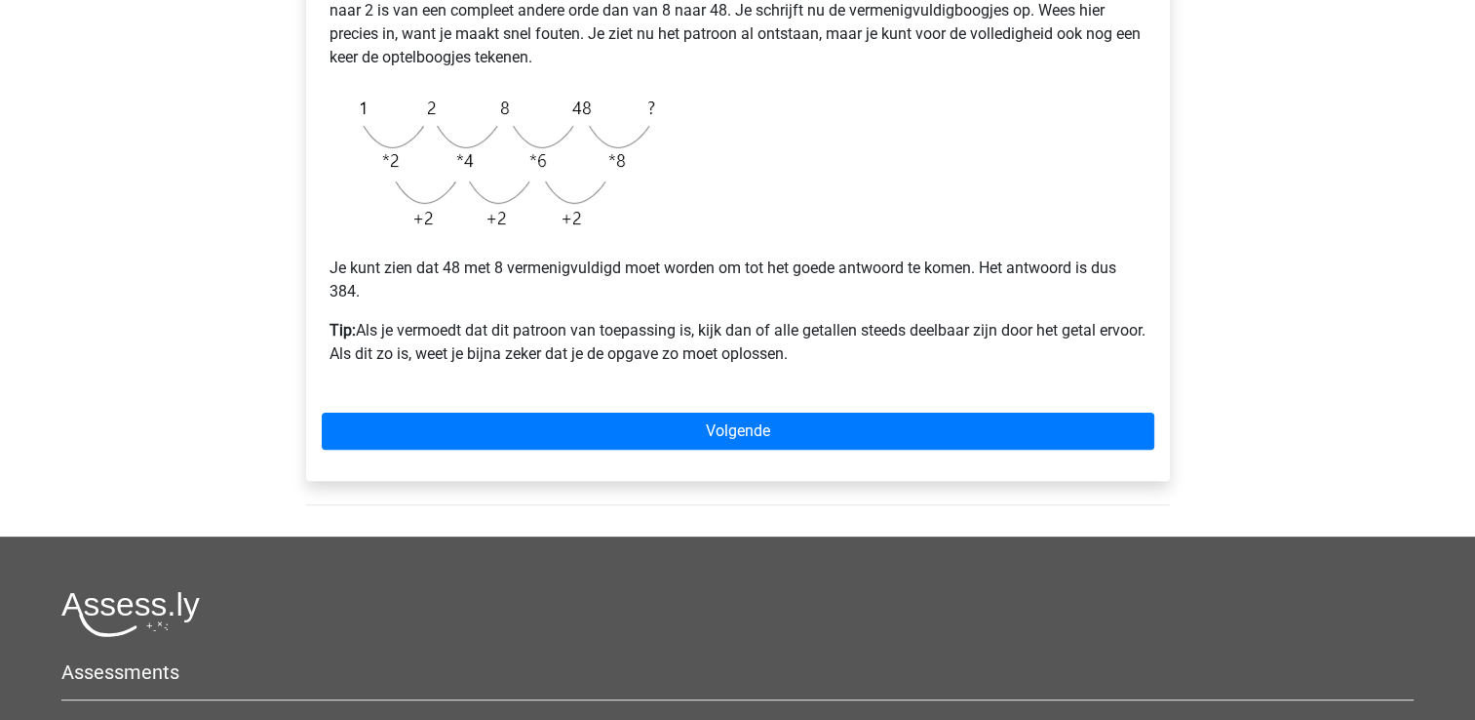
scroll to position [488, 0]
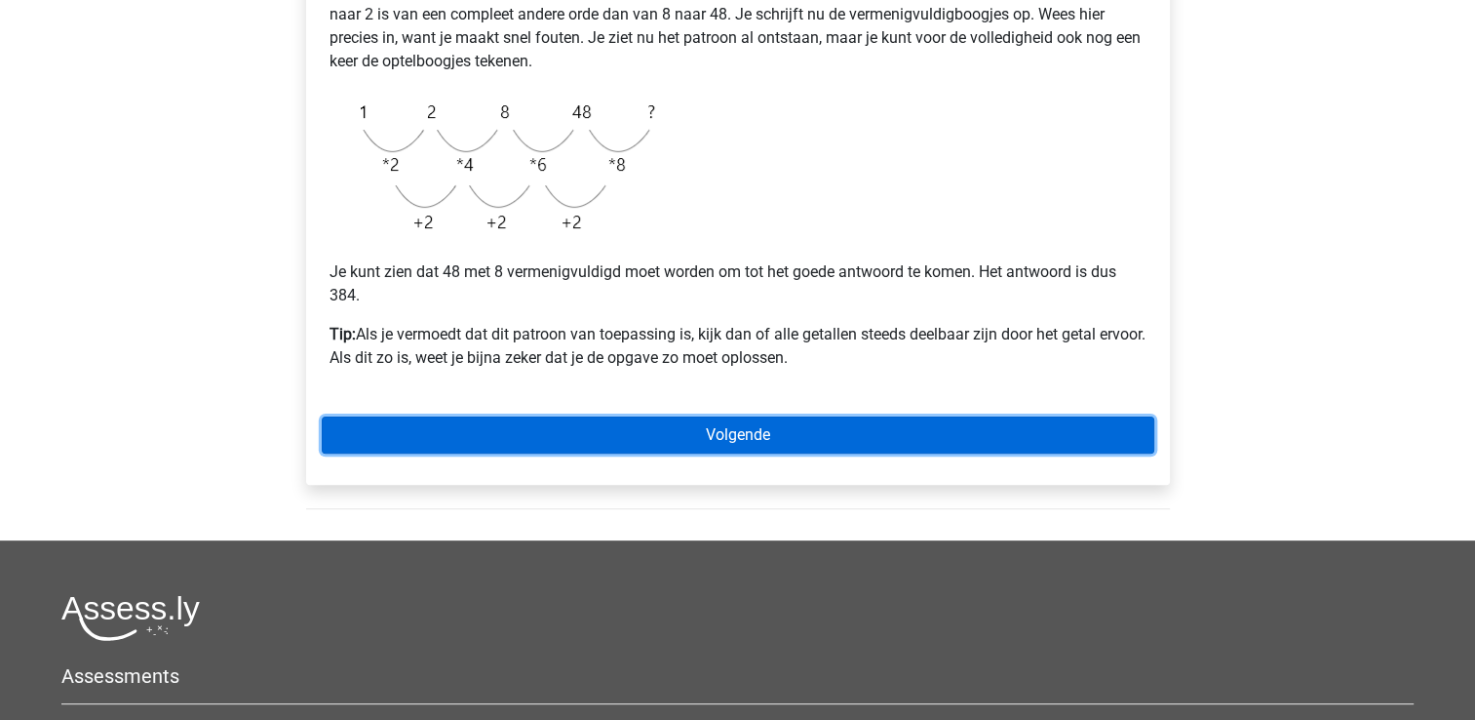
click at [581, 436] on link "Volgende" at bounding box center [738, 434] width 833 height 37
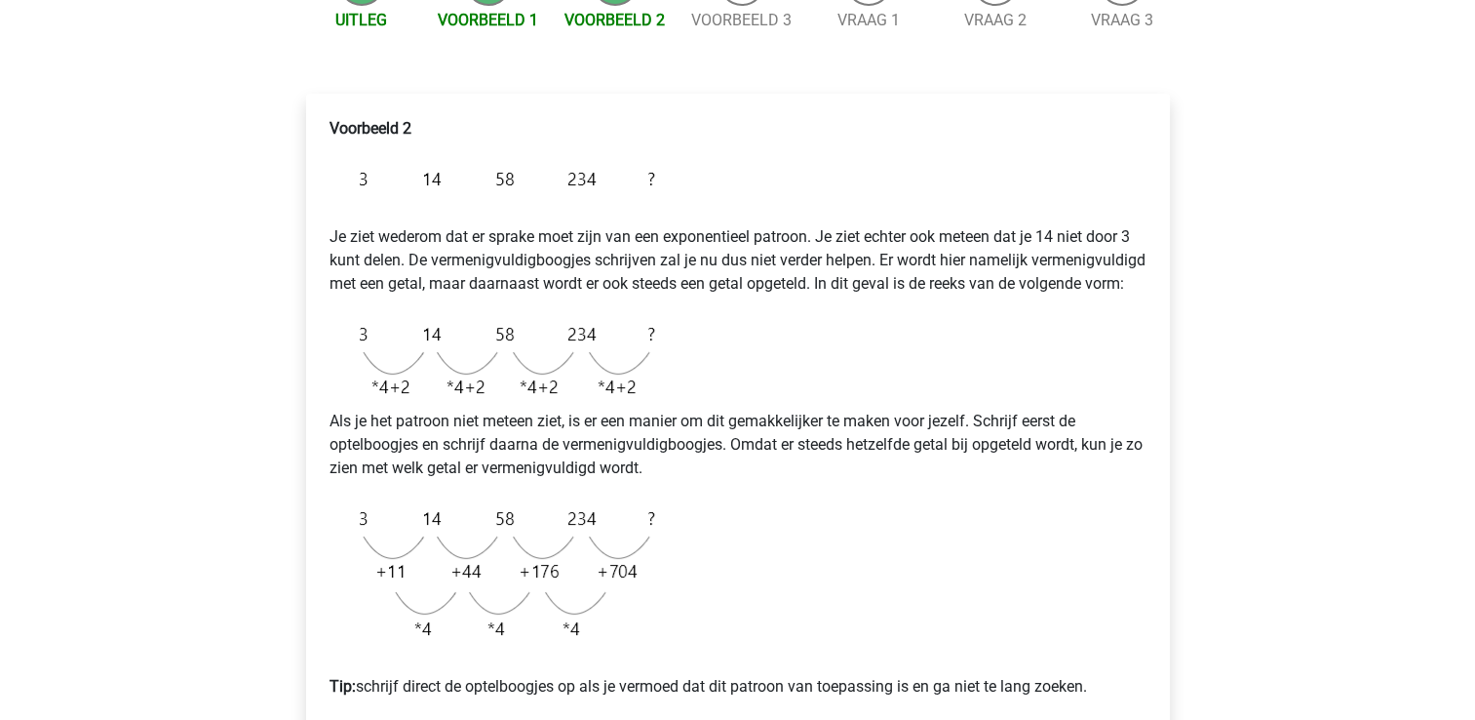
scroll to position [488, 0]
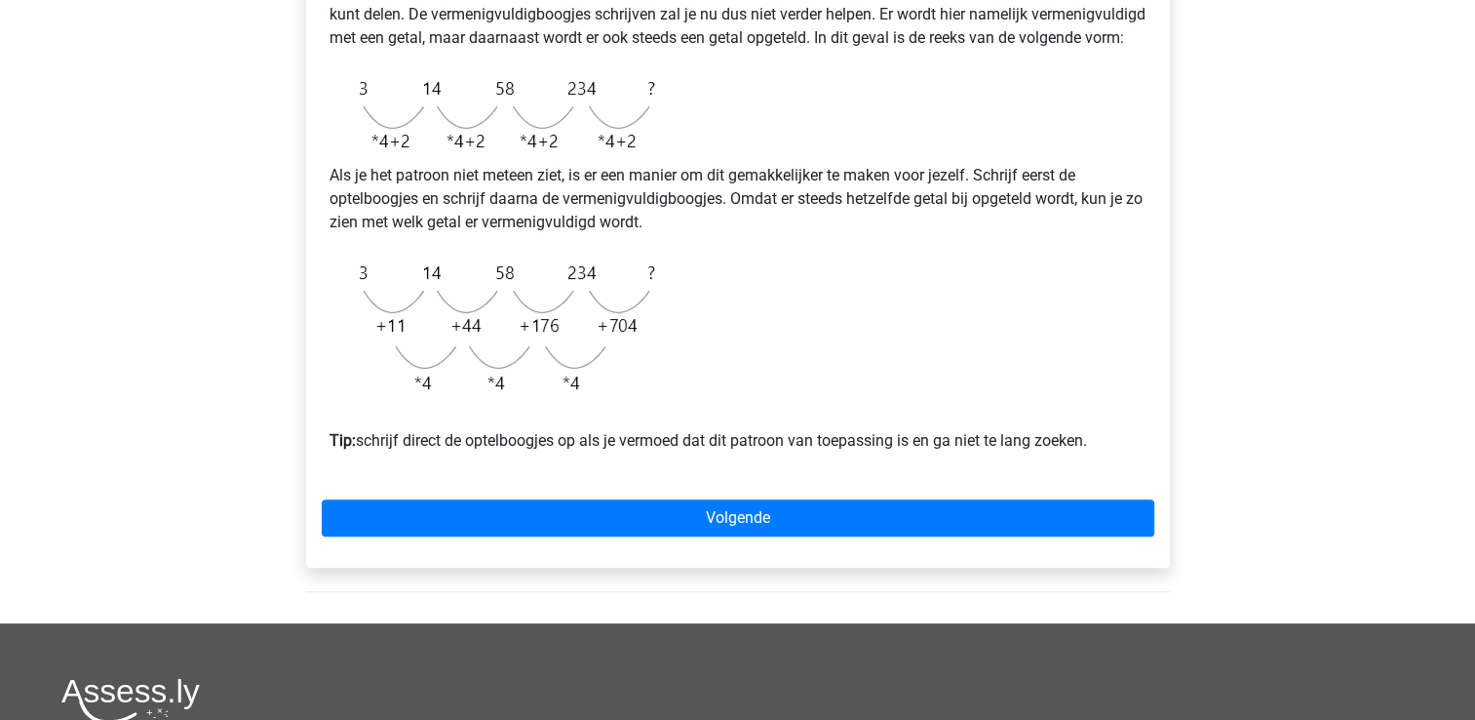
click at [511, 519] on div "Voorbeeld 2 Je ziet wederom dat er sprake moet zijn van een exponentieel patroo…" at bounding box center [738, 208] width 864 height 720
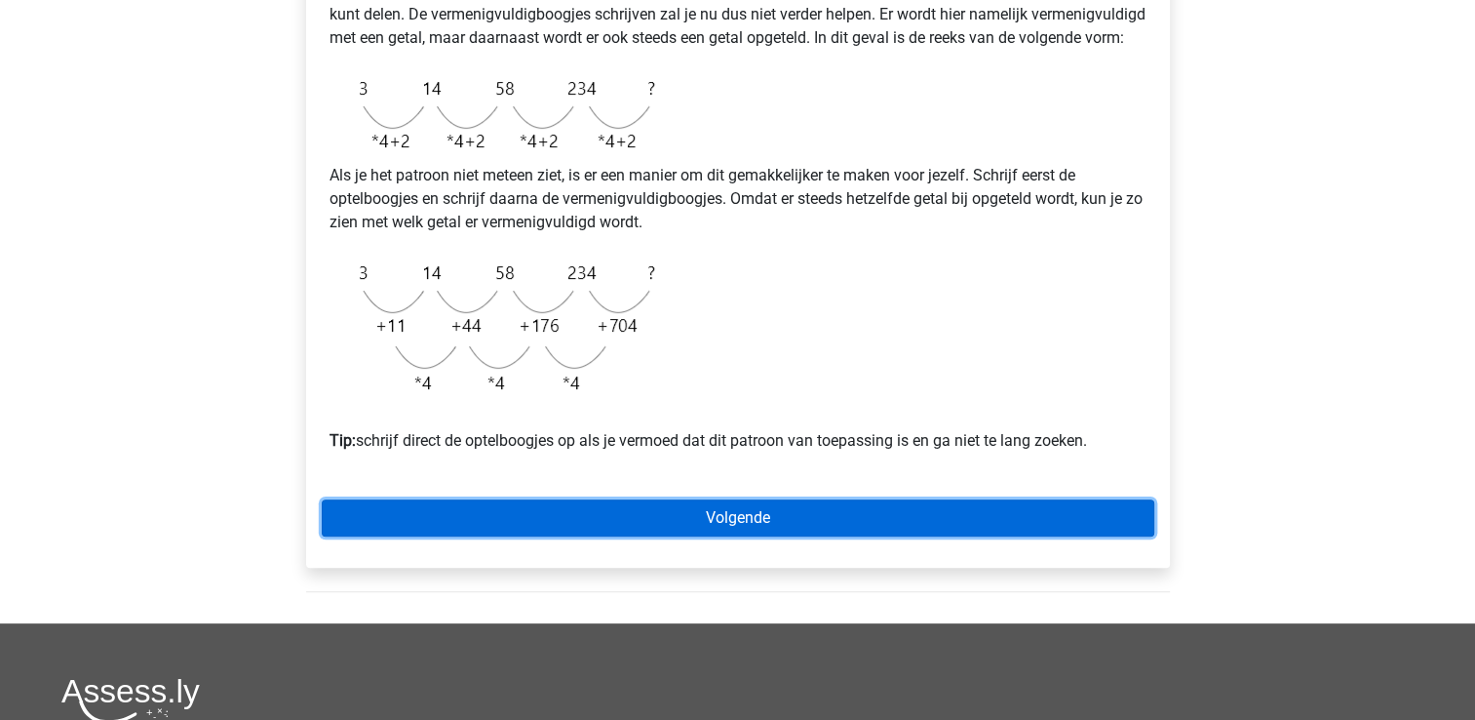
click at [487, 536] on link "Volgende" at bounding box center [738, 517] width 833 height 37
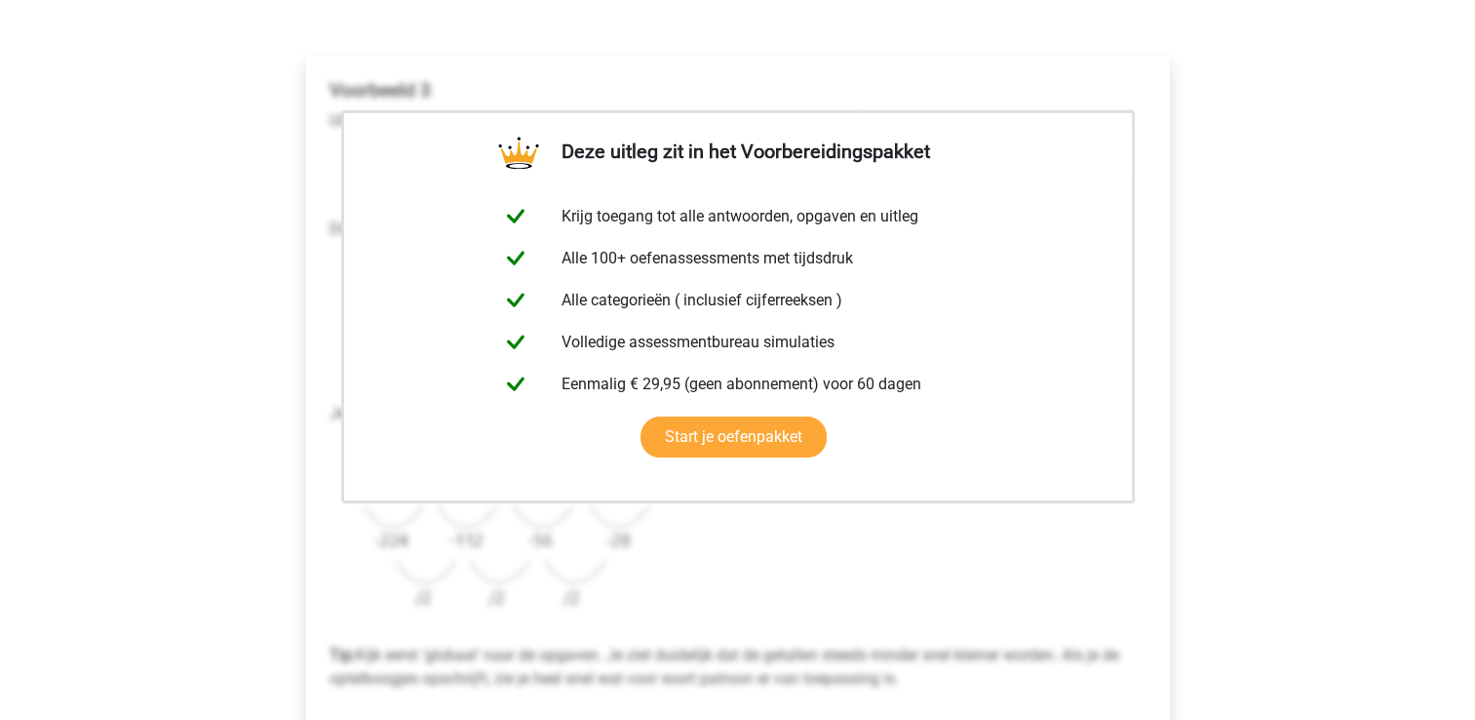
scroll to position [390, 0]
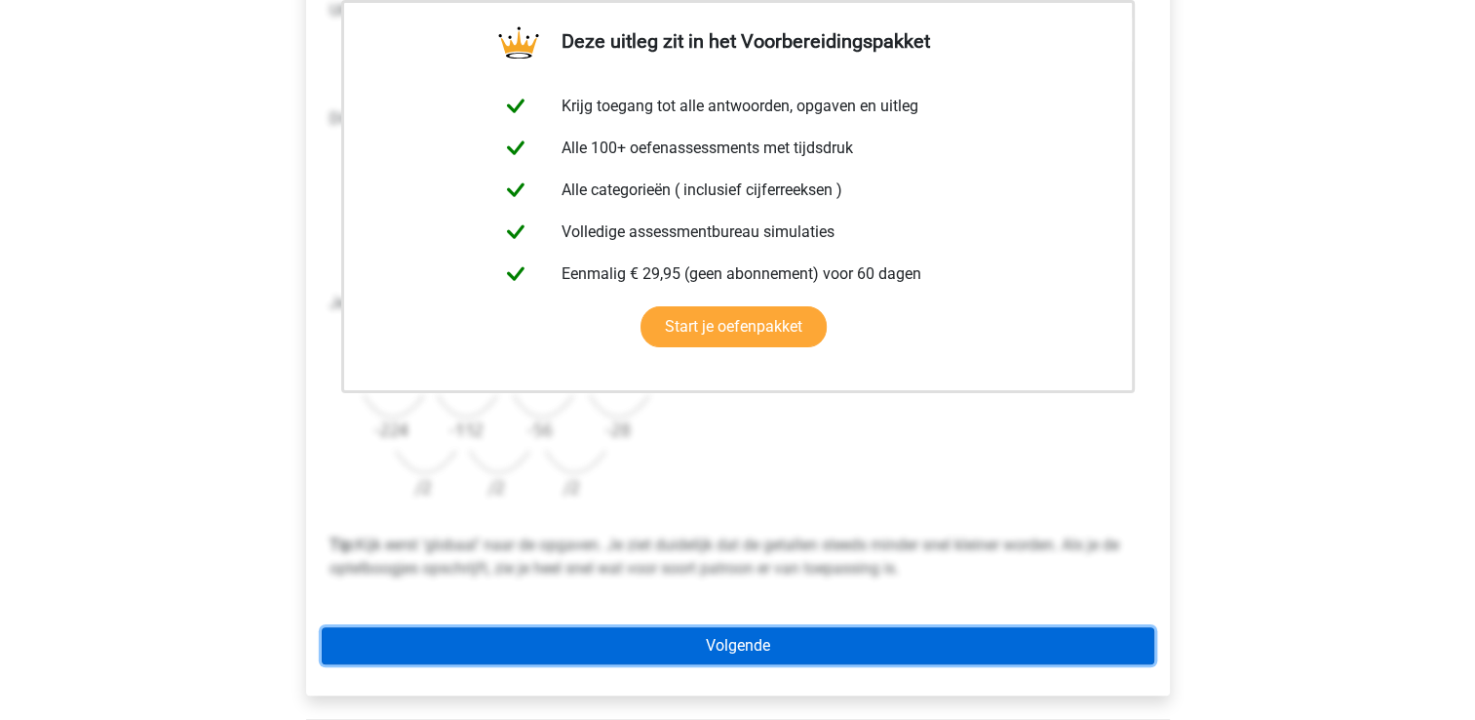
click at [491, 652] on link "Volgende" at bounding box center [738, 645] width 833 height 37
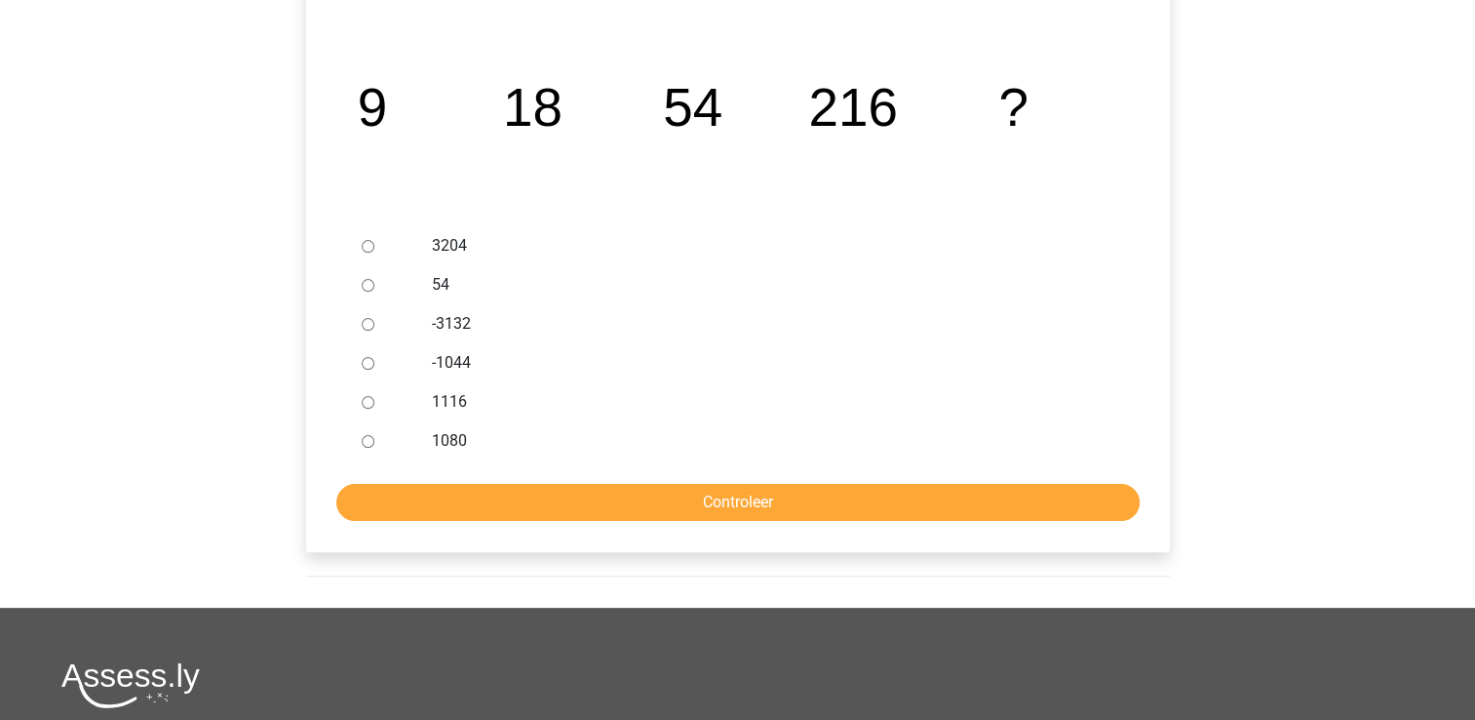
scroll to position [390, 0]
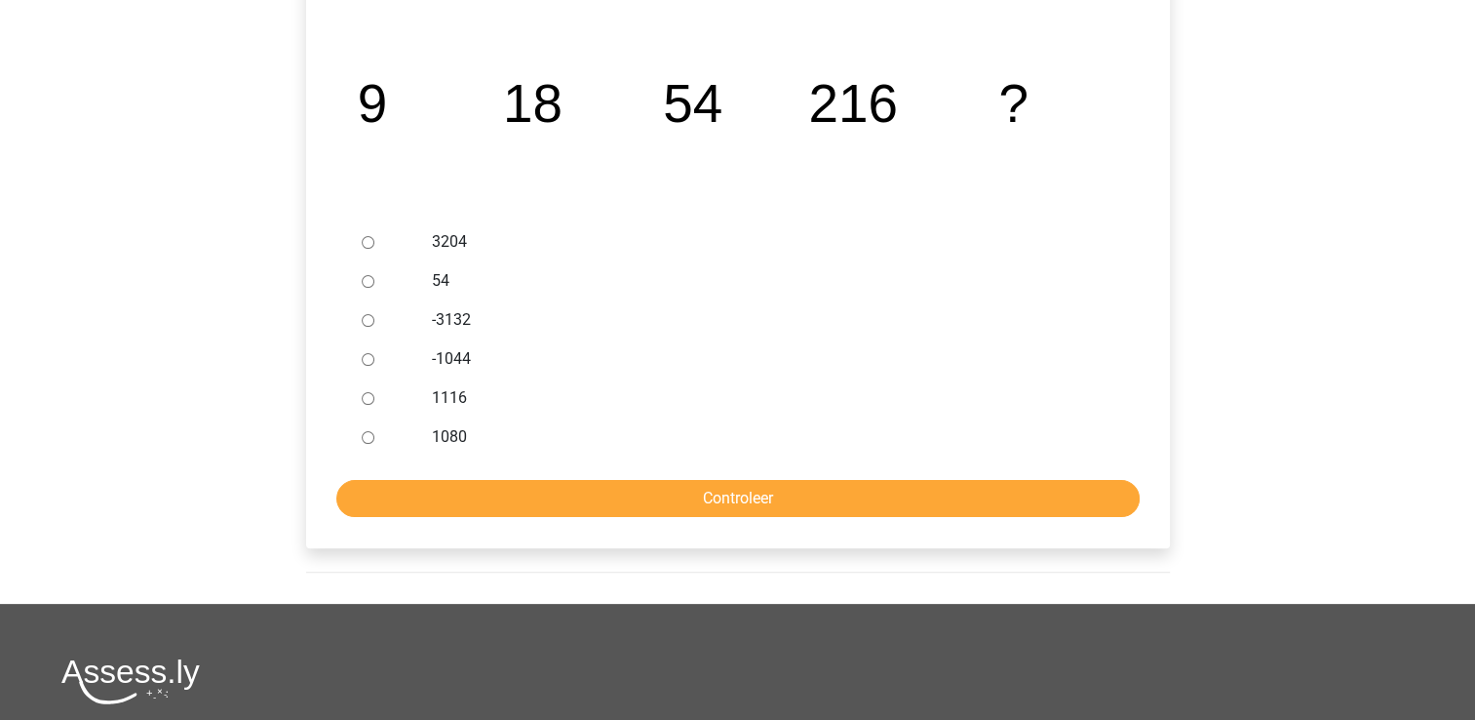
click at [367, 436] on input "1080" at bounding box center [368, 437] width 13 height 13
radio input "true"
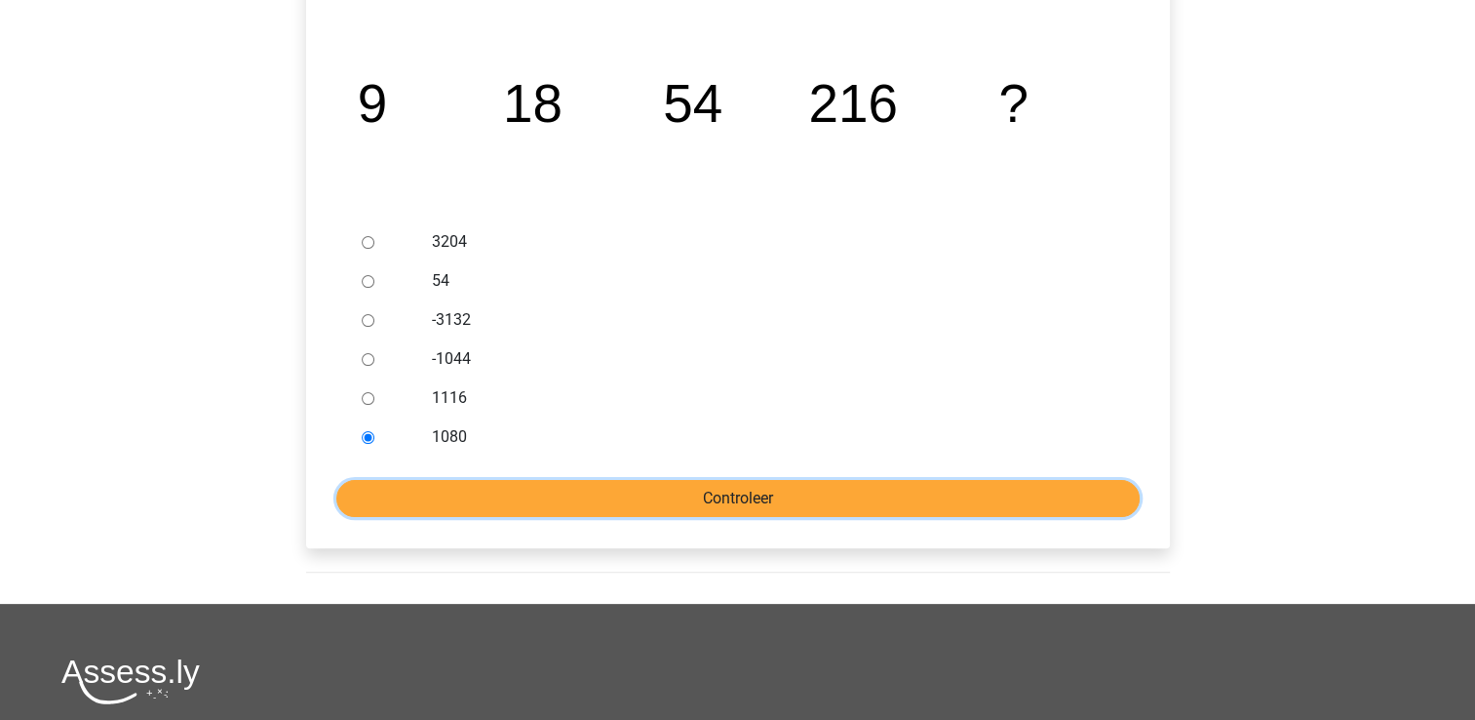
click at [432, 495] on input "Controleer" at bounding box center [737, 498] width 803 height 37
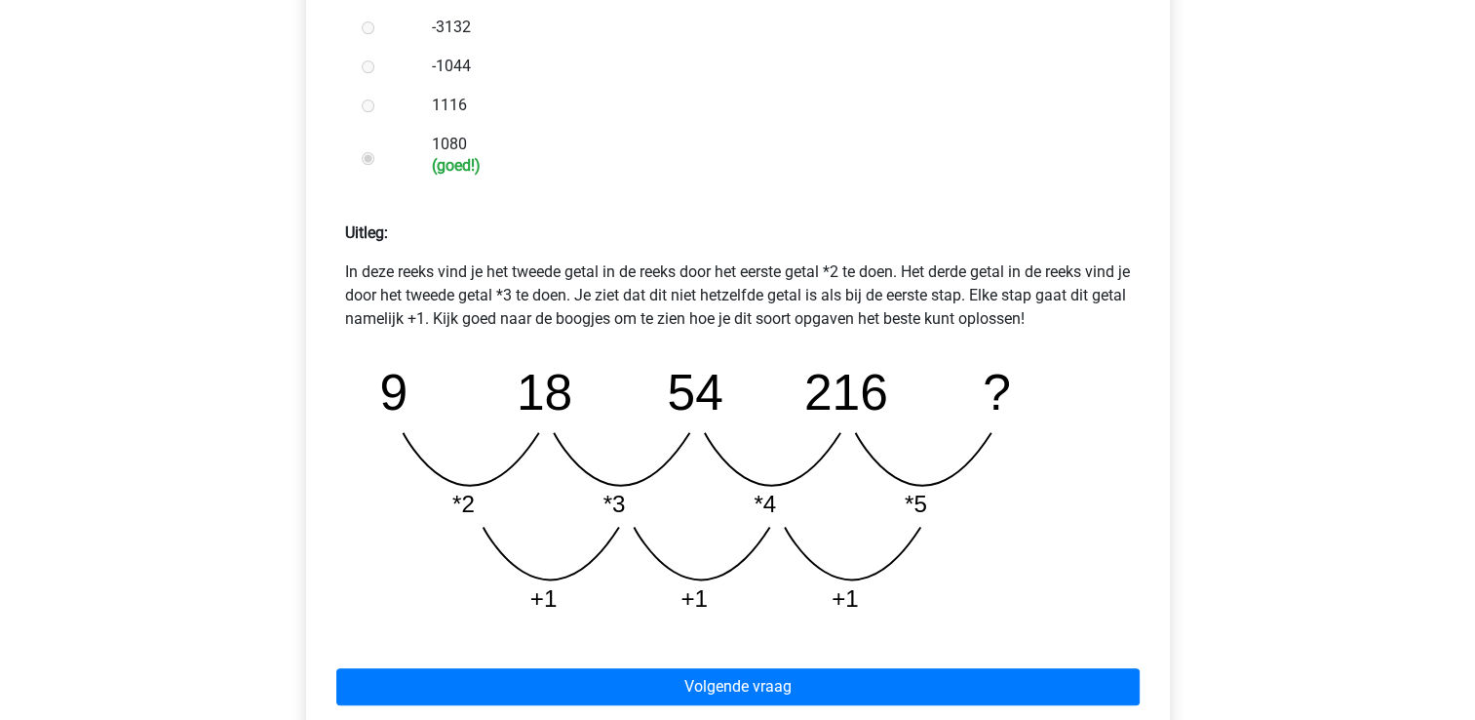
scroll to position [878, 0]
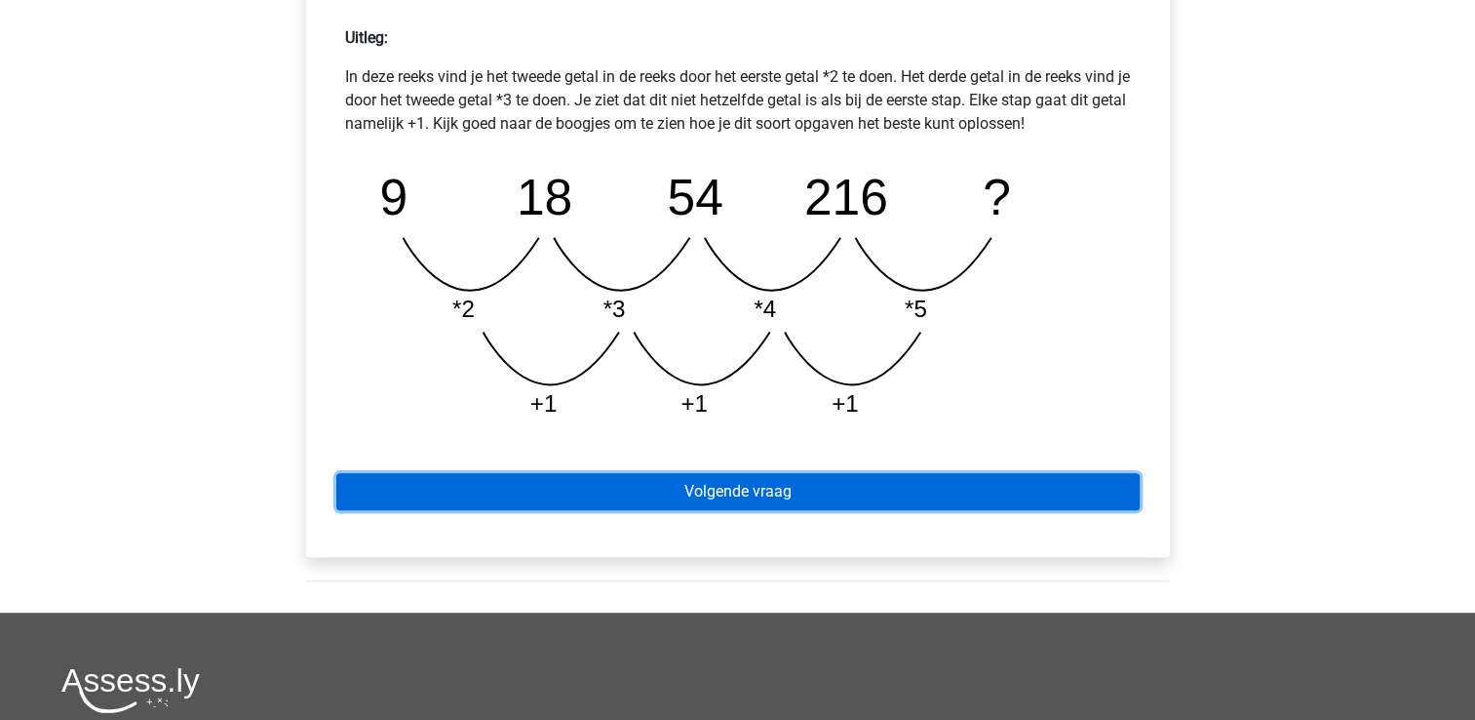
click at [786, 495] on link "Volgende vraag" at bounding box center [737, 491] width 803 height 37
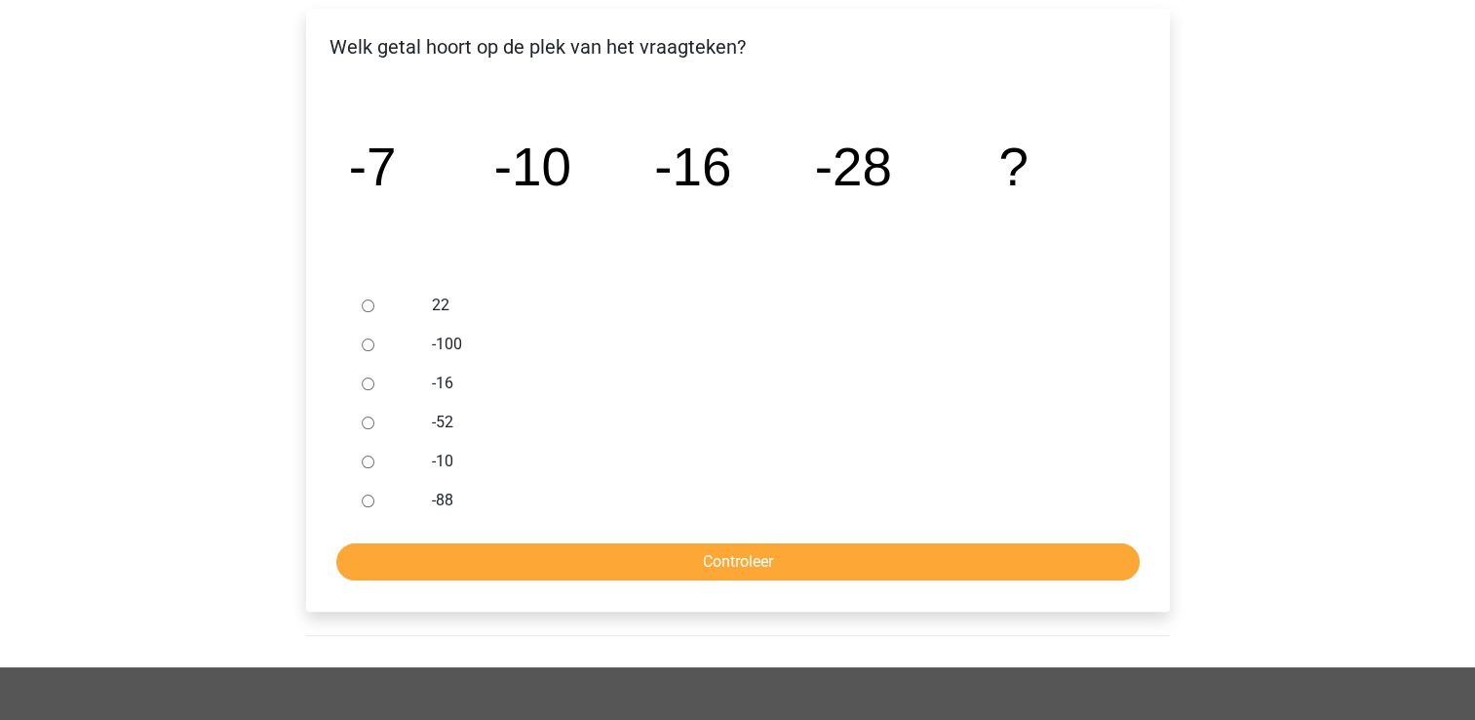
scroll to position [293, 0]
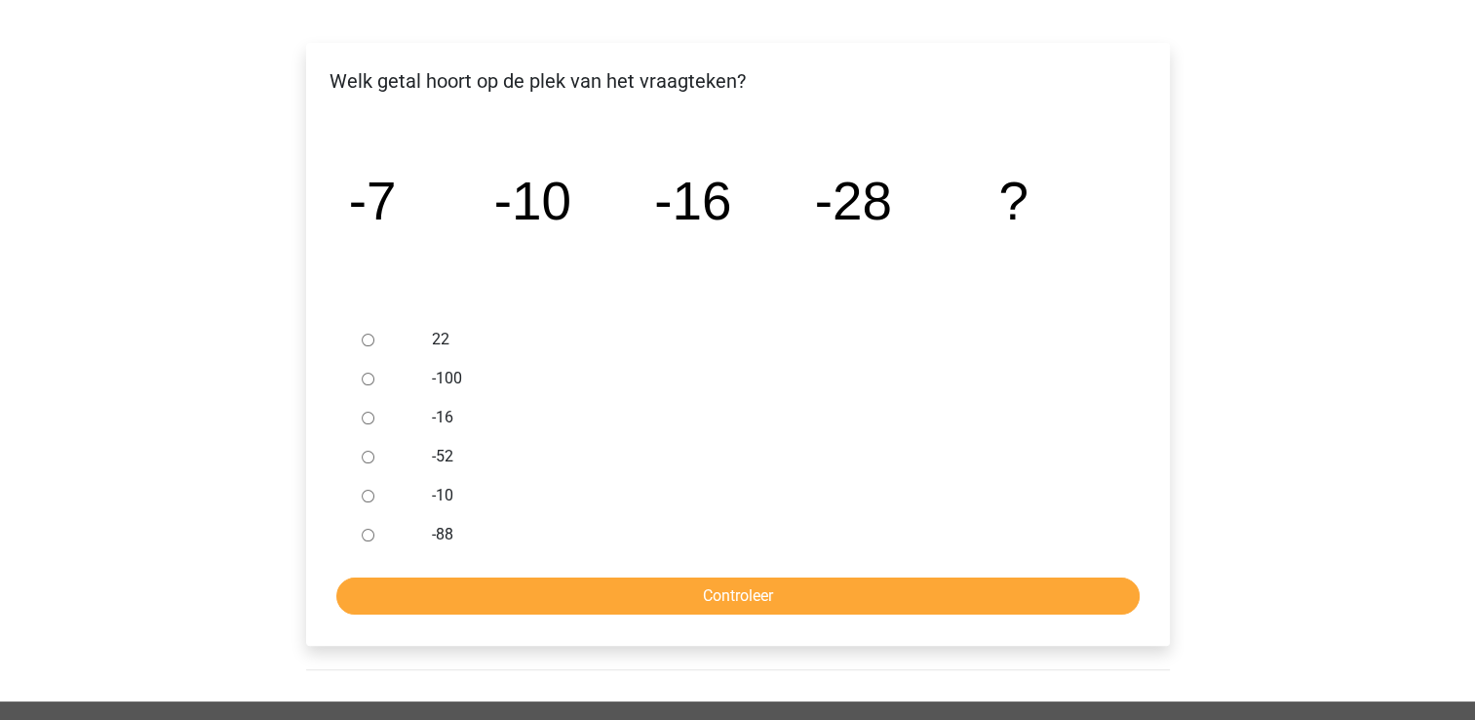
click at [368, 458] on input "-52" at bounding box center [368, 456] width 13 height 13
radio input "true"
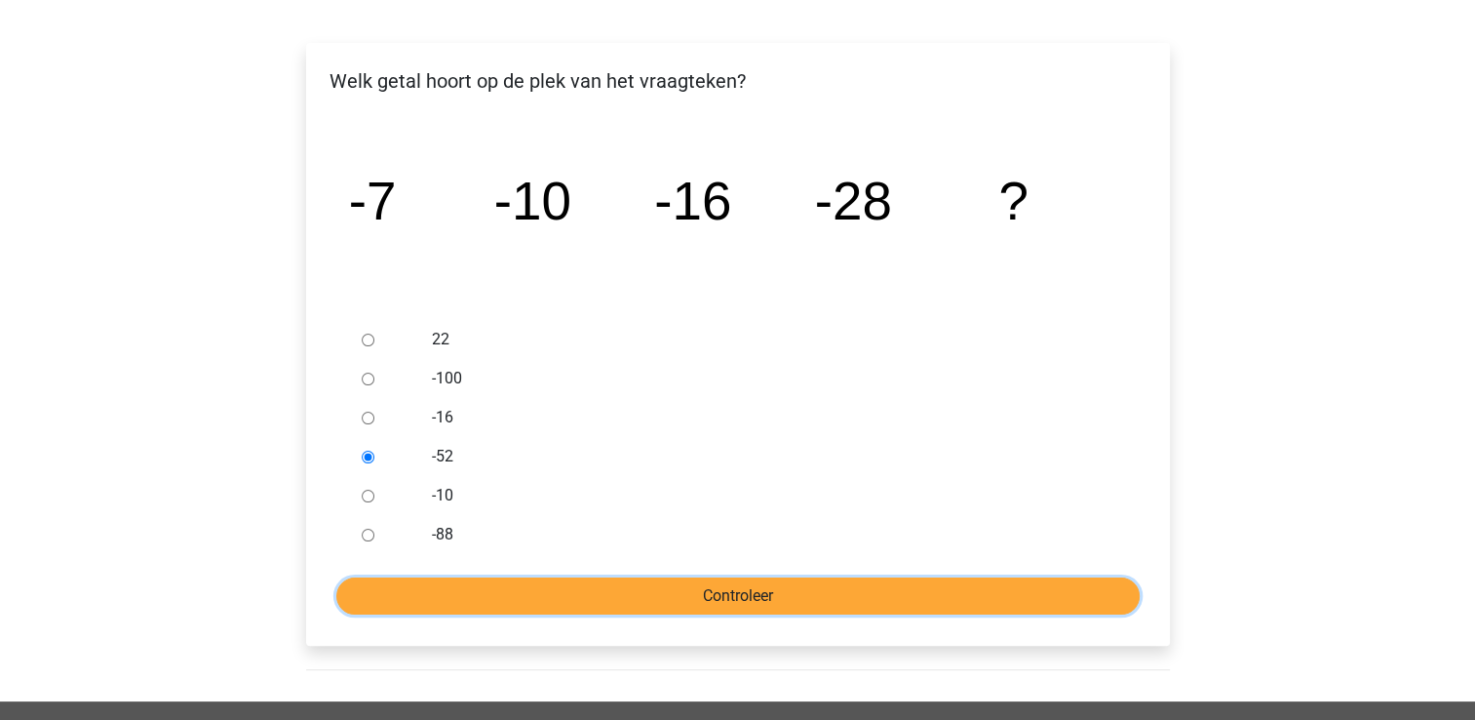
click at [545, 579] on input "Controleer" at bounding box center [737, 595] width 803 height 37
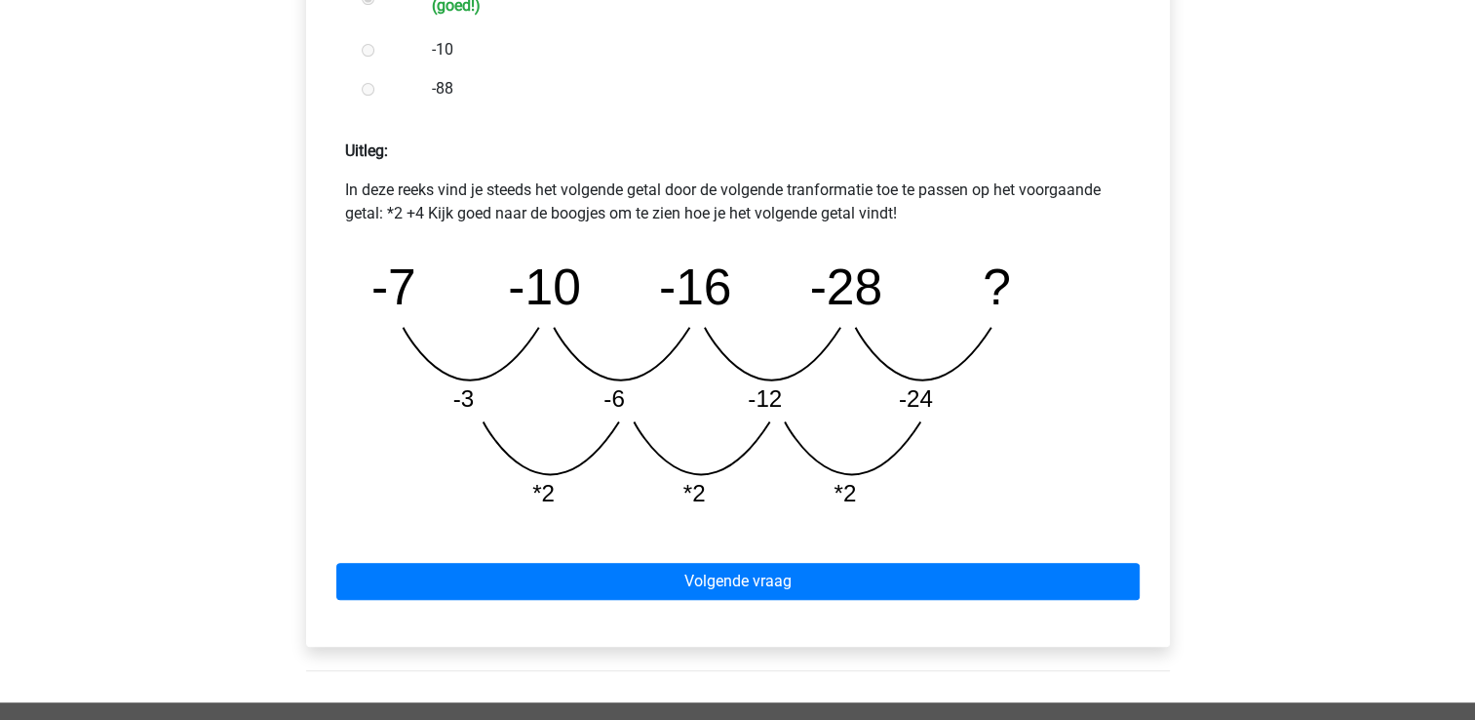
scroll to position [780, 0]
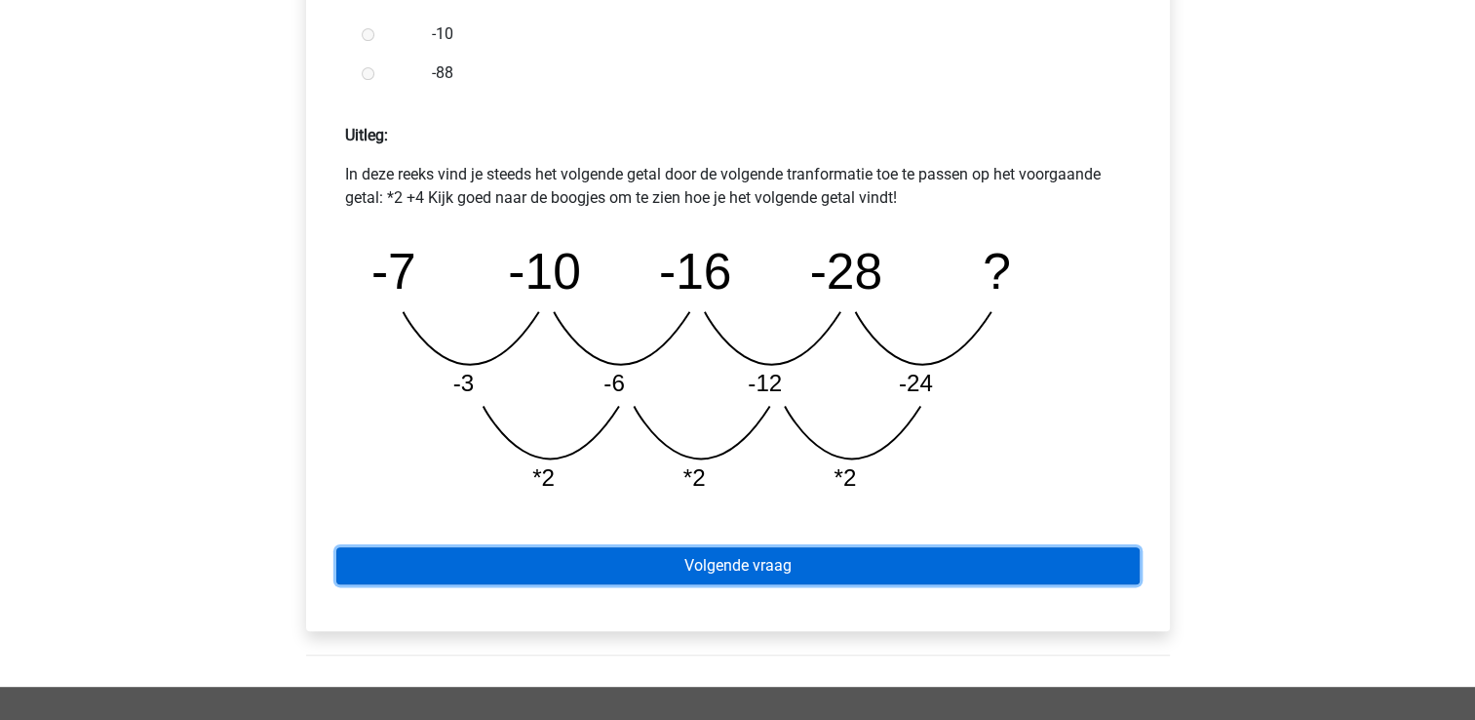
click at [675, 561] on link "Volgende vraag" at bounding box center [737, 565] width 803 height 37
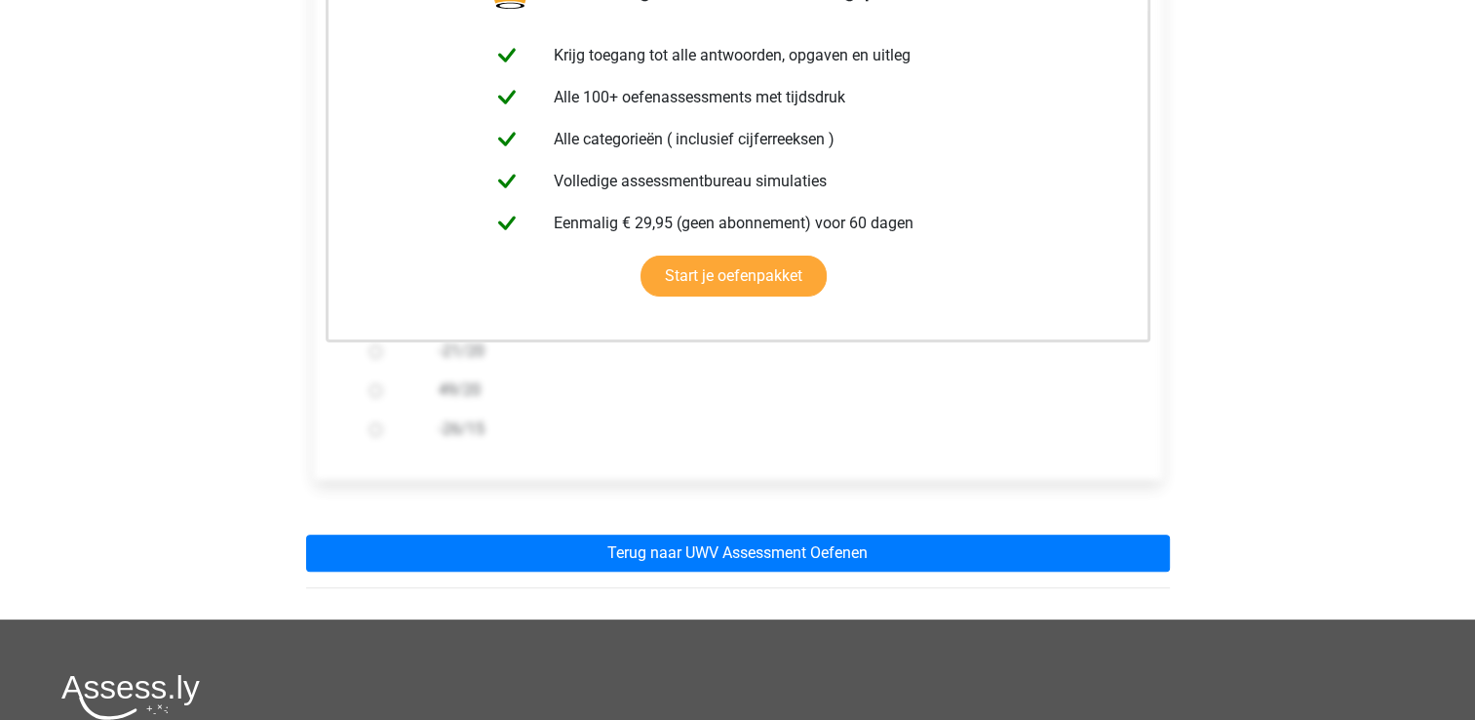
scroll to position [488, 0]
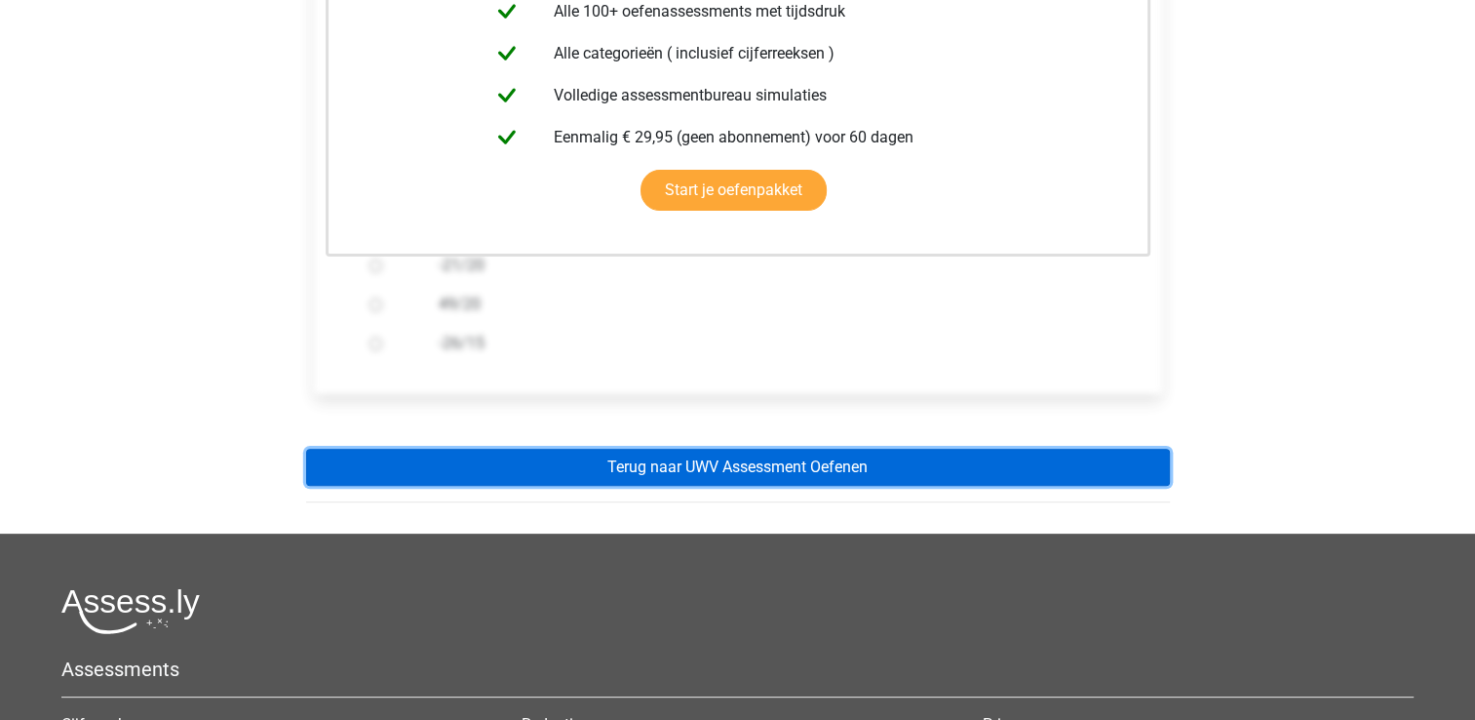
click at [605, 475] on link "Terug naar UWV Assessment Oefenen" at bounding box center [738, 467] width 864 height 37
